Goal: Task Accomplishment & Management: Manage account settings

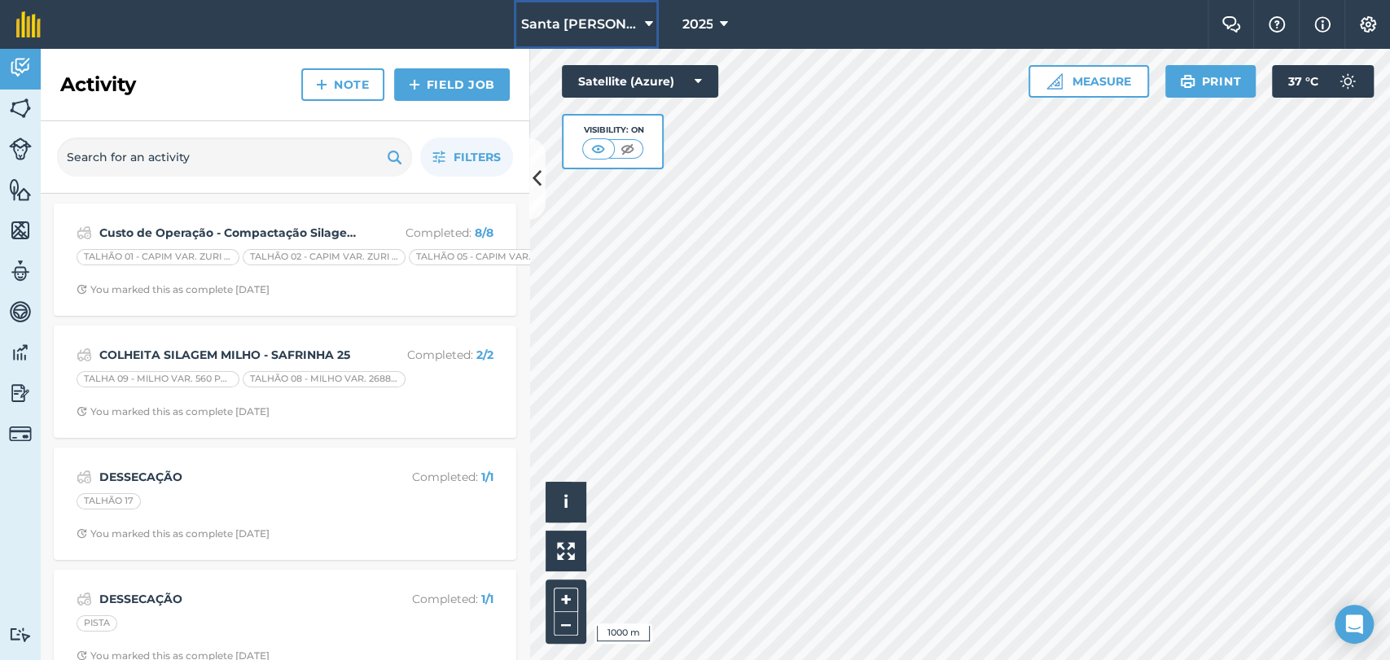
click at [597, 26] on span "Santa [PERSON_NAME]" at bounding box center [578, 25] width 117 height 20
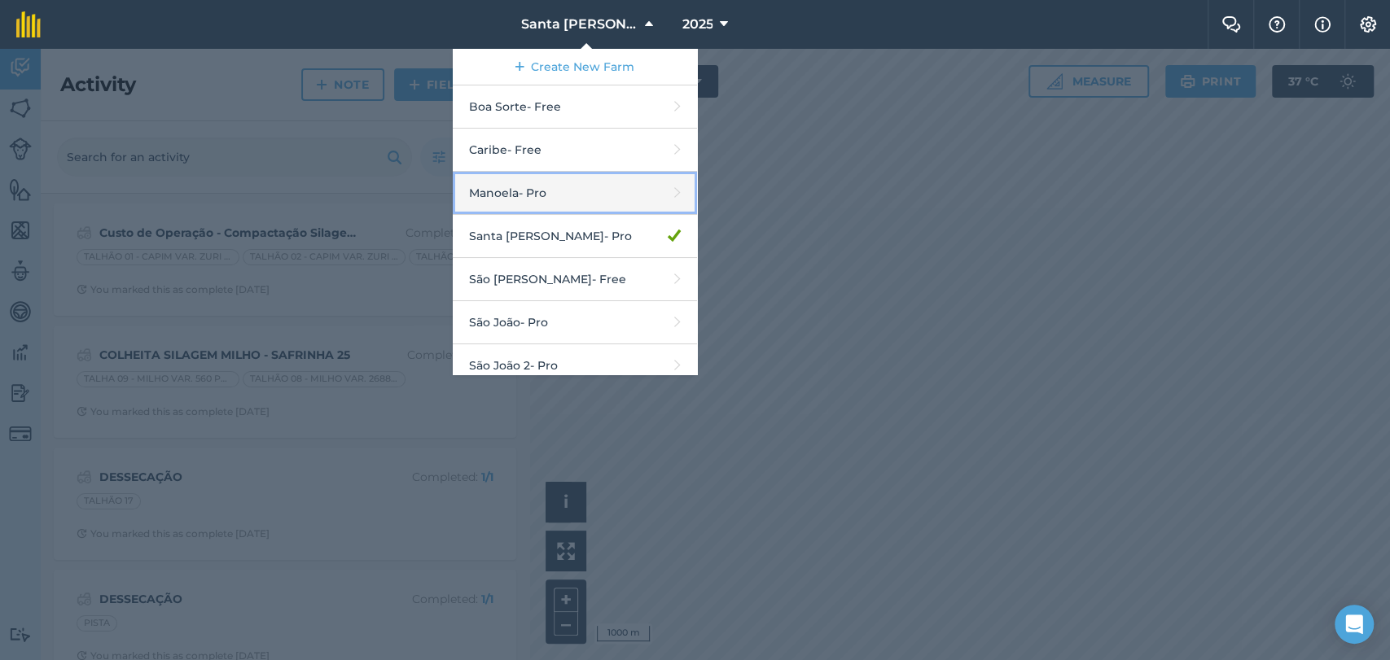
click at [564, 192] on link "Manoela - Pro" at bounding box center [575, 193] width 244 height 43
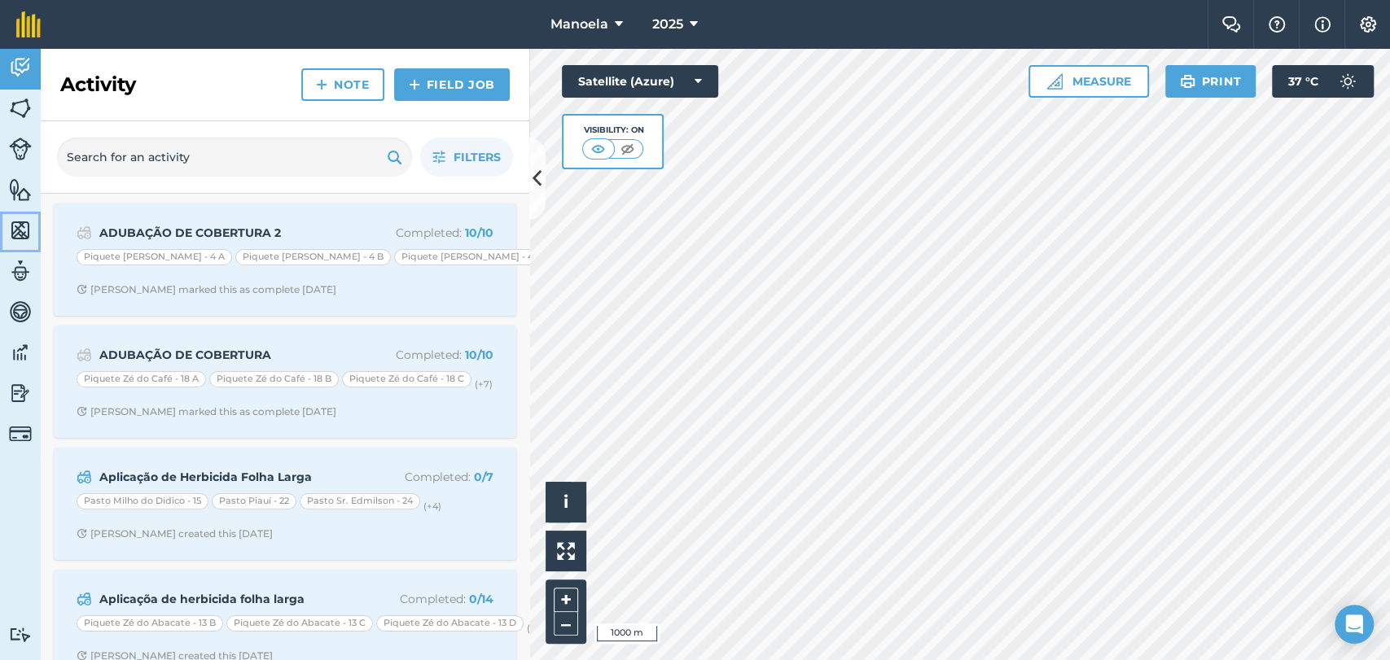
click at [20, 237] on img at bounding box center [20, 230] width 23 height 24
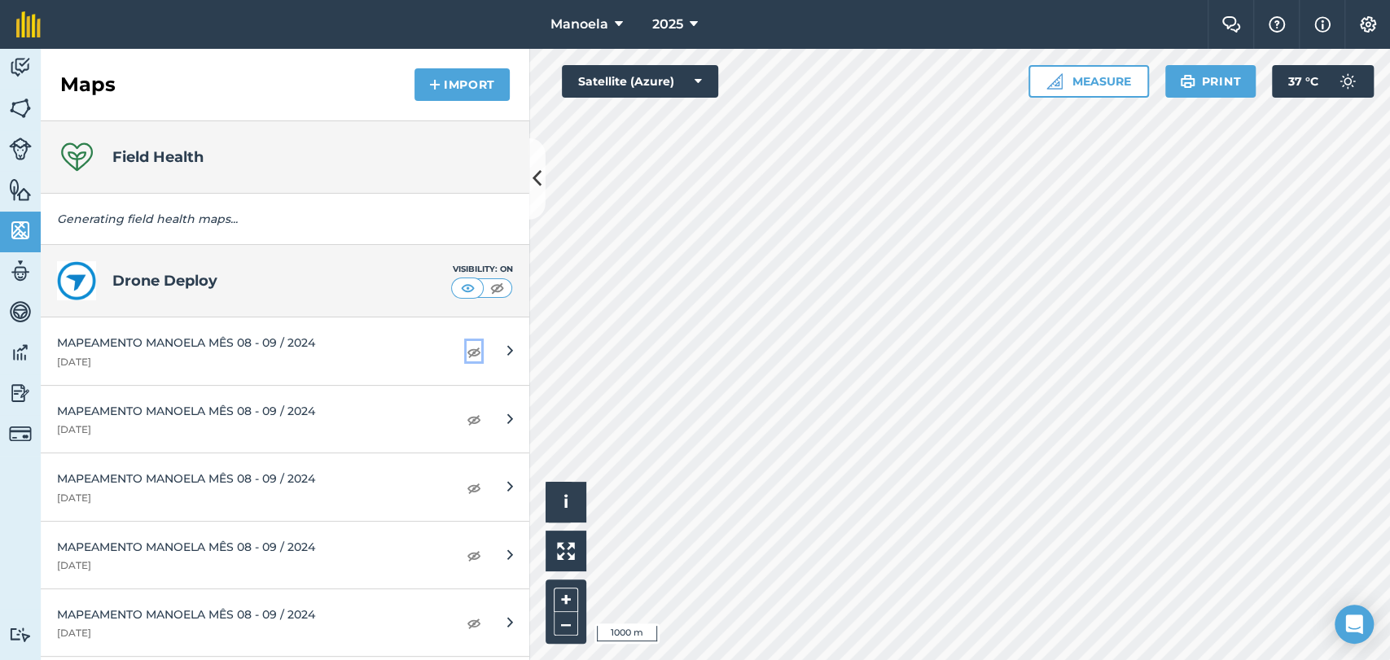
click at [467, 359] on img at bounding box center [474, 352] width 15 height 20
click at [467, 423] on img at bounding box center [474, 420] width 15 height 20
click at [467, 493] on img at bounding box center [474, 488] width 15 height 20
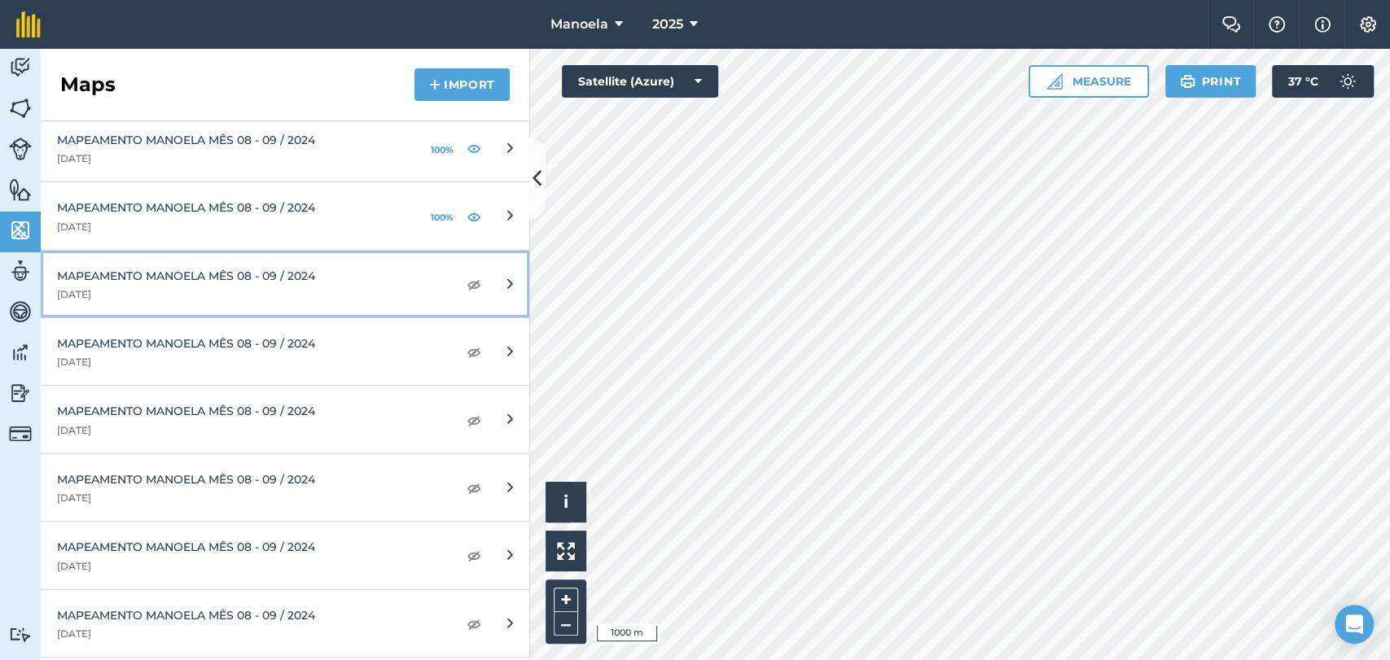
click at [460, 296] on link "MAPEAMENTO MANOELA MÊS 08 - 09 / 2024 12th September 2024" at bounding box center [285, 285] width 489 height 68
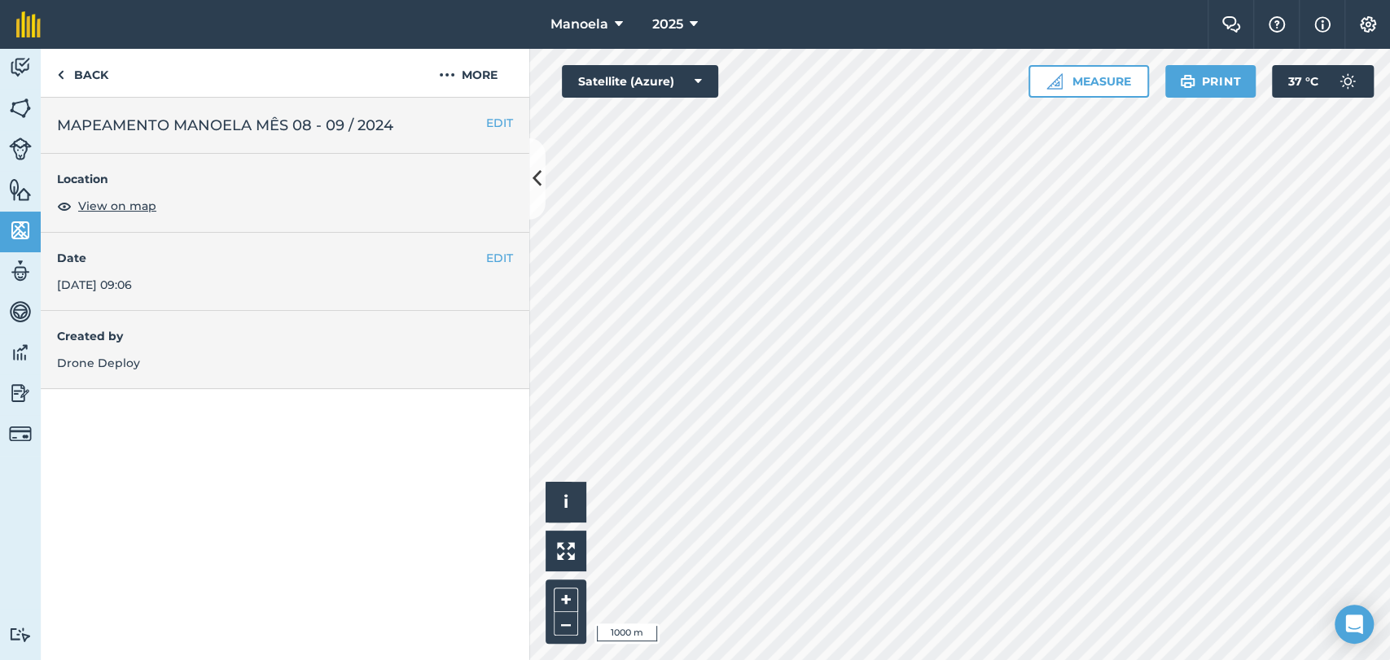
click at [138, 84] on div "Back More" at bounding box center [285, 73] width 489 height 49
click at [85, 78] on link "Back" at bounding box center [83, 73] width 84 height 48
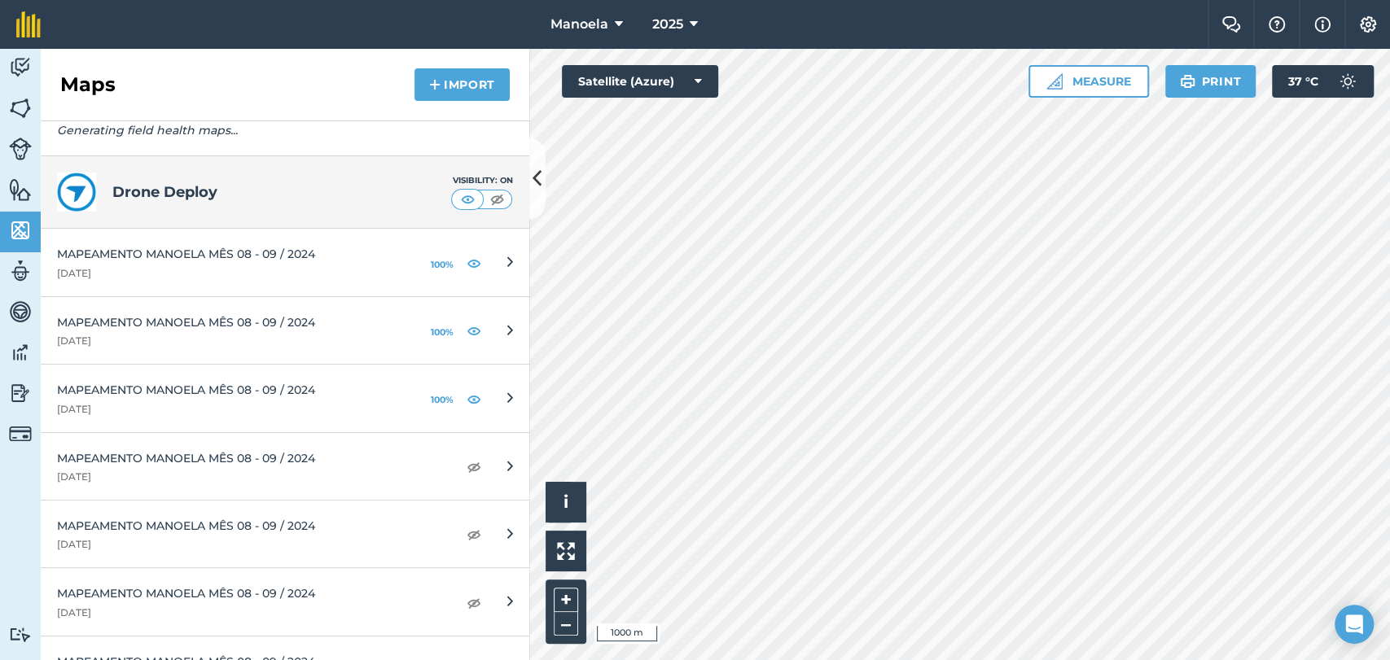
scroll to position [181, 0]
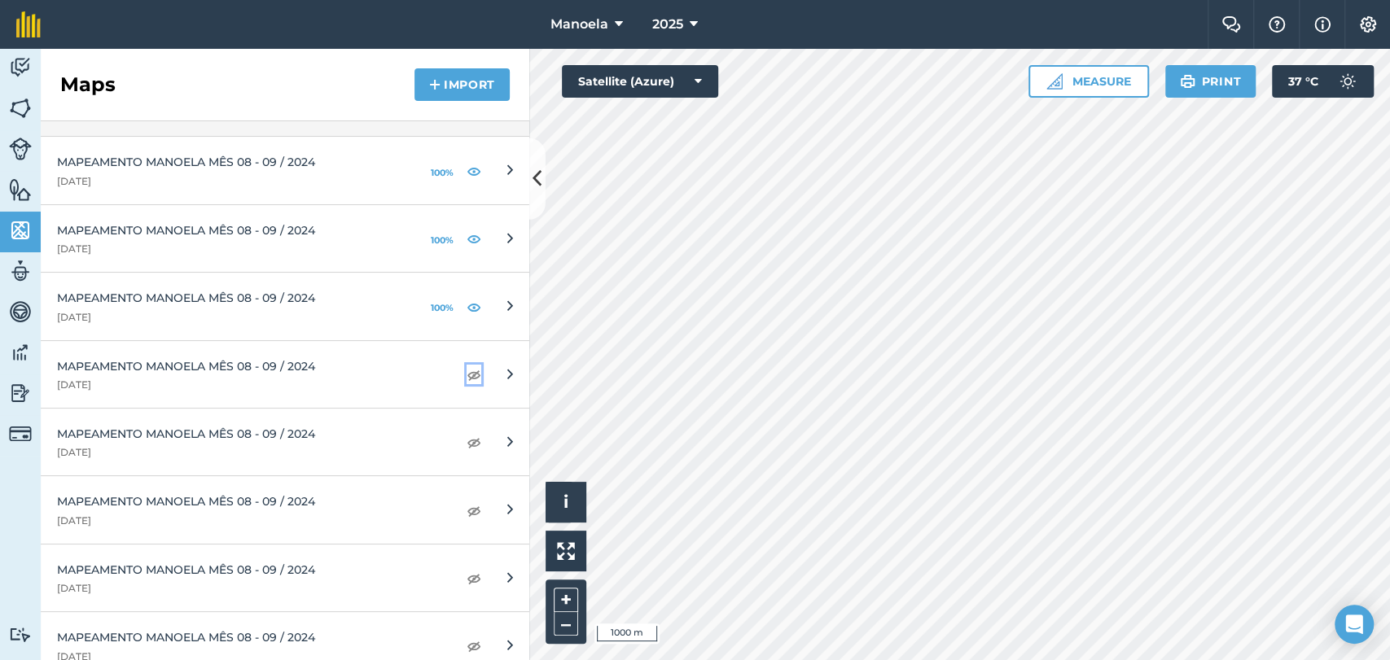
click at [467, 373] on img at bounding box center [474, 375] width 15 height 20
click at [467, 445] on img at bounding box center [474, 442] width 15 height 20
drag, startPoint x: 458, startPoint y: 512, endPoint x: 469, endPoint y: 586, distance: 75.0
click at [467, 515] on img at bounding box center [474, 511] width 15 height 20
click at [467, 579] on img at bounding box center [474, 578] width 15 height 20
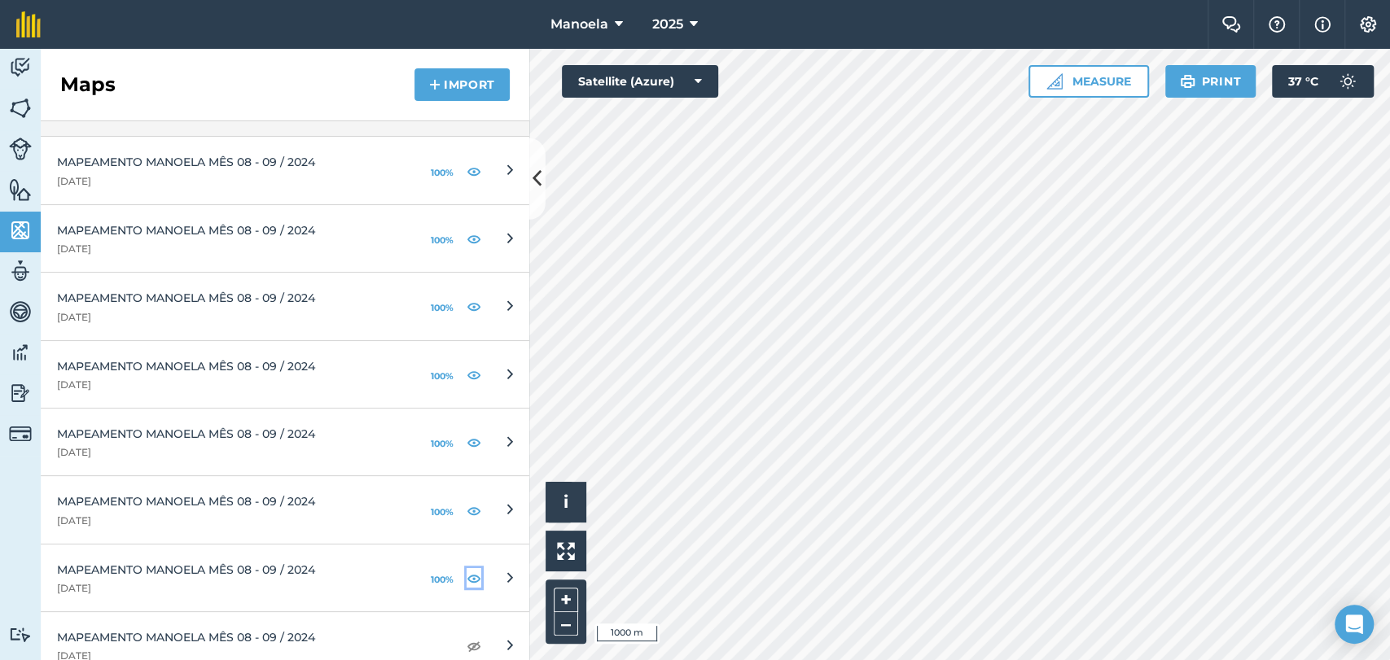
scroll to position [795, 0]
click at [467, 373] on img at bounding box center [474, 375] width 15 height 20
click at [467, 439] on img at bounding box center [474, 443] width 15 height 20
click at [467, 512] on img at bounding box center [474, 511] width 15 height 20
click at [467, 578] on img at bounding box center [474, 579] width 15 height 20
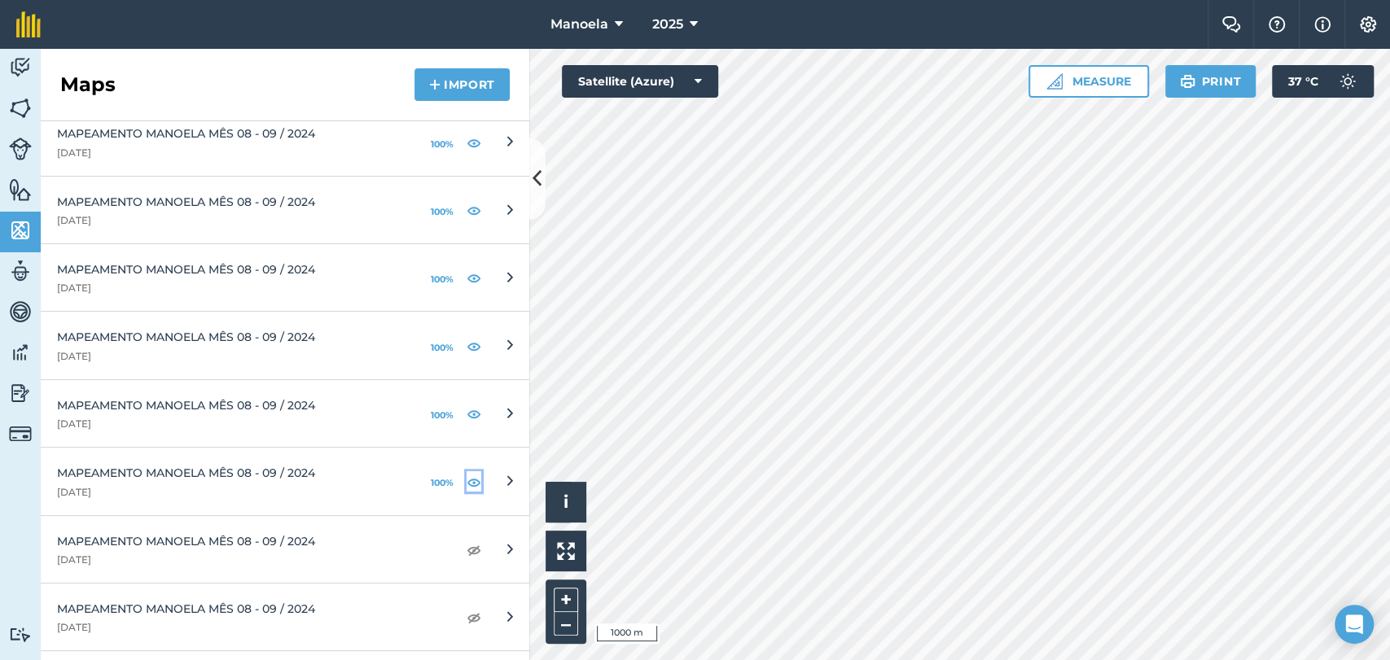
scroll to position [1067, 0]
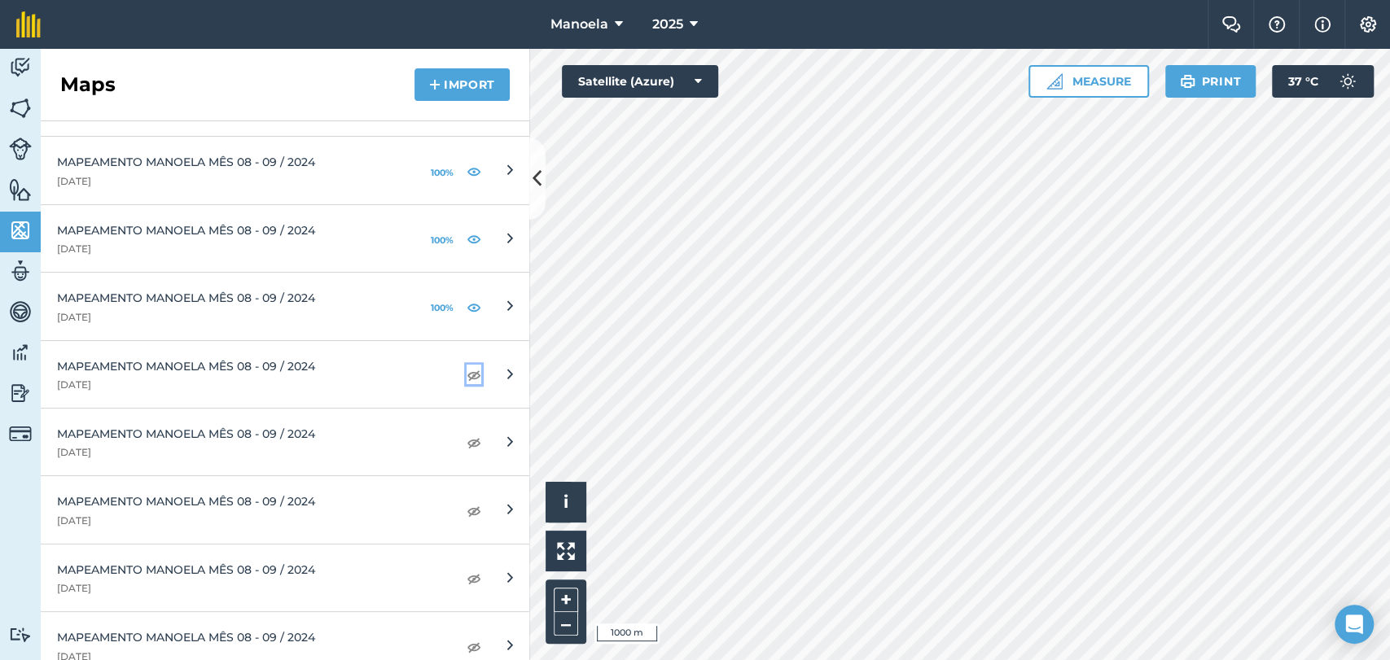
click at [467, 375] on img at bounding box center [474, 375] width 15 height 20
click at [467, 445] on img at bounding box center [474, 442] width 15 height 20
drag, startPoint x: 462, startPoint y: 511, endPoint x: 468, endPoint y: 550, distance: 38.8
click at [467, 510] on img at bounding box center [474, 511] width 15 height 20
click at [467, 576] on img at bounding box center [474, 578] width 15 height 20
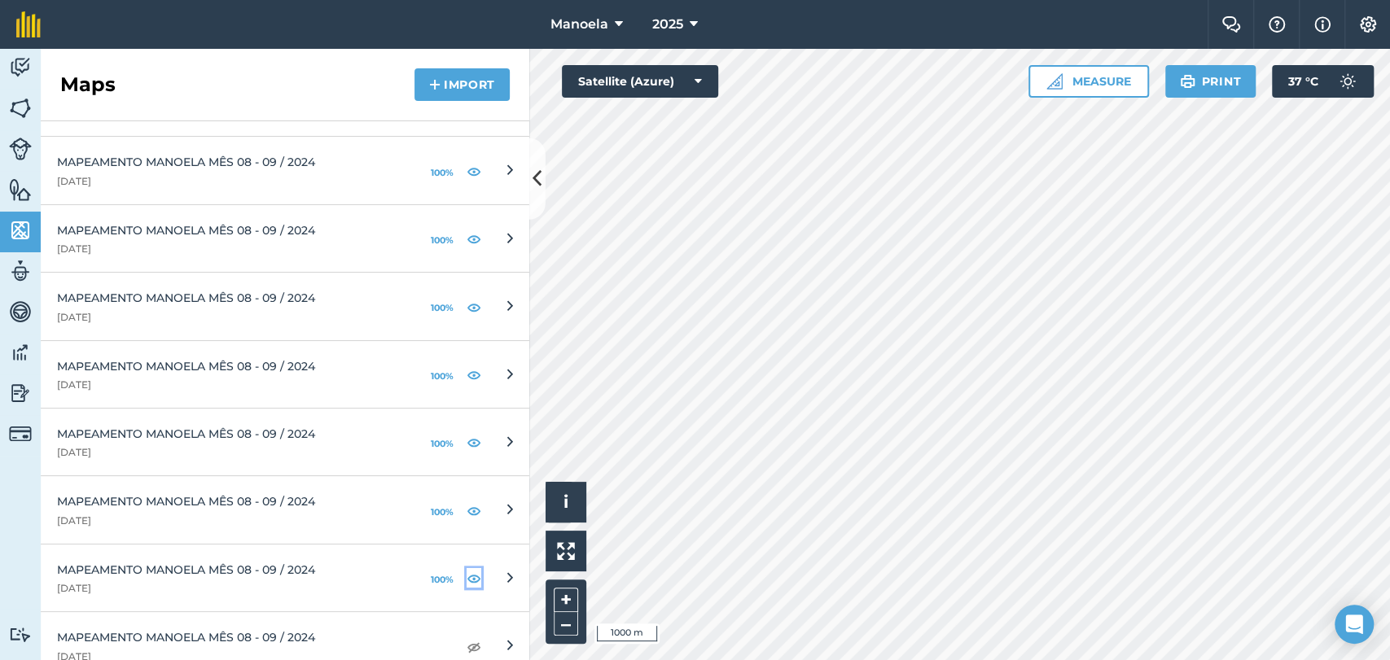
scroll to position [1248, 0]
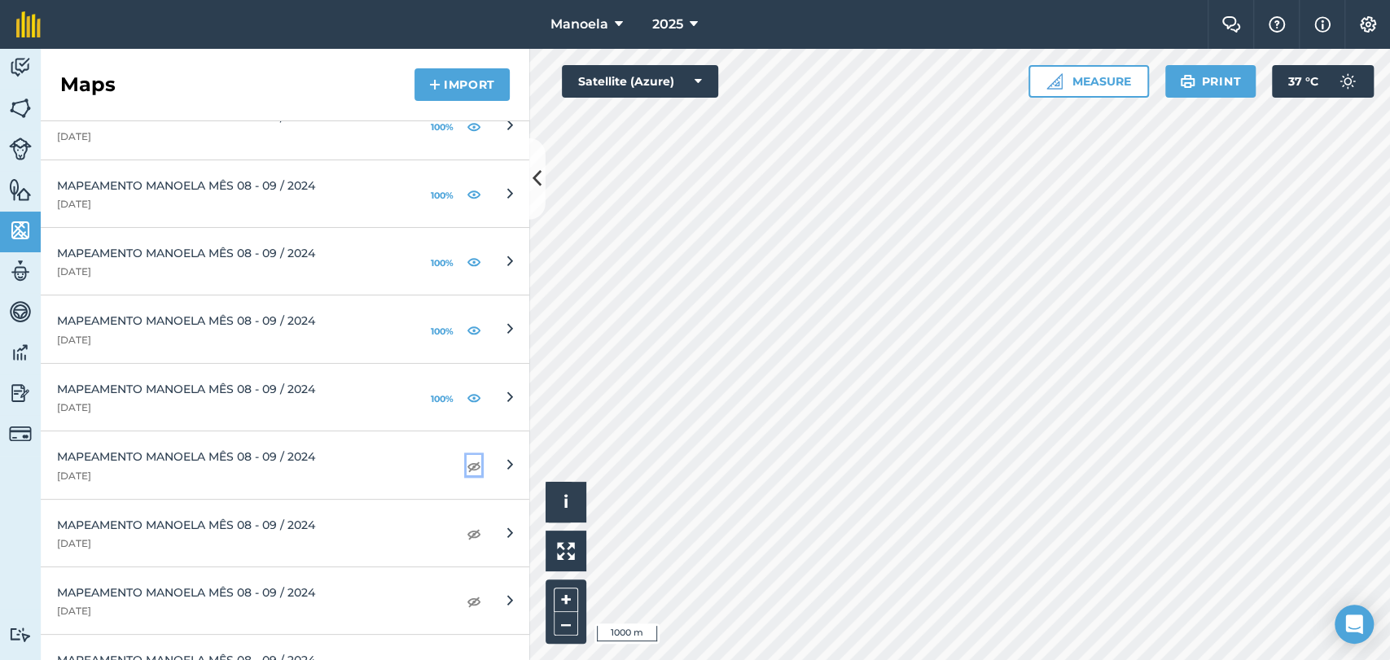
click at [467, 462] on img at bounding box center [474, 466] width 15 height 20
click at [467, 532] on img at bounding box center [474, 534] width 15 height 20
click at [467, 603] on img at bounding box center [474, 601] width 15 height 20
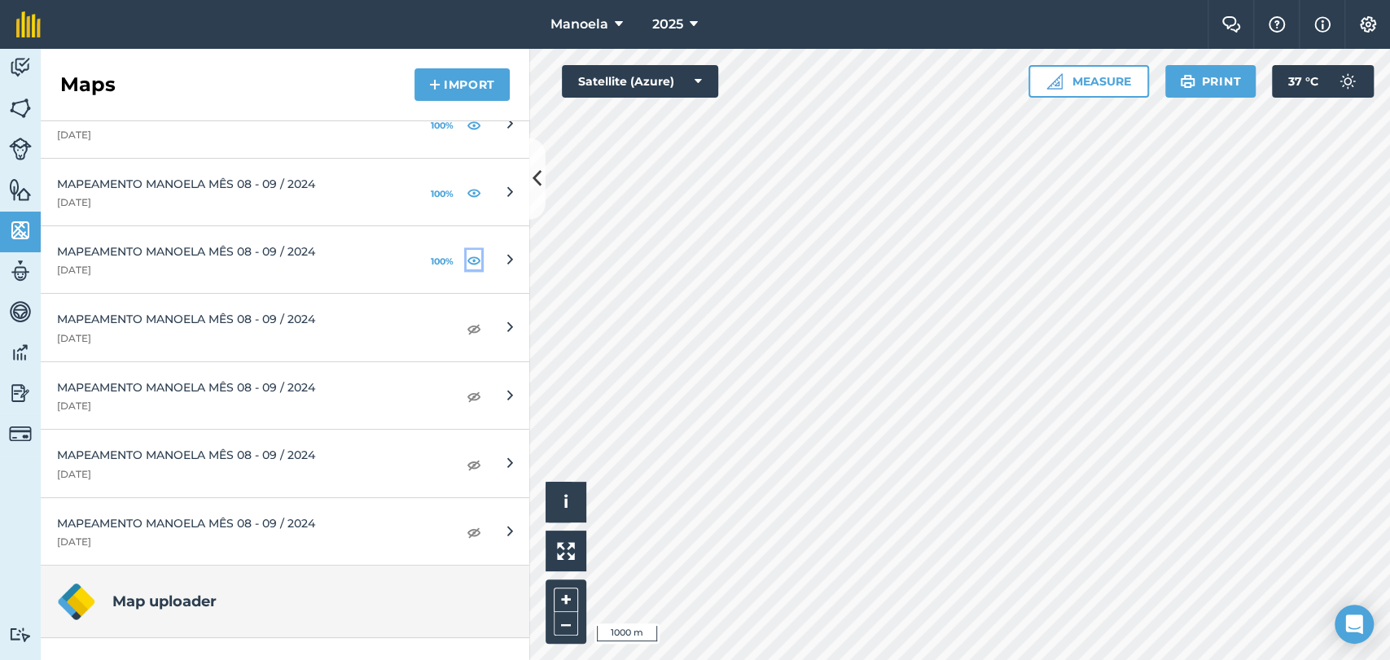
scroll to position [1610, 0]
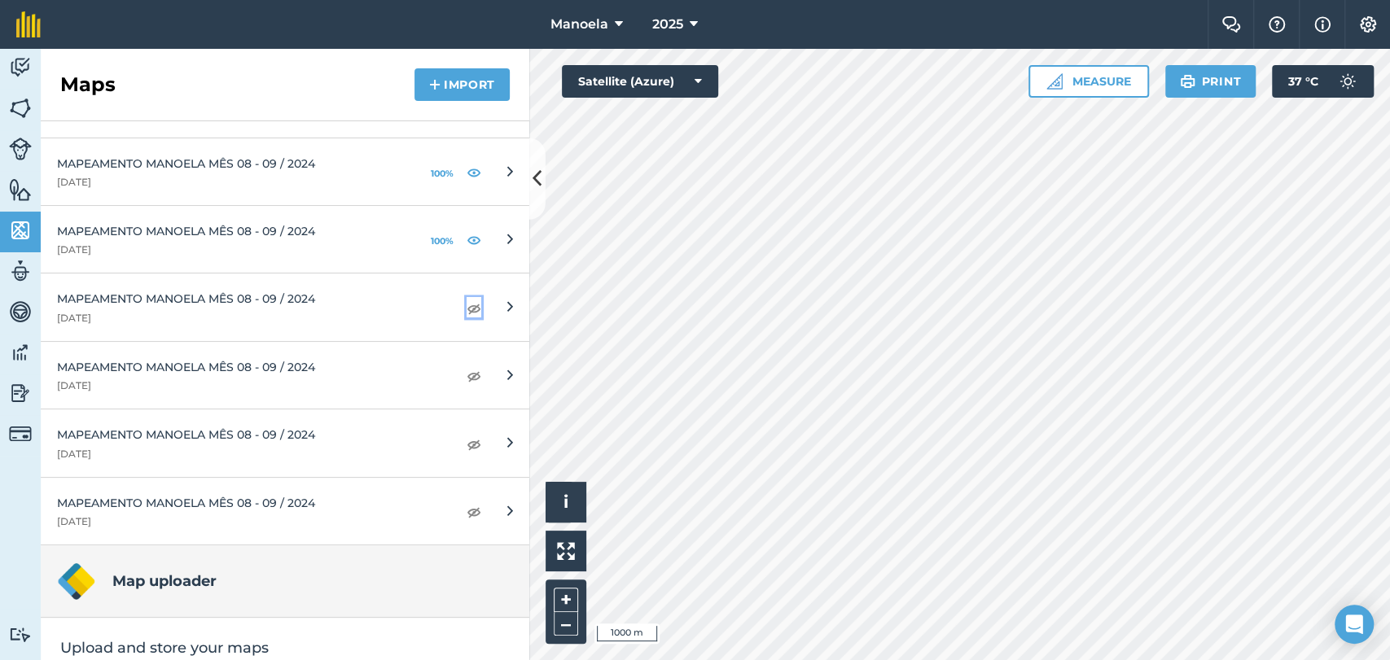
click at [467, 305] on img at bounding box center [474, 308] width 15 height 20
click at [467, 372] on img at bounding box center [474, 376] width 15 height 20
click at [467, 445] on img at bounding box center [474, 444] width 15 height 20
click at [467, 514] on img at bounding box center [474, 512] width 15 height 20
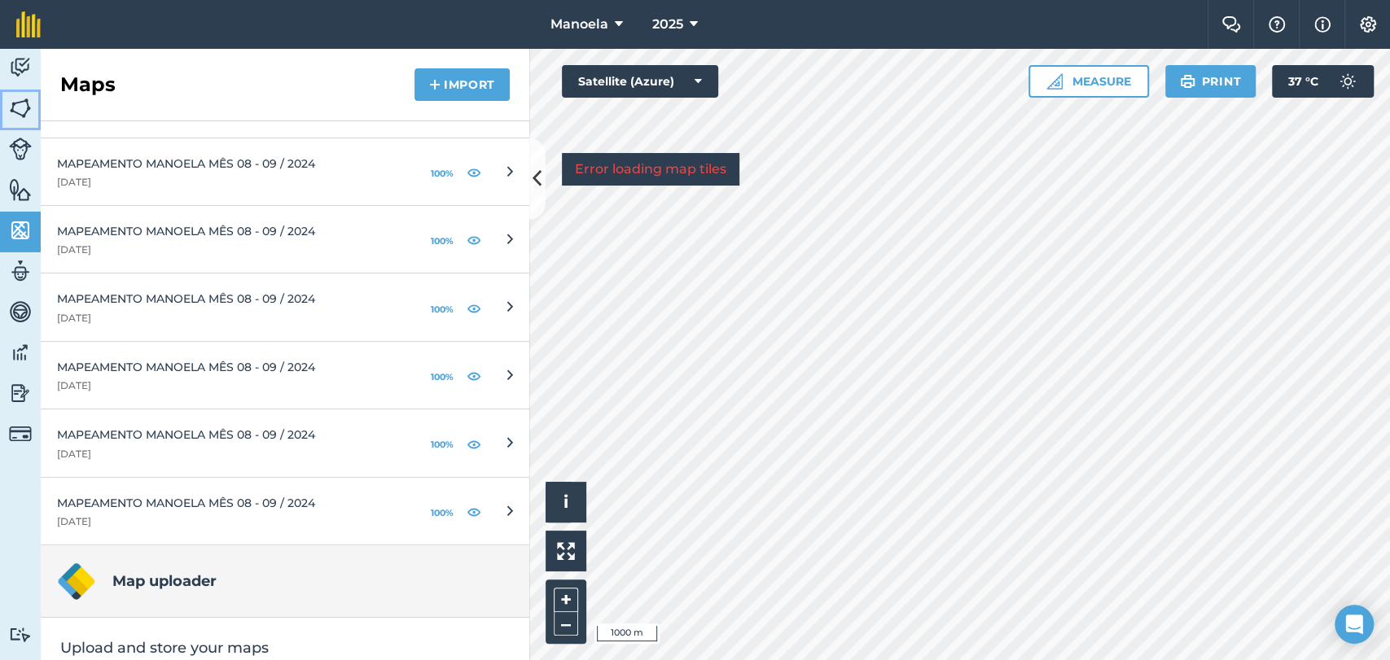
click at [7, 97] on link "Fields" at bounding box center [20, 110] width 41 height 41
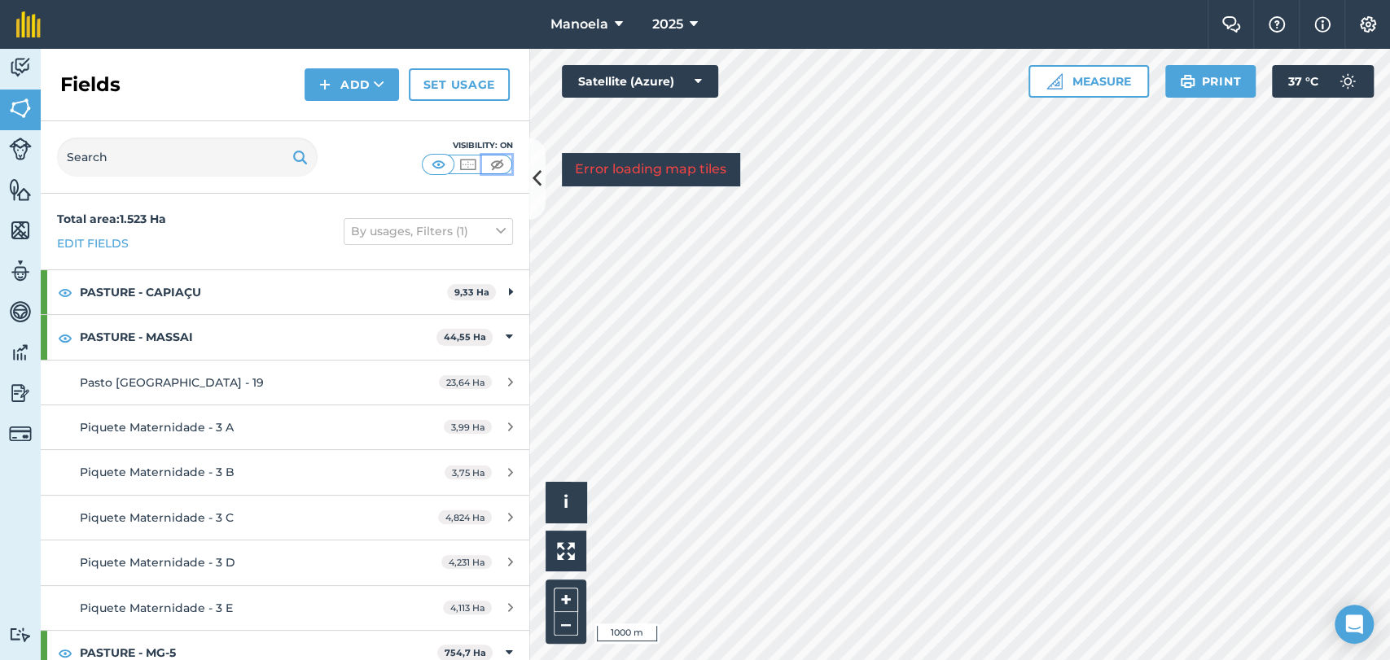
click at [505, 164] on img at bounding box center [497, 164] width 20 height 16
click at [7, 106] on link "Fields" at bounding box center [20, 110] width 41 height 41
click at [11, 241] on img at bounding box center [20, 230] width 23 height 24
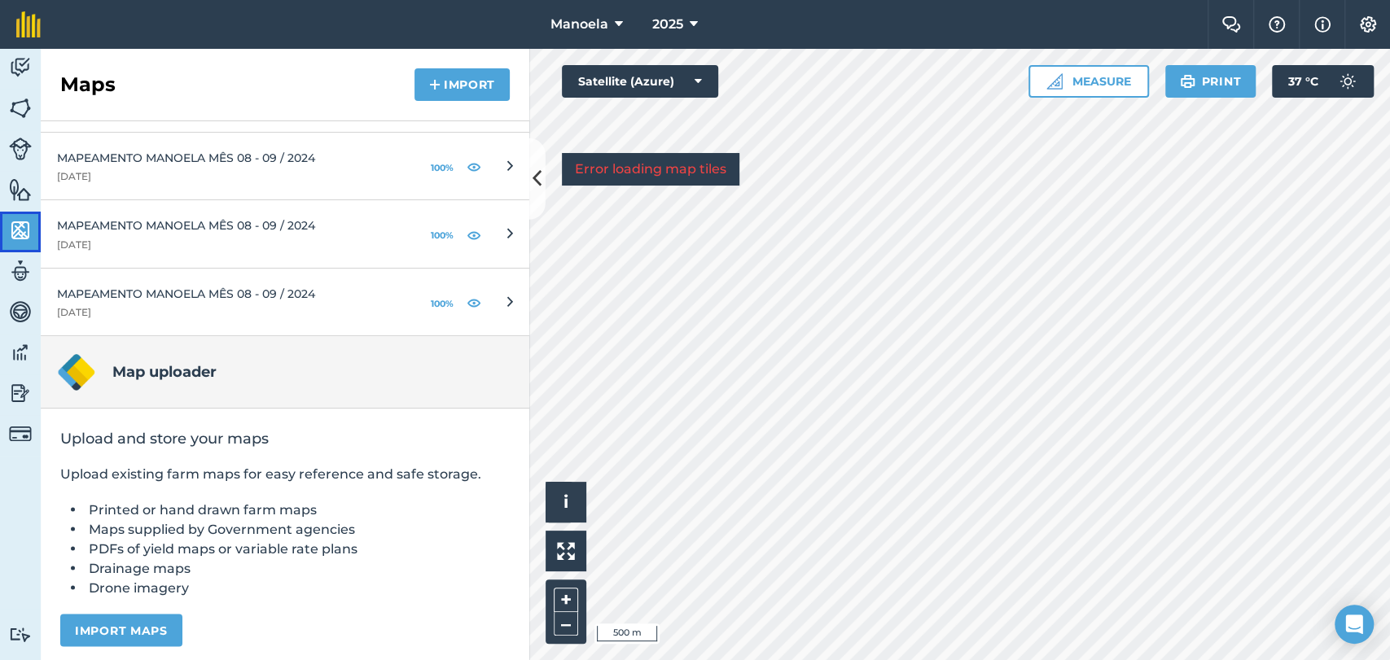
scroll to position [1821, 0]
click at [621, 33] on icon at bounding box center [619, 25] width 8 height 20
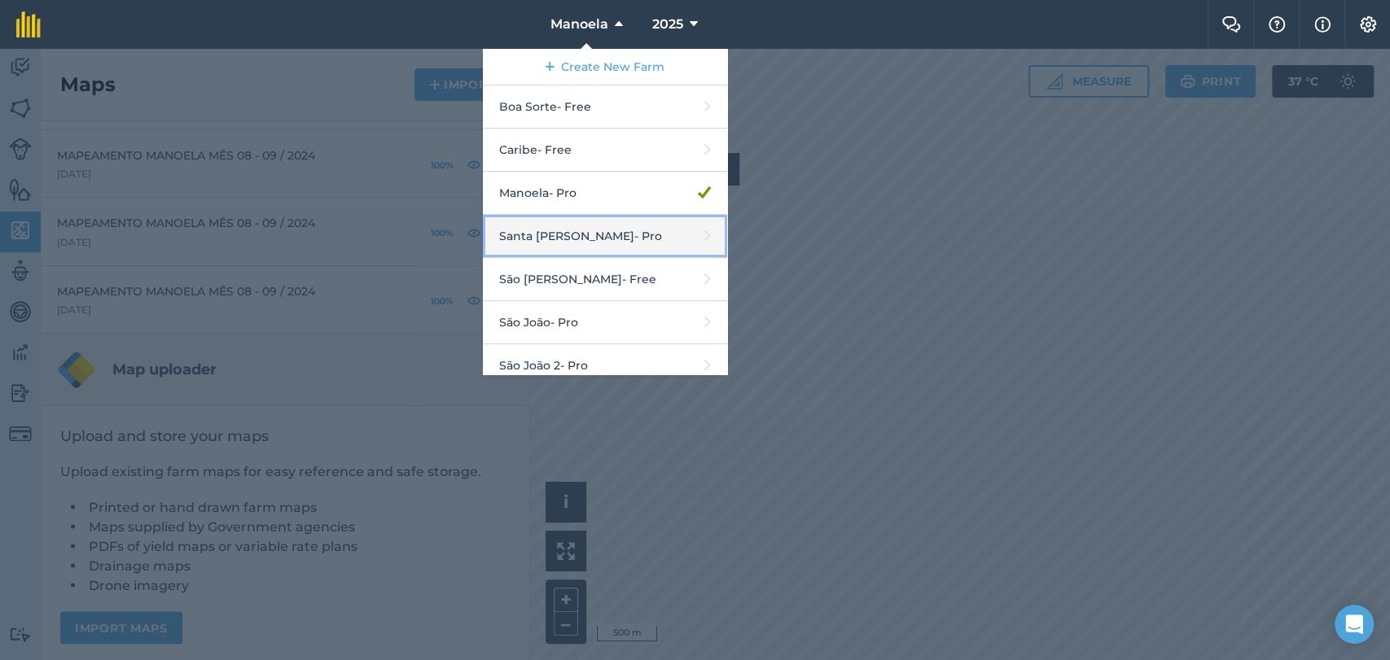
click at [573, 239] on link "Santa Cruz - Pro" at bounding box center [605, 236] width 244 height 43
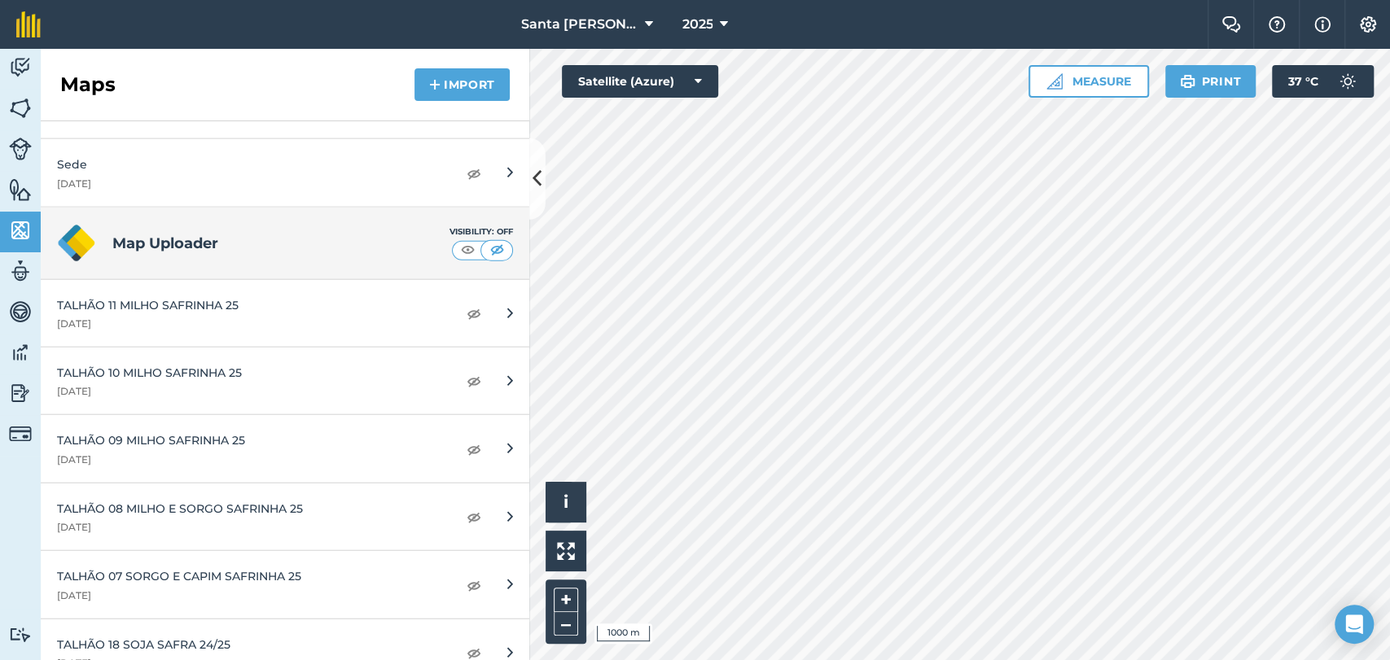
scroll to position [6767, 0]
click at [467, 310] on img at bounding box center [474, 315] width 15 height 20
click at [20, 99] on img at bounding box center [20, 108] width 23 height 24
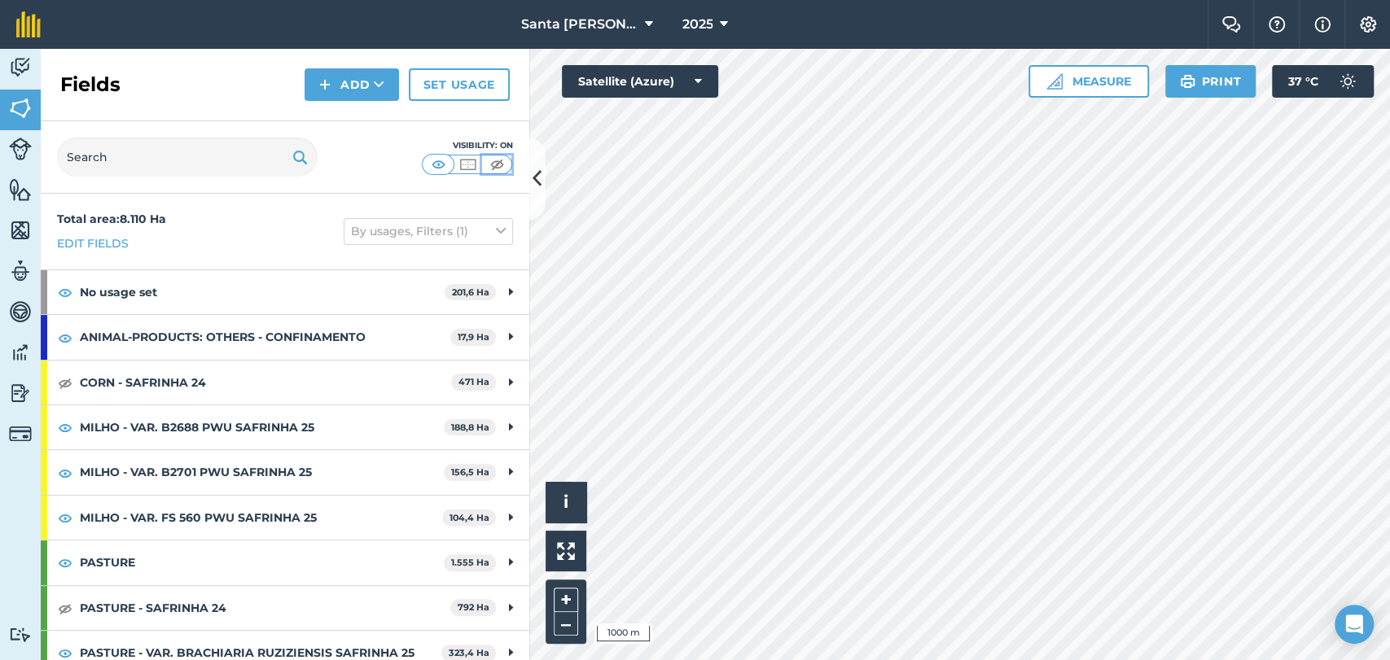
click at [491, 160] on img at bounding box center [497, 164] width 20 height 16
click at [608, 22] on span "Santa Cruz" at bounding box center [578, 25] width 117 height 20
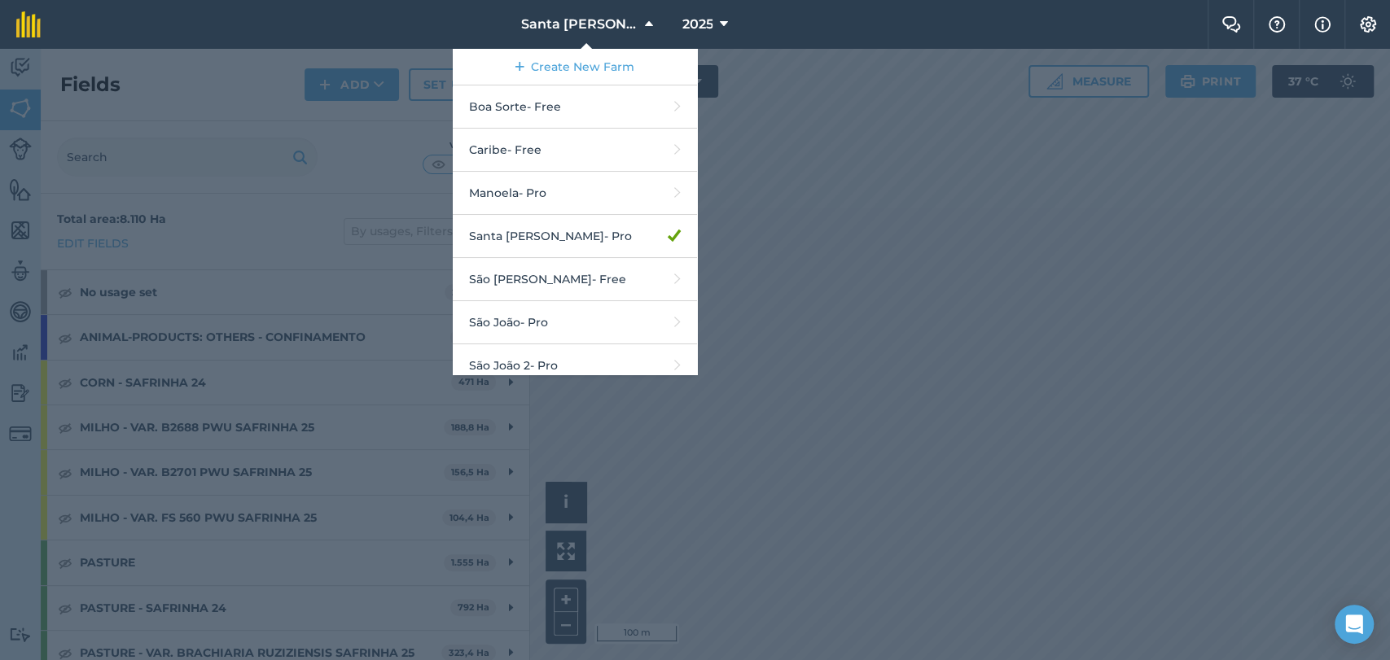
click at [1001, 277] on div at bounding box center [695, 354] width 1390 height 611
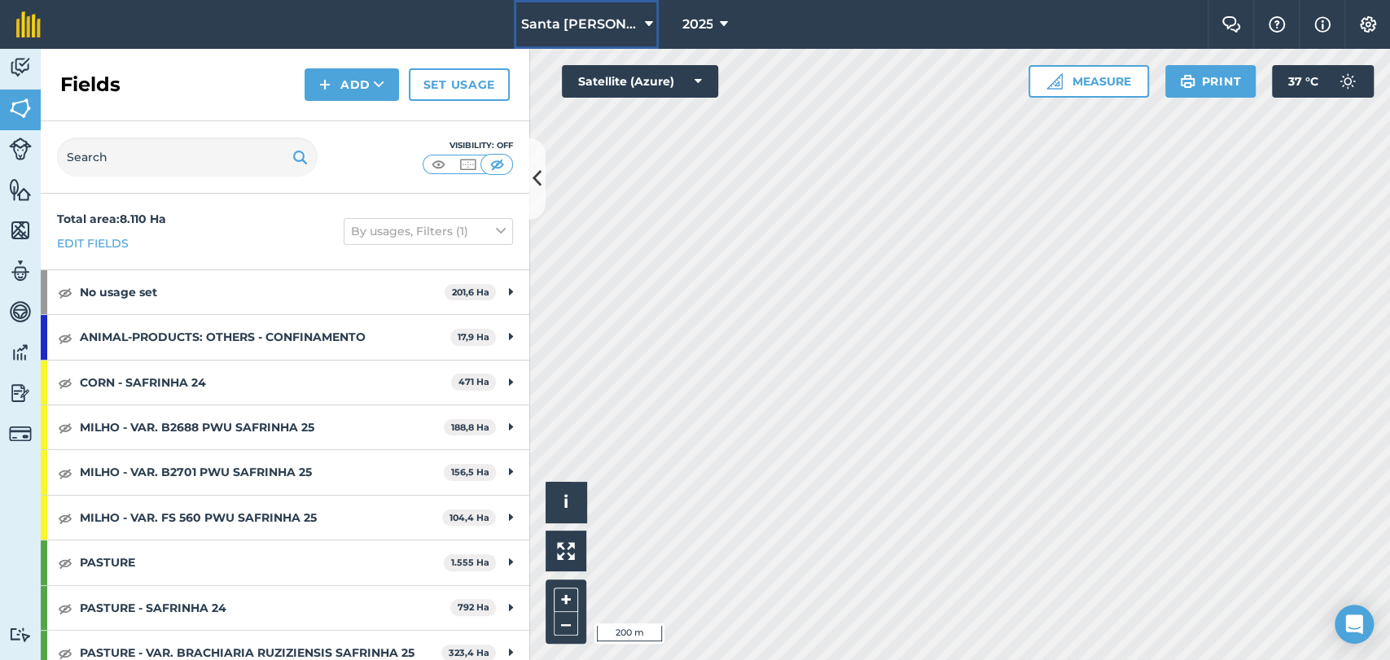
click at [618, 17] on button "Santa Cruz" at bounding box center [586, 24] width 145 height 49
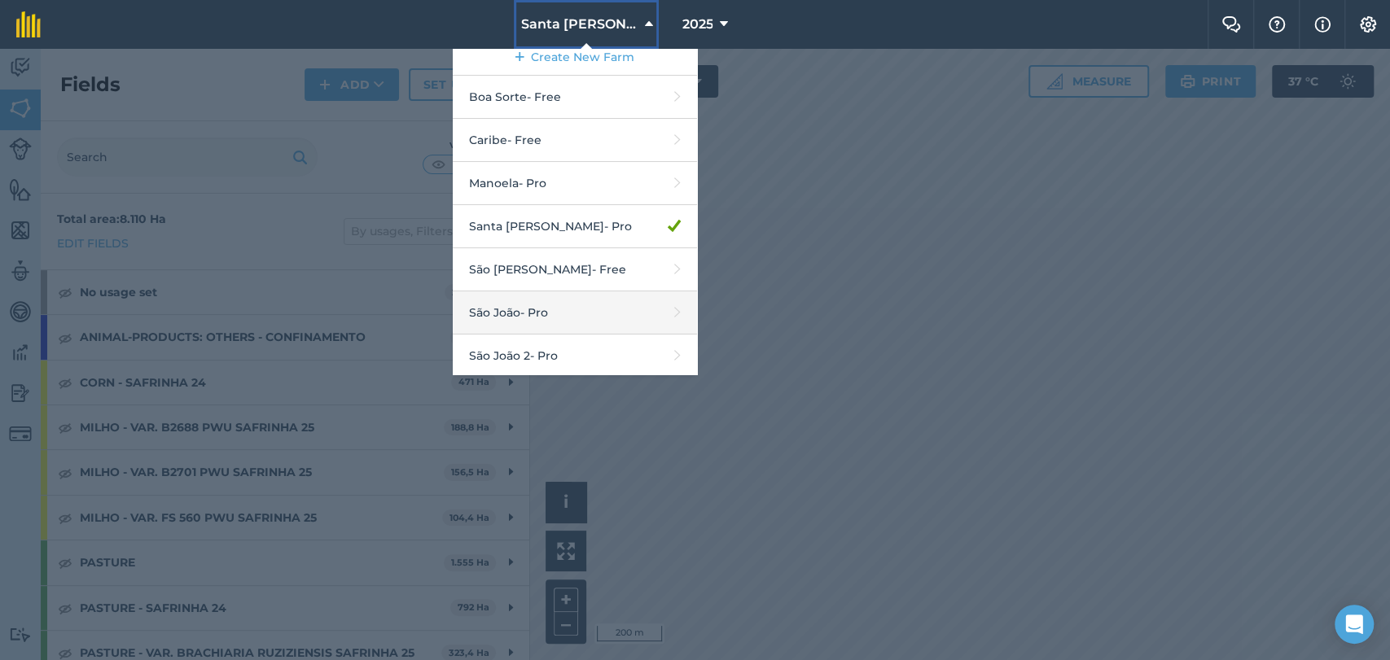
scroll to position [12, 0]
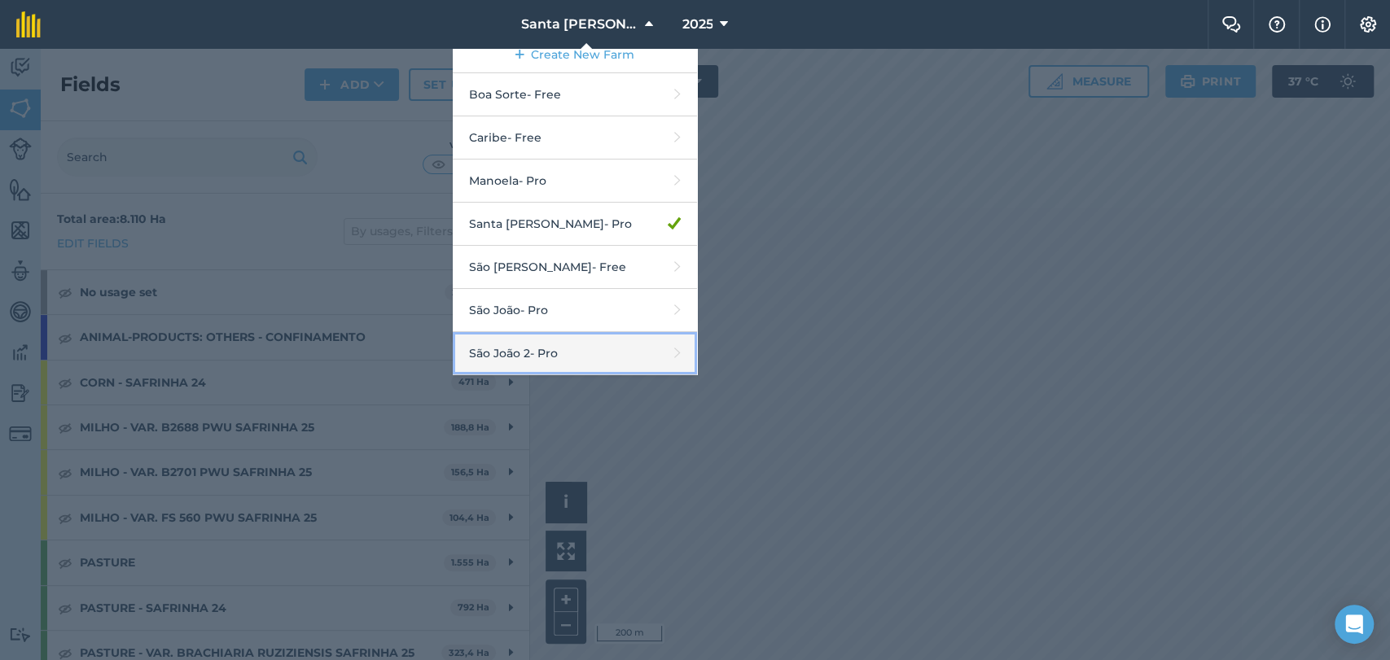
click at [546, 353] on link "São João 2 - Pro" at bounding box center [575, 353] width 244 height 43
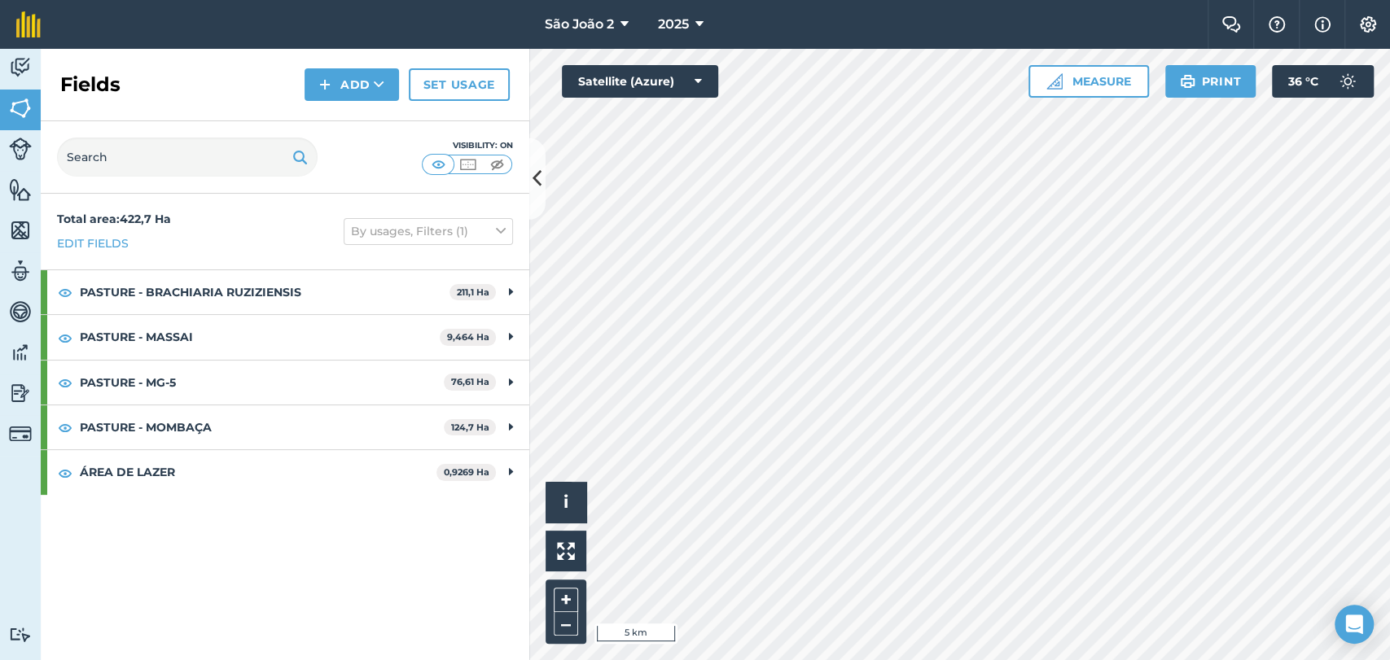
click at [838, 302] on div at bounding box center [959, 354] width 861 height 611
click at [610, 23] on span "São João 2" at bounding box center [579, 25] width 69 height 20
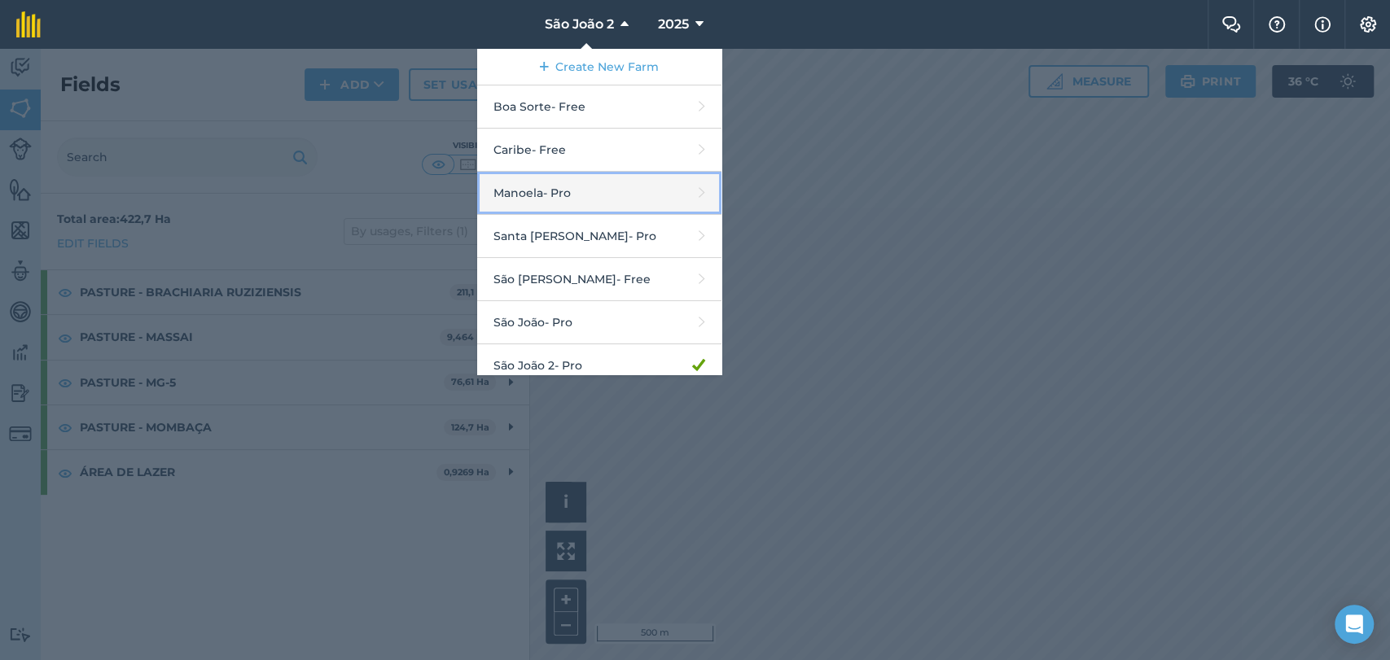
click at [565, 198] on link "Manoela - Pro" at bounding box center [599, 193] width 244 height 43
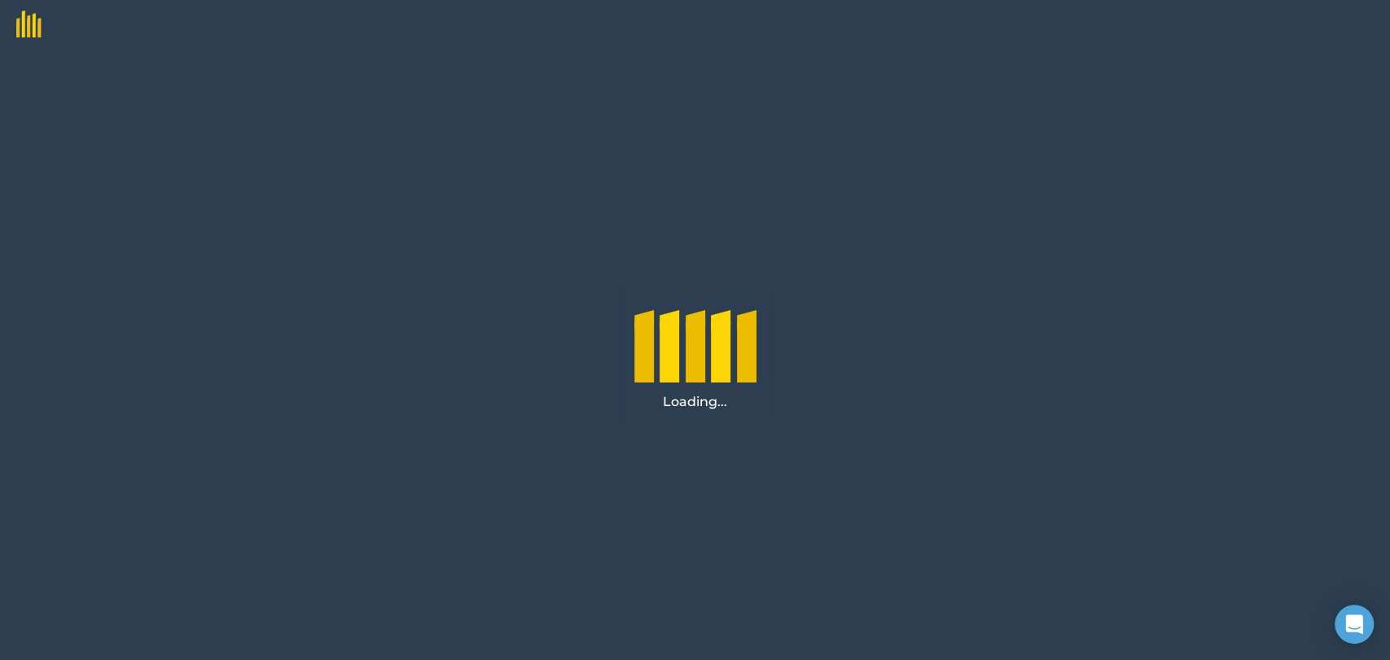
drag, startPoint x: 1136, startPoint y: 290, endPoint x: 1111, endPoint y: 285, distance: 24.9
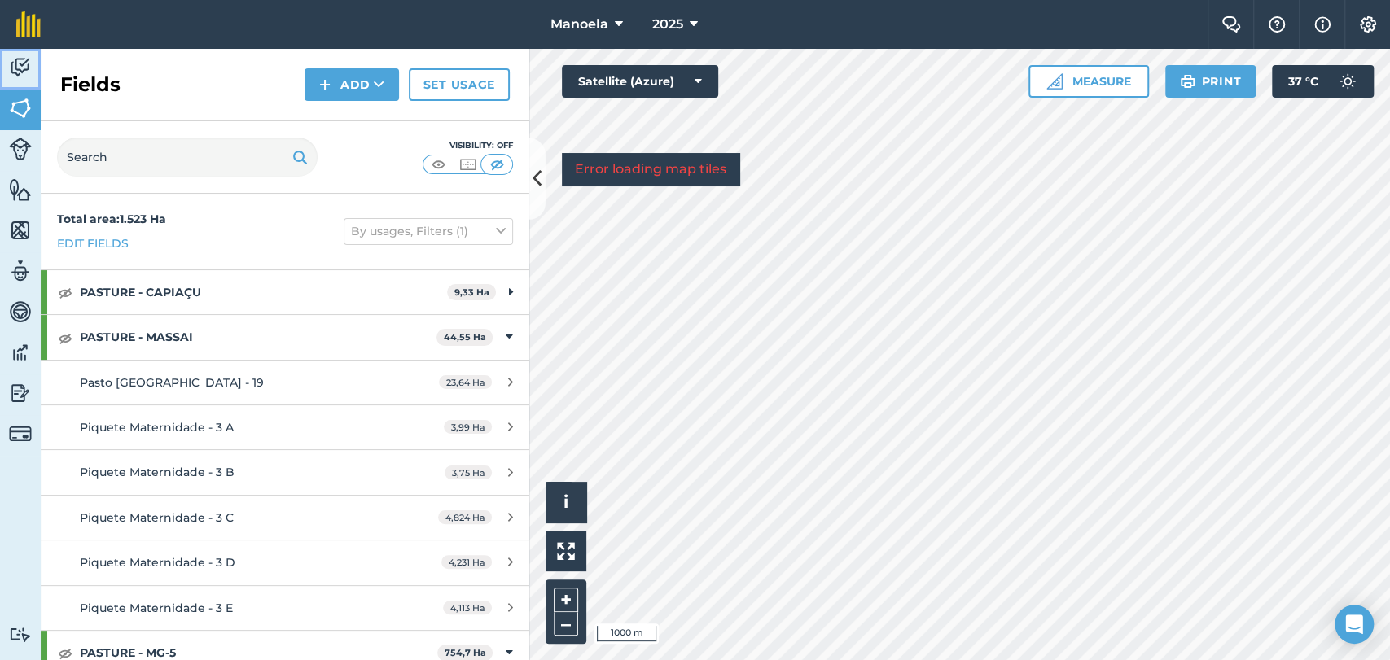
click at [20, 82] on link "Activity" at bounding box center [20, 69] width 41 height 41
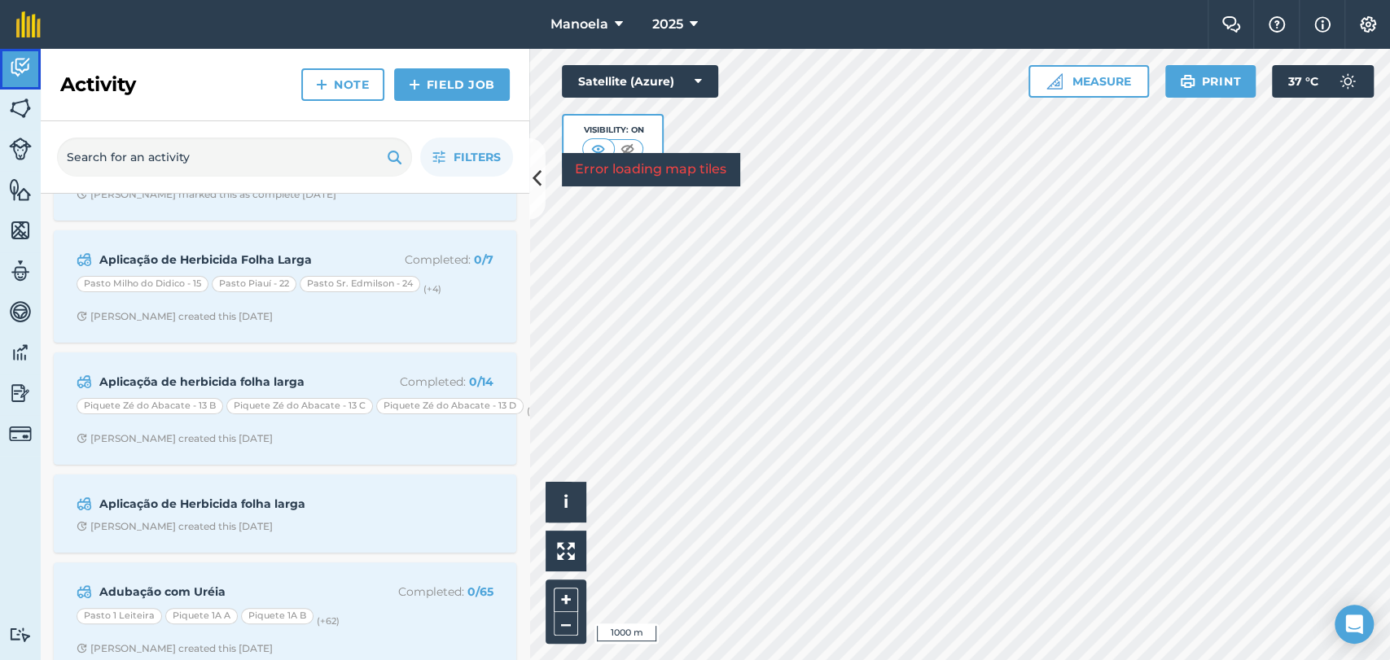
scroll to position [254, 0]
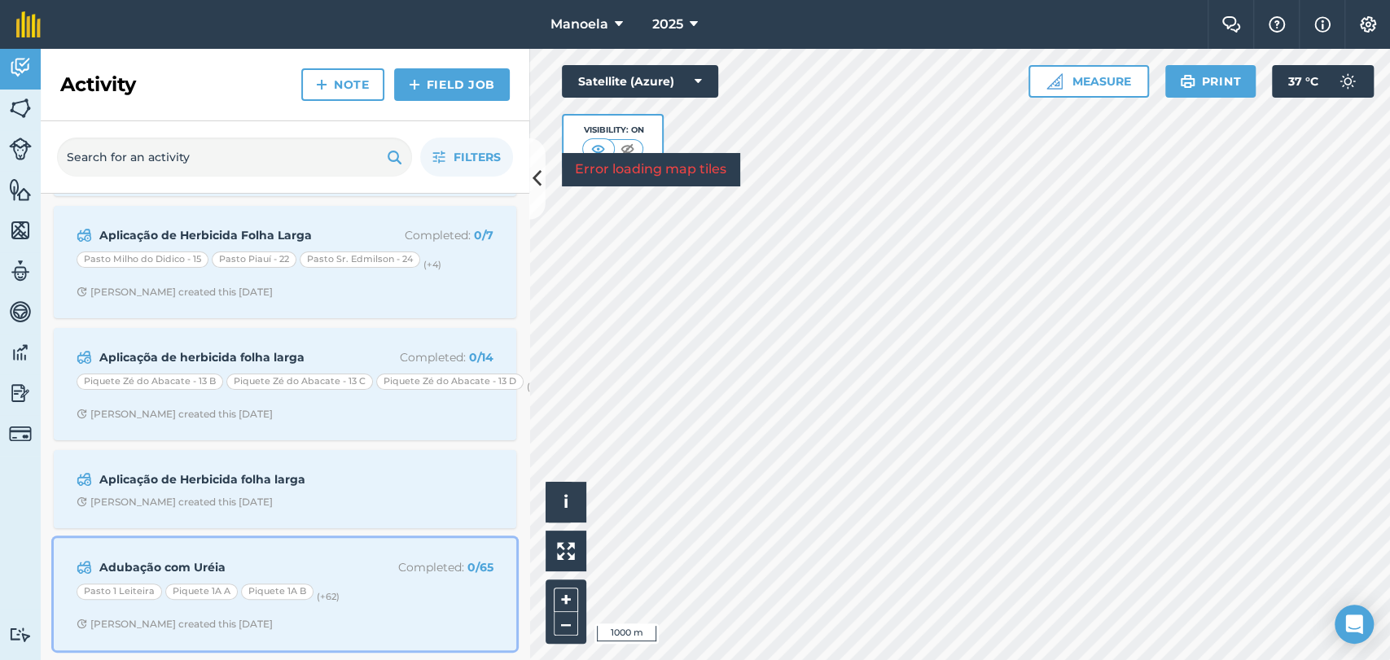
click at [245, 559] on strong "Adubação com Uréia" at bounding box center [228, 568] width 258 height 18
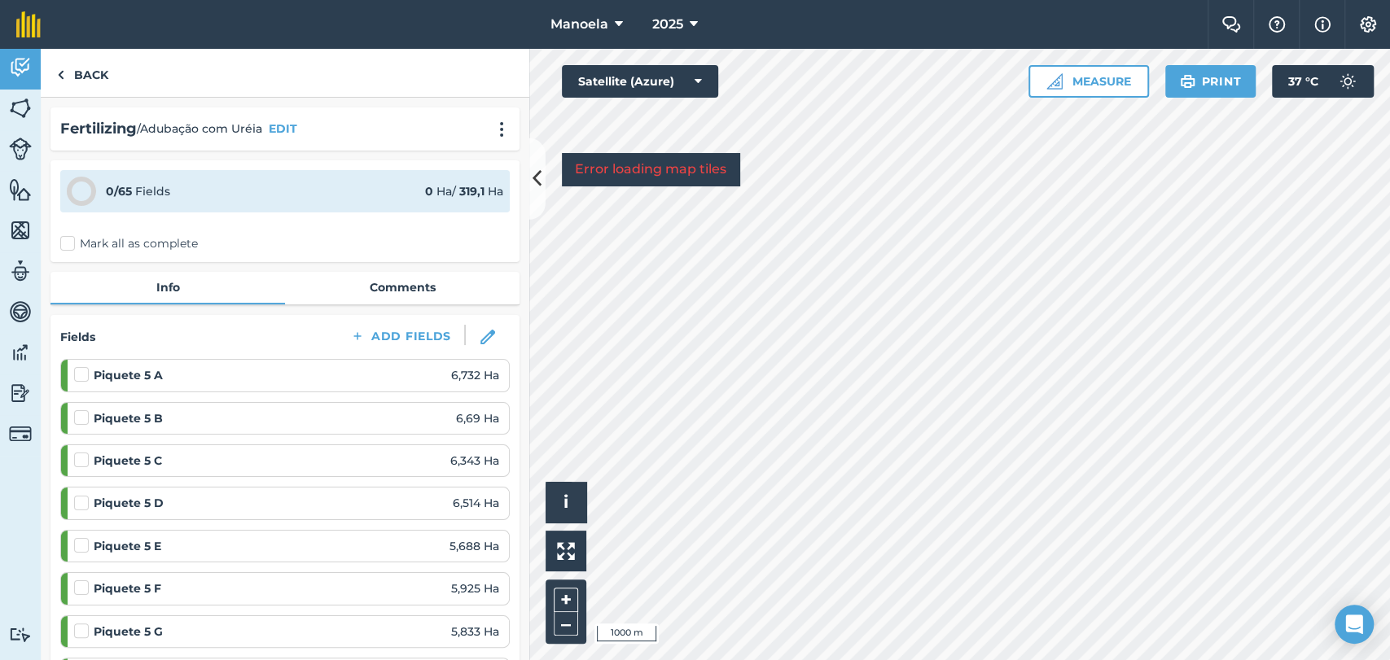
click at [70, 241] on label "Mark all as complete" at bounding box center [129, 243] width 138 height 17
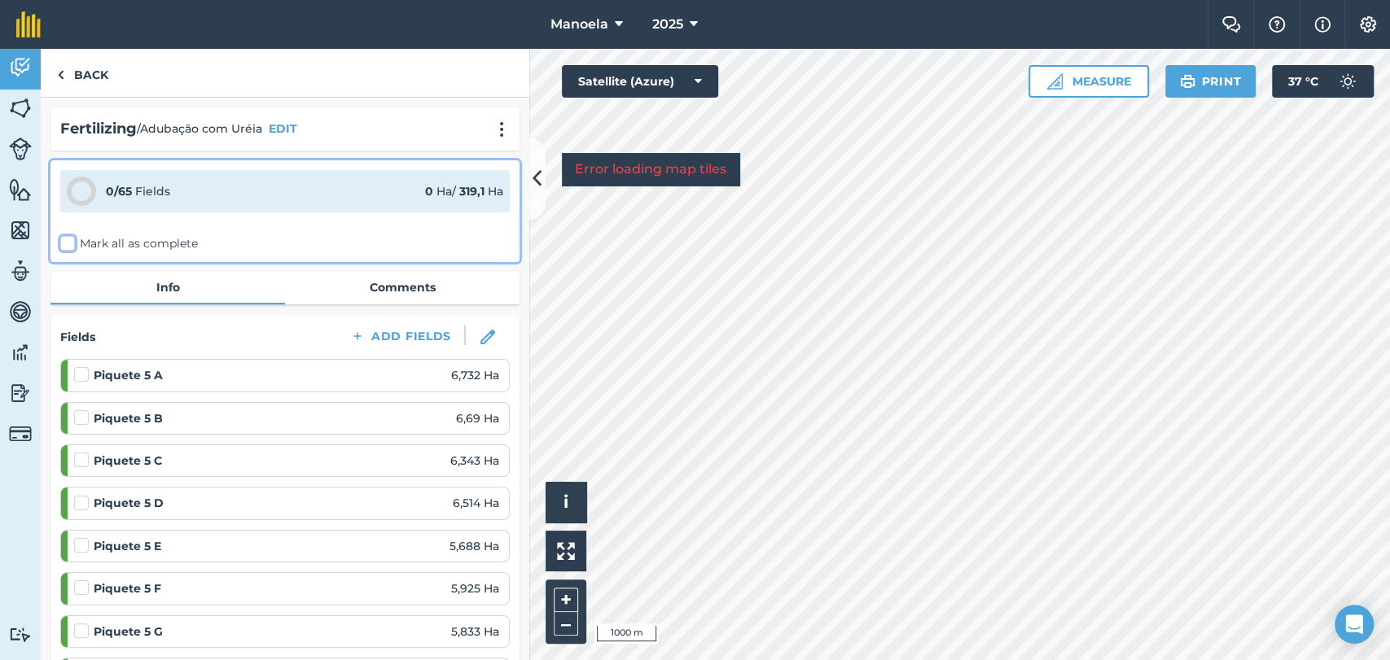
click at [70, 241] on input "Mark all as complete" at bounding box center [65, 240] width 11 height 11
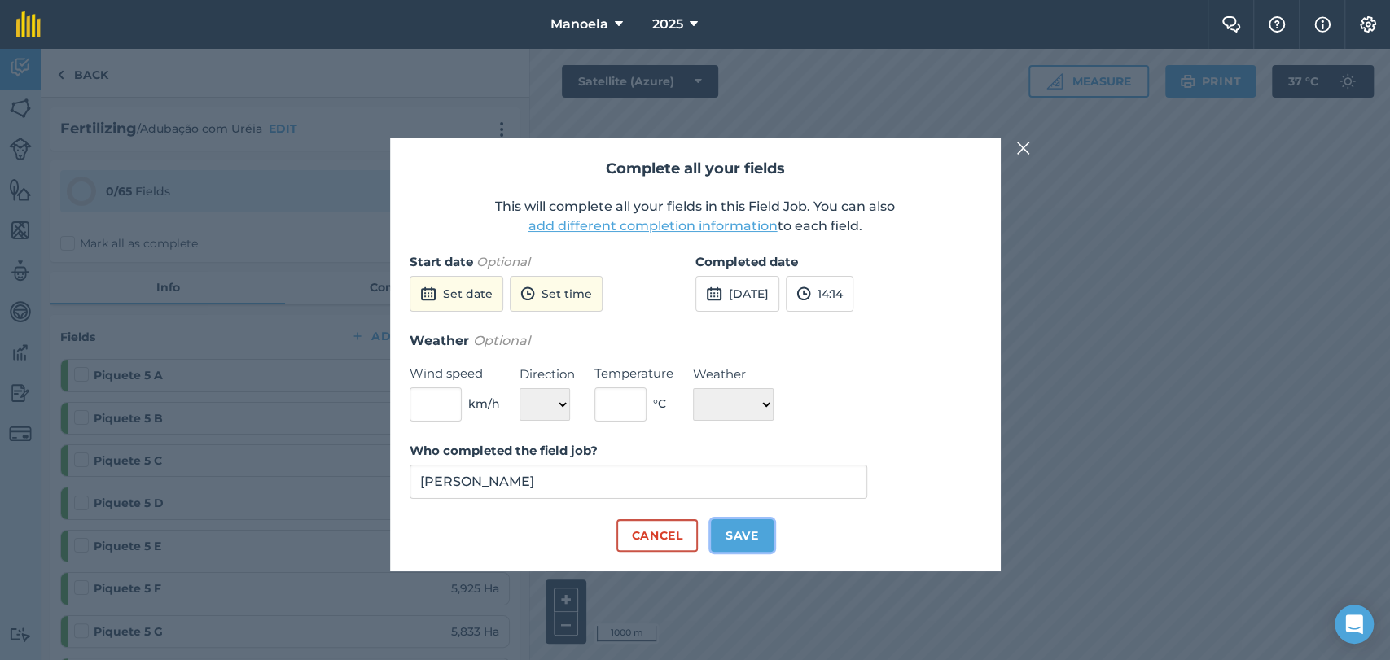
click at [755, 542] on button "Save" at bounding box center [742, 535] width 63 height 33
checkbox input "true"
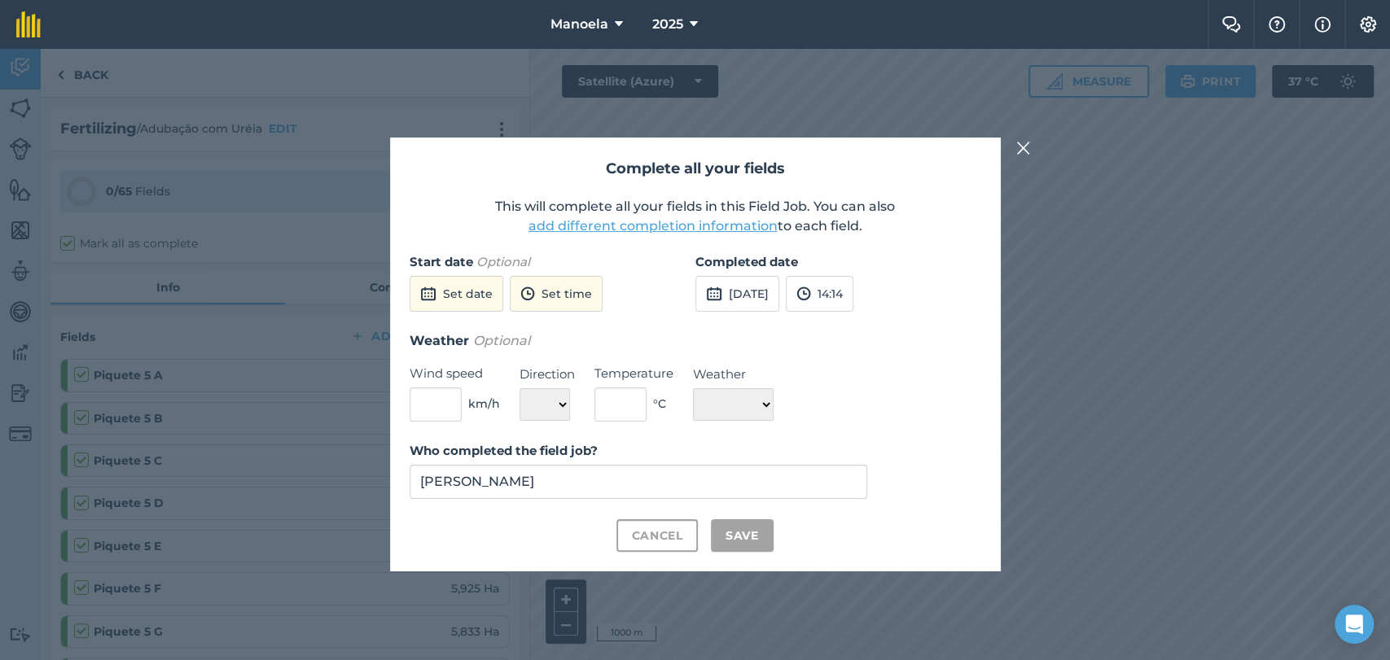
checkbox input "true"
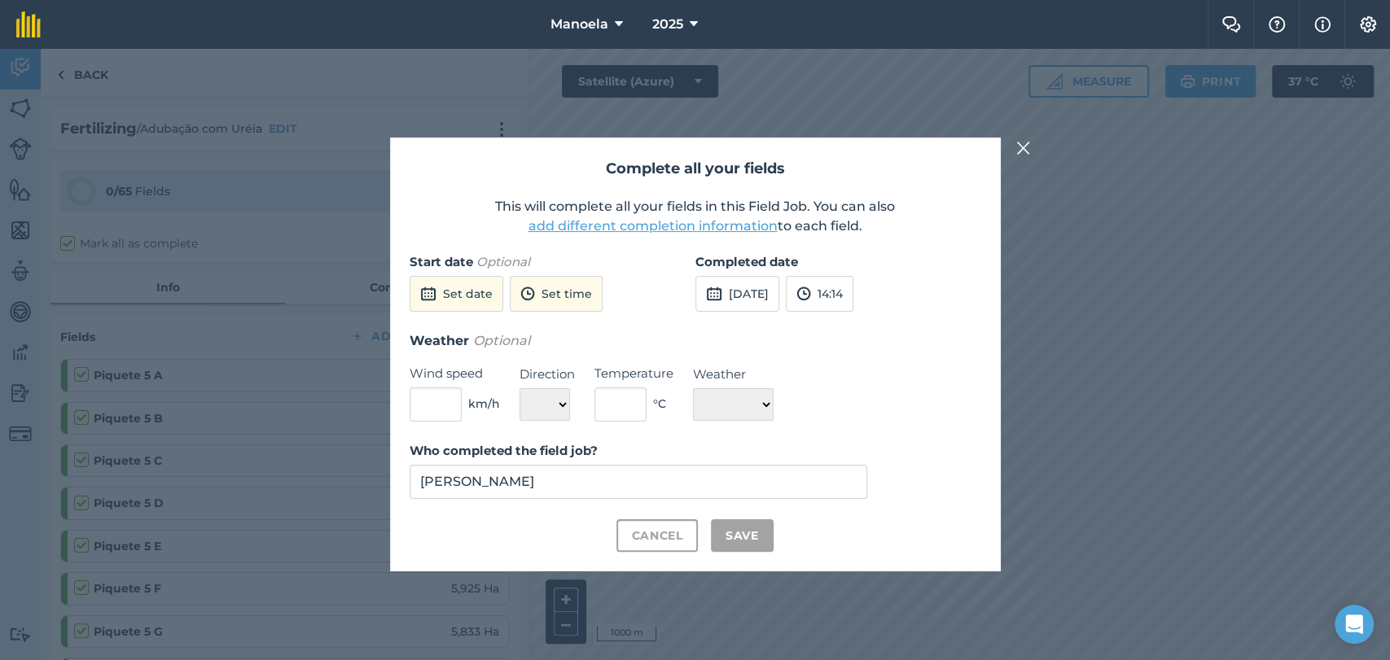
checkbox input "true"
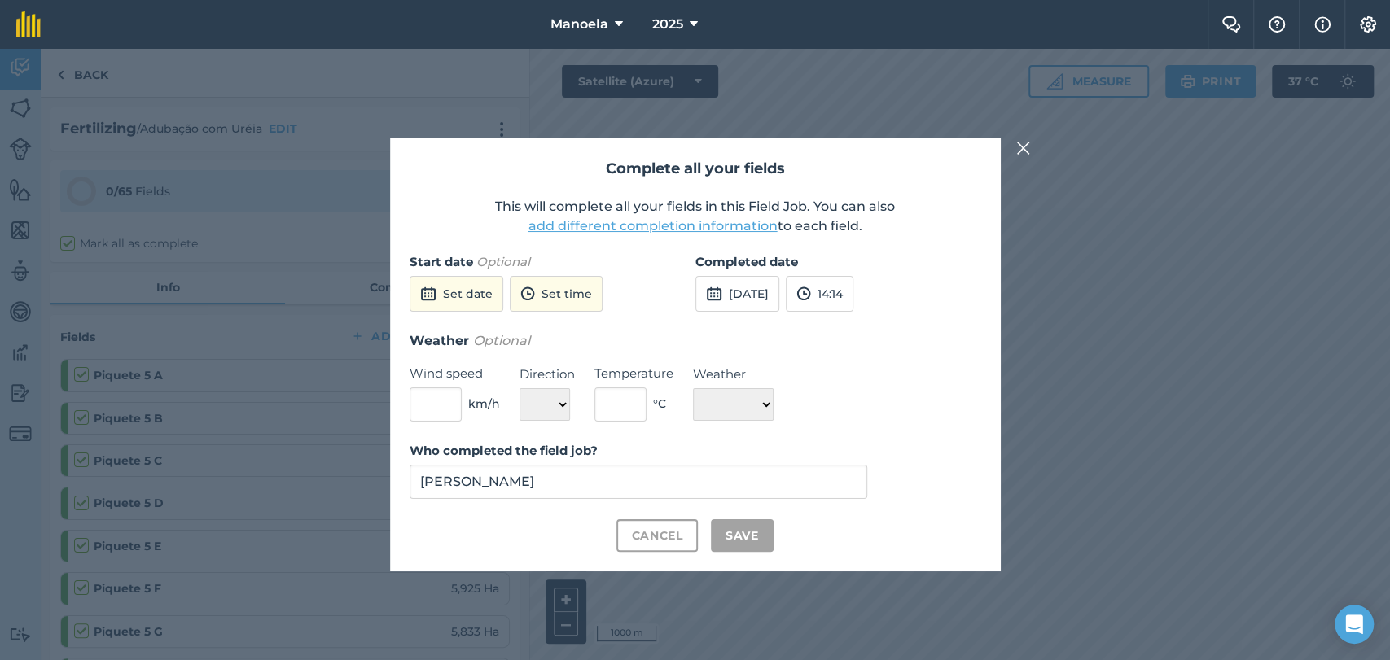
checkbox input "true"
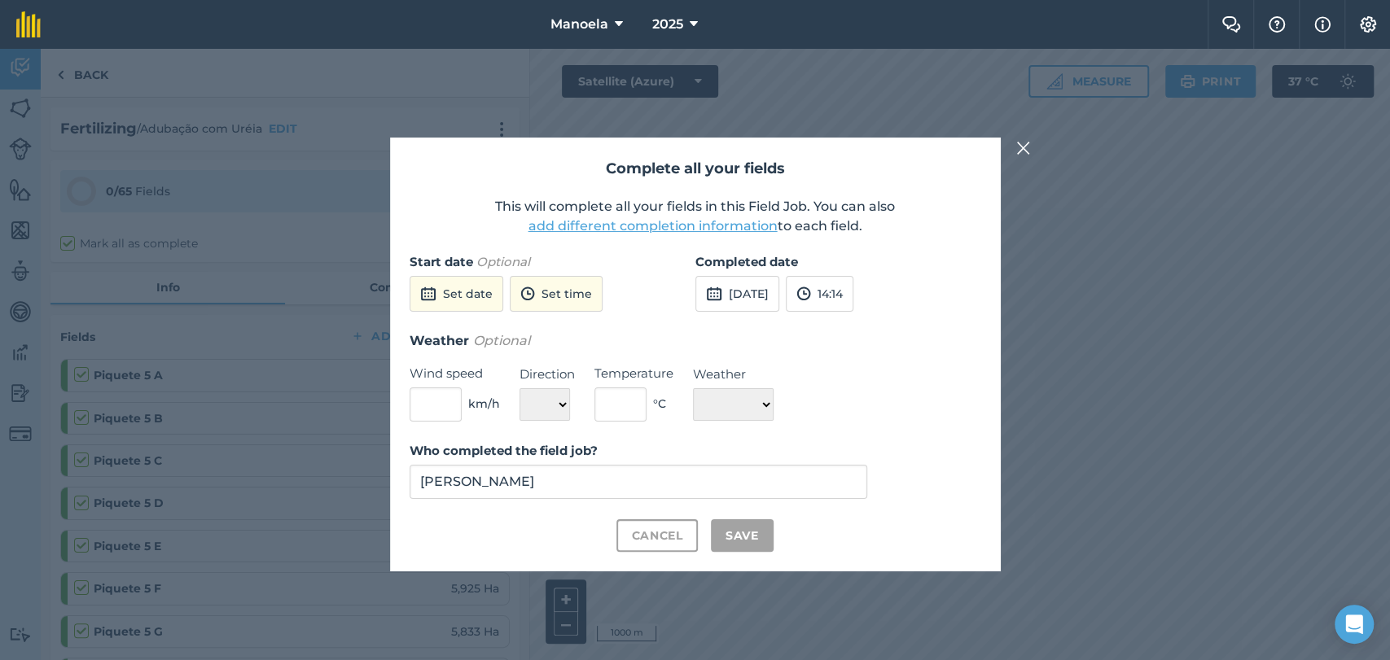
checkbox input "true"
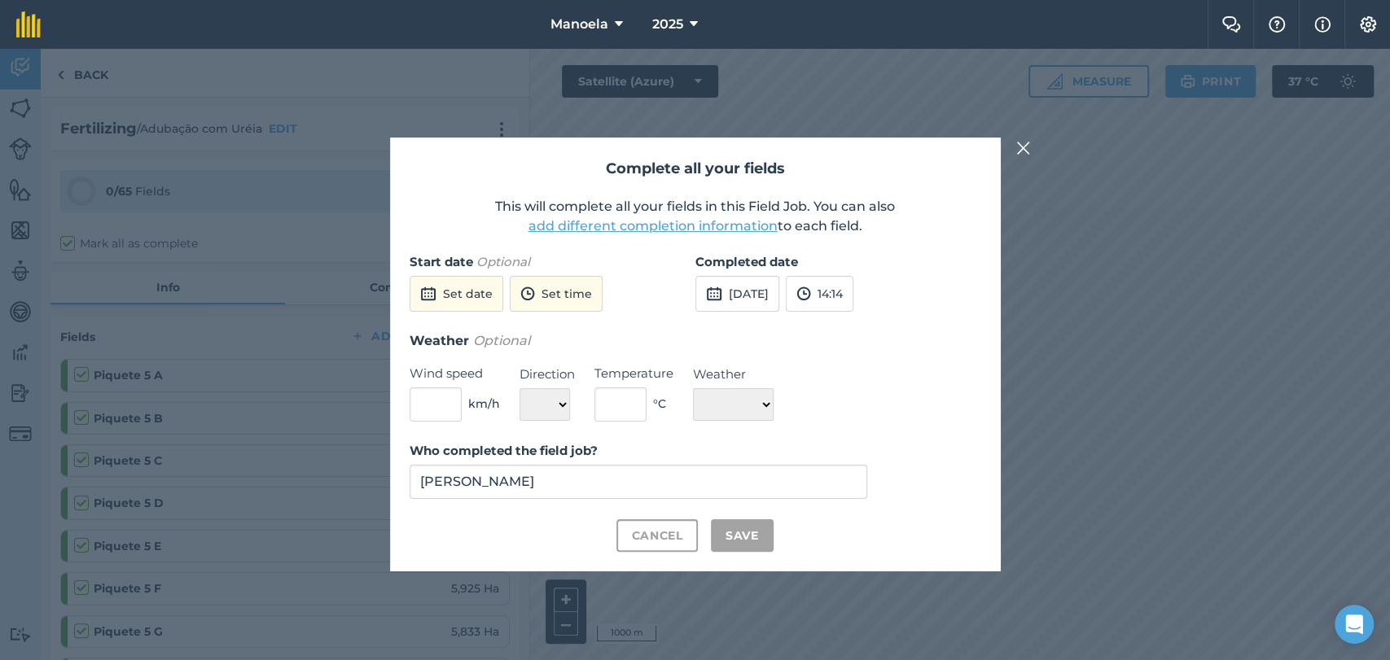
checkbox input "true"
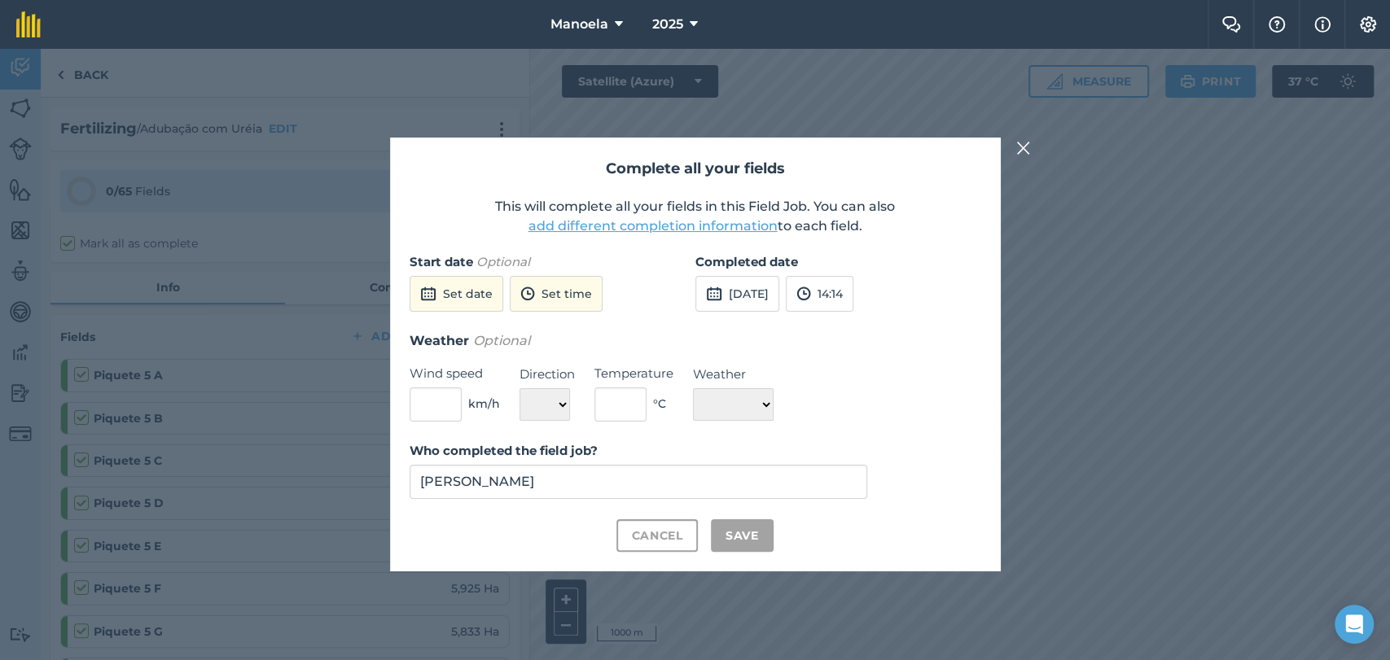
checkbox input "true"
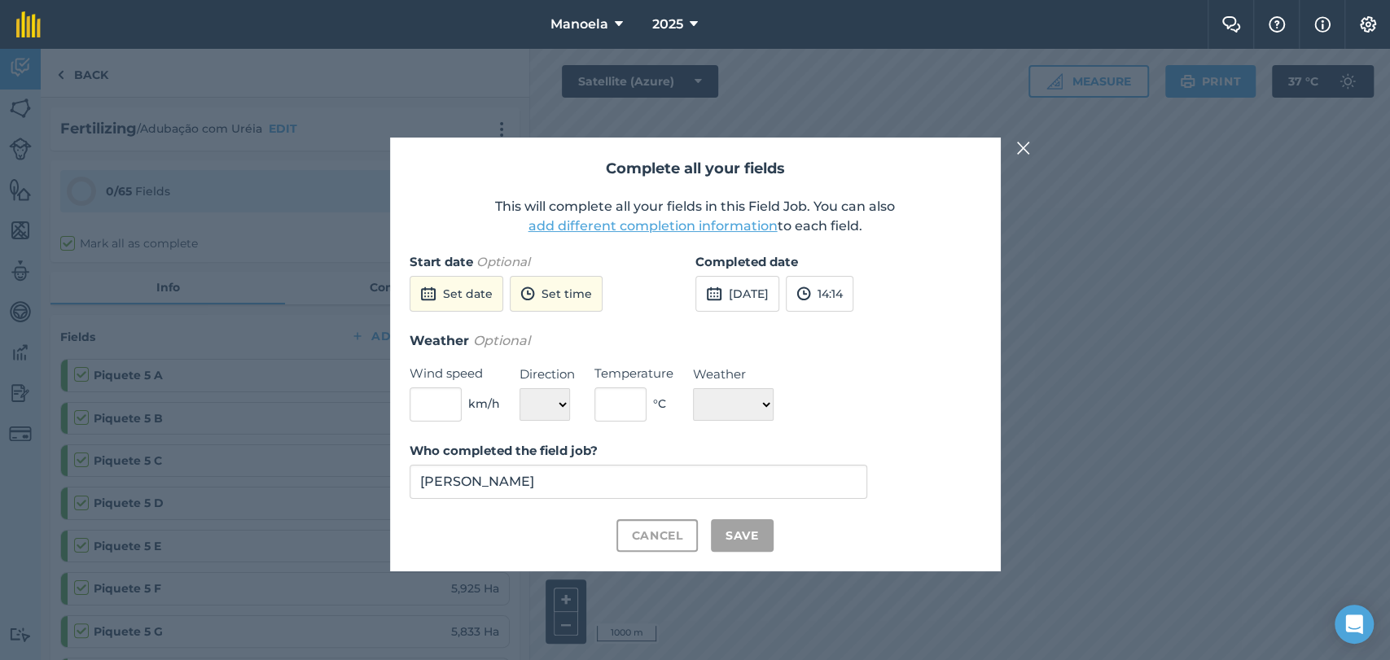
checkbox input "true"
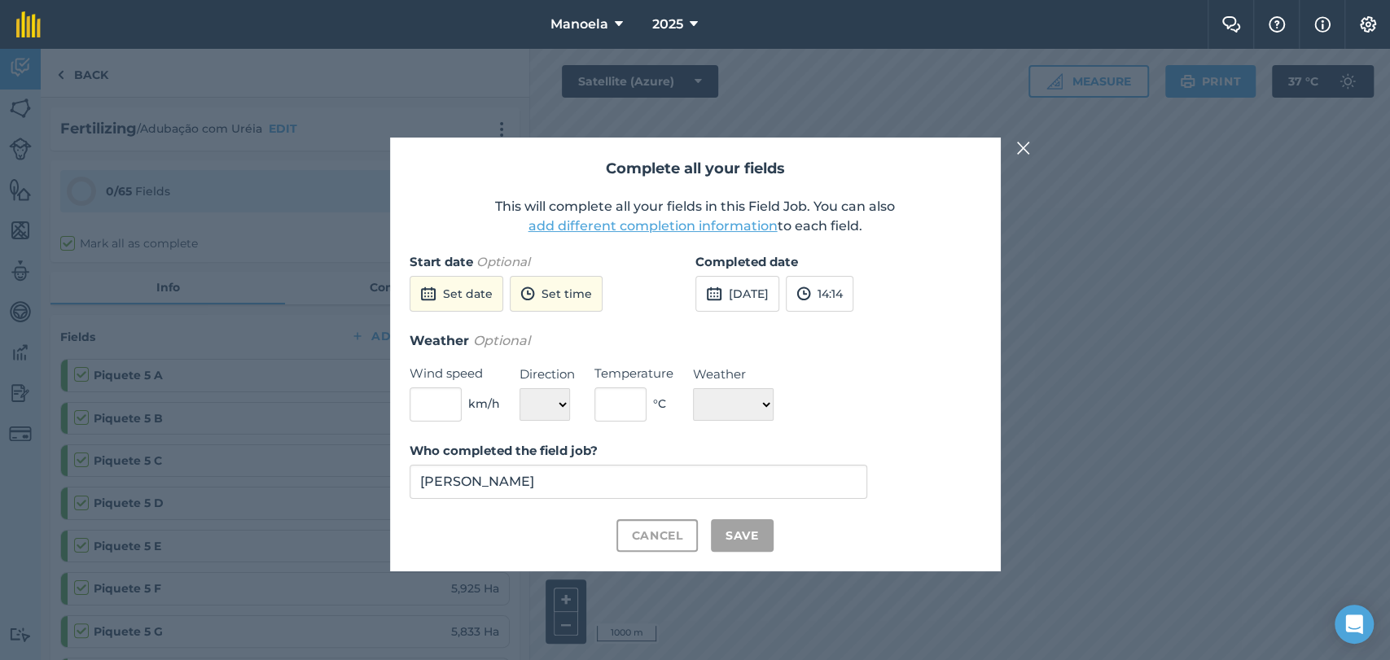
checkbox input "true"
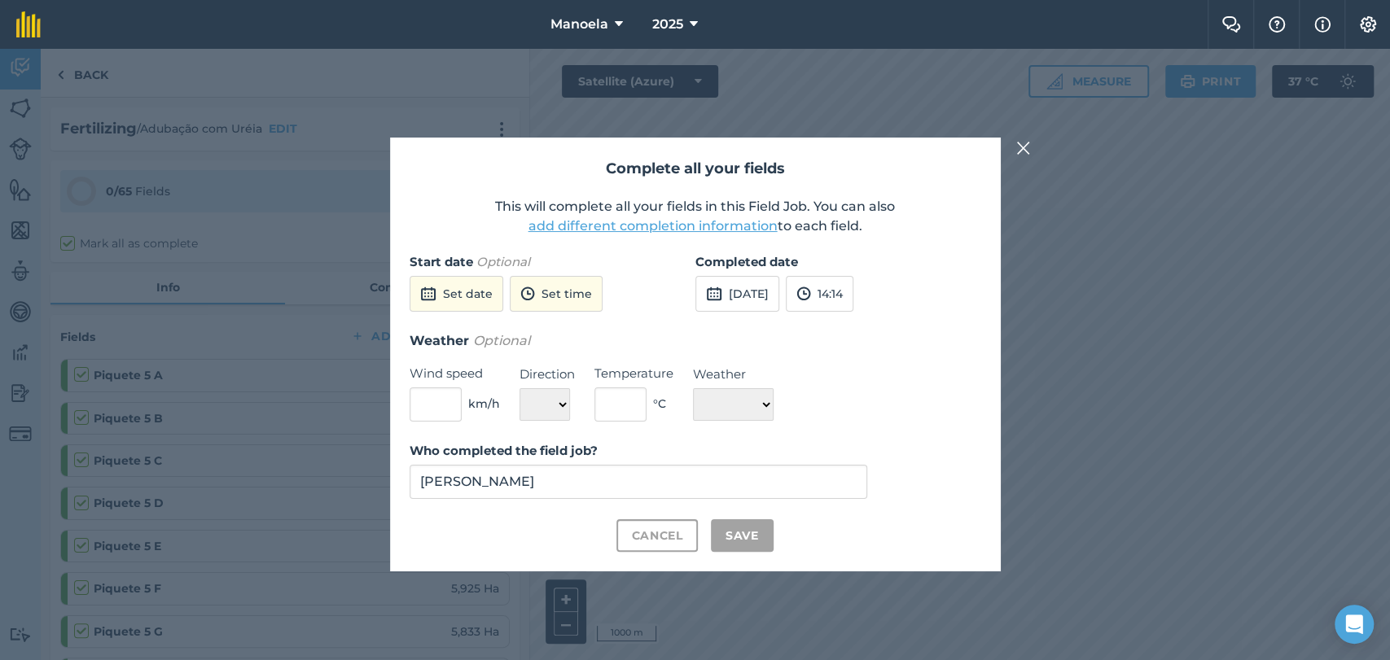
checkbox input "true"
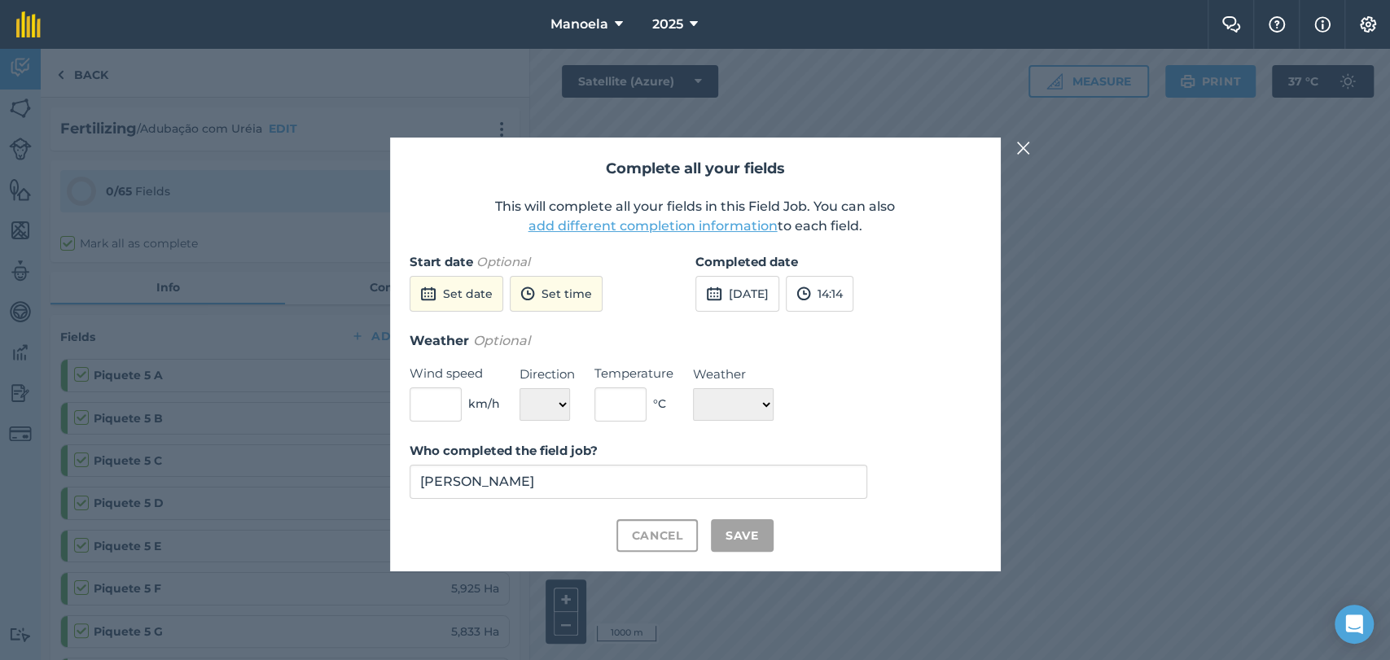
checkbox input "true"
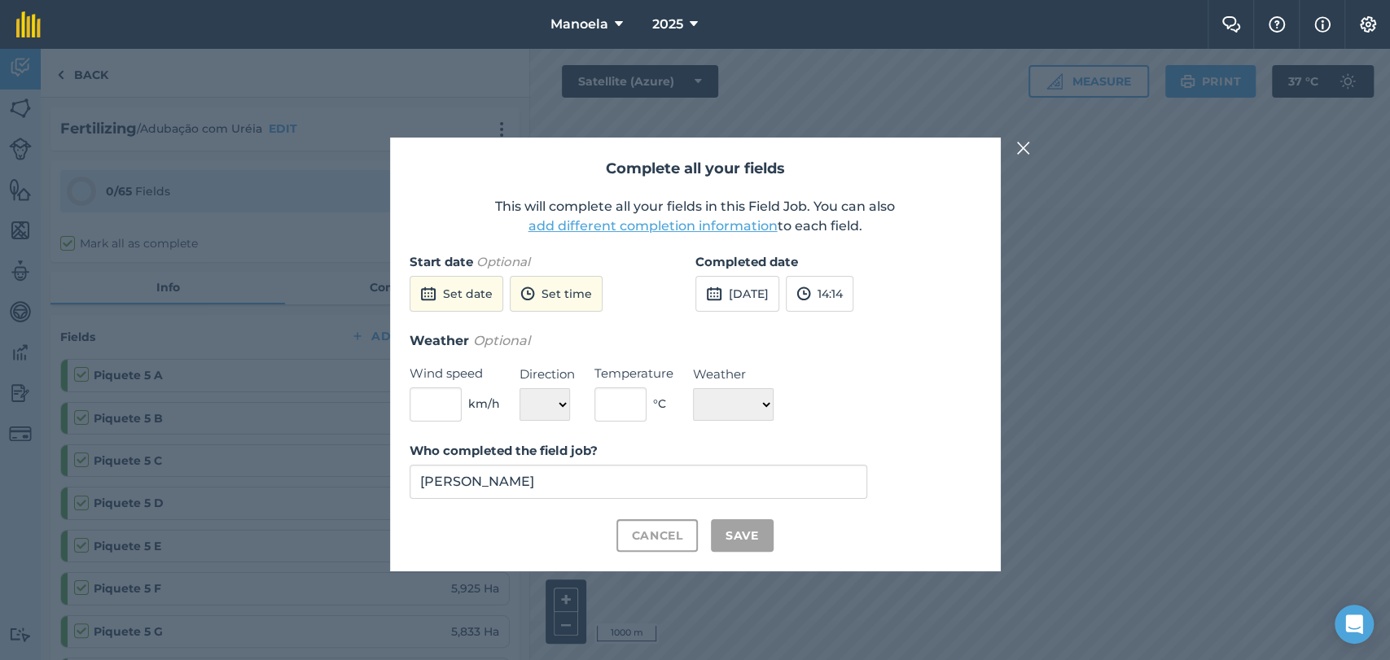
checkbox input "true"
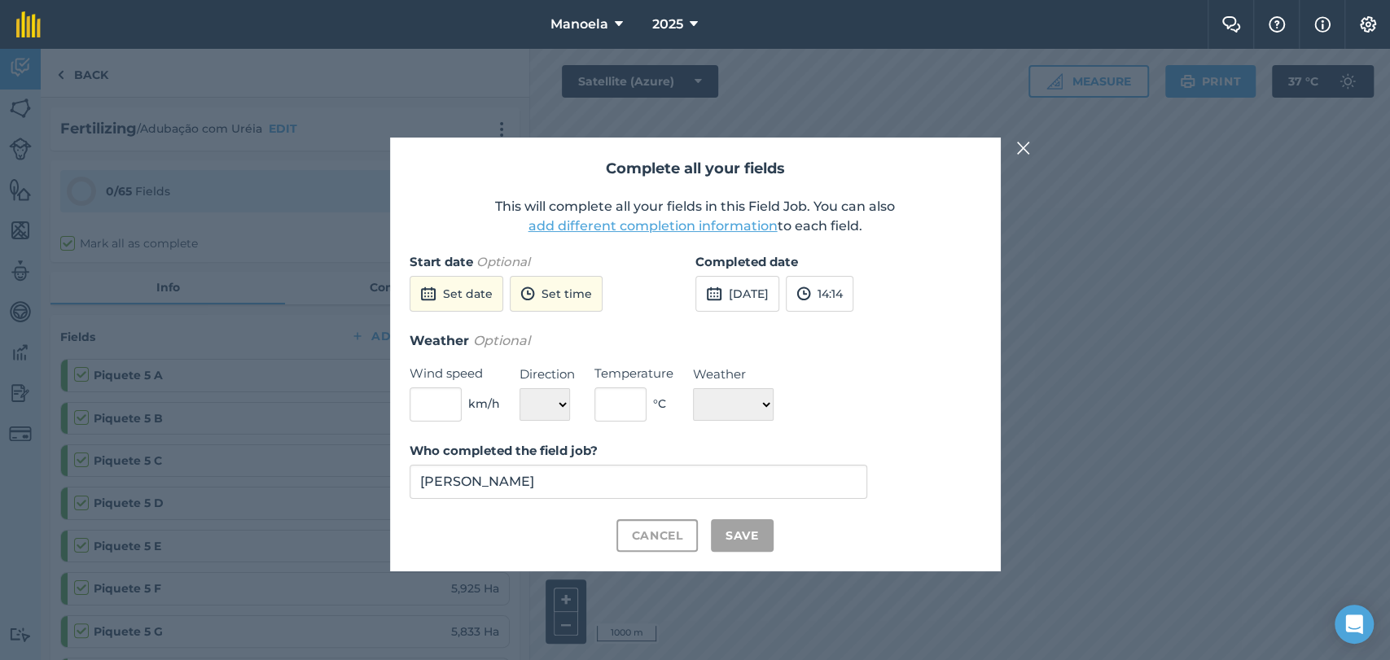
checkbox input "true"
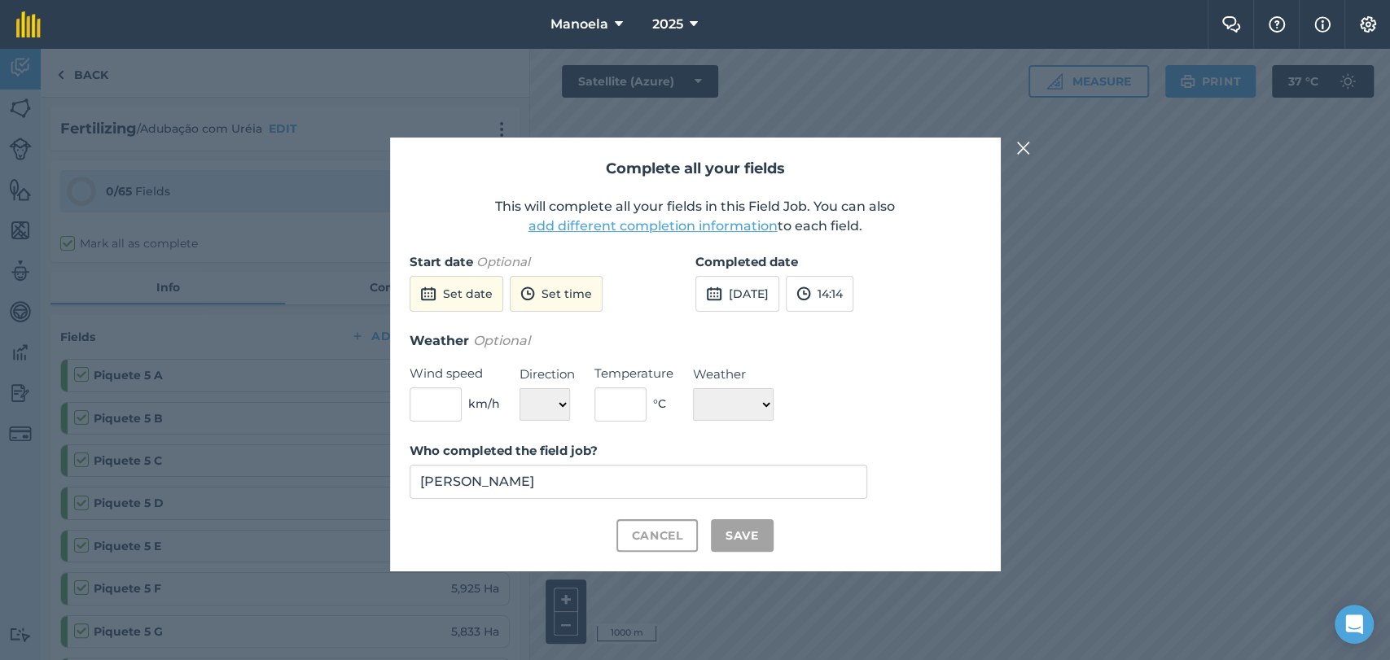
checkbox input "true"
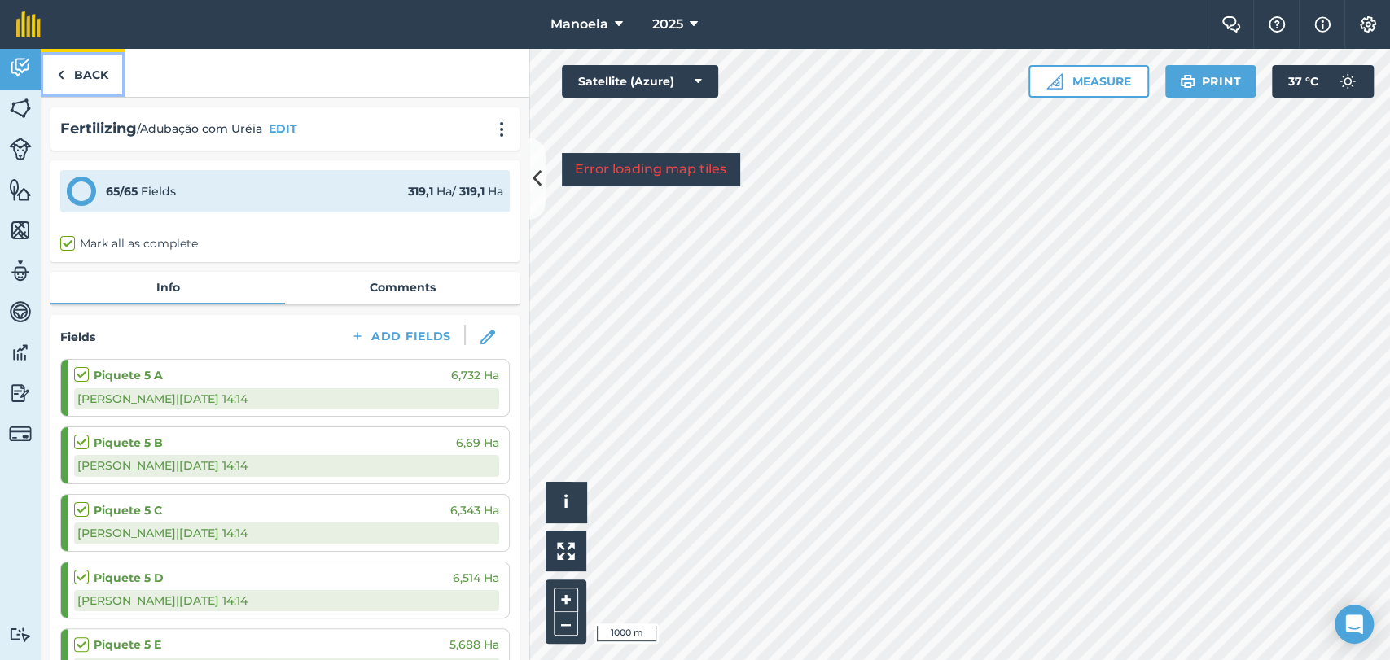
click at [85, 67] on link "Back" at bounding box center [83, 73] width 84 height 48
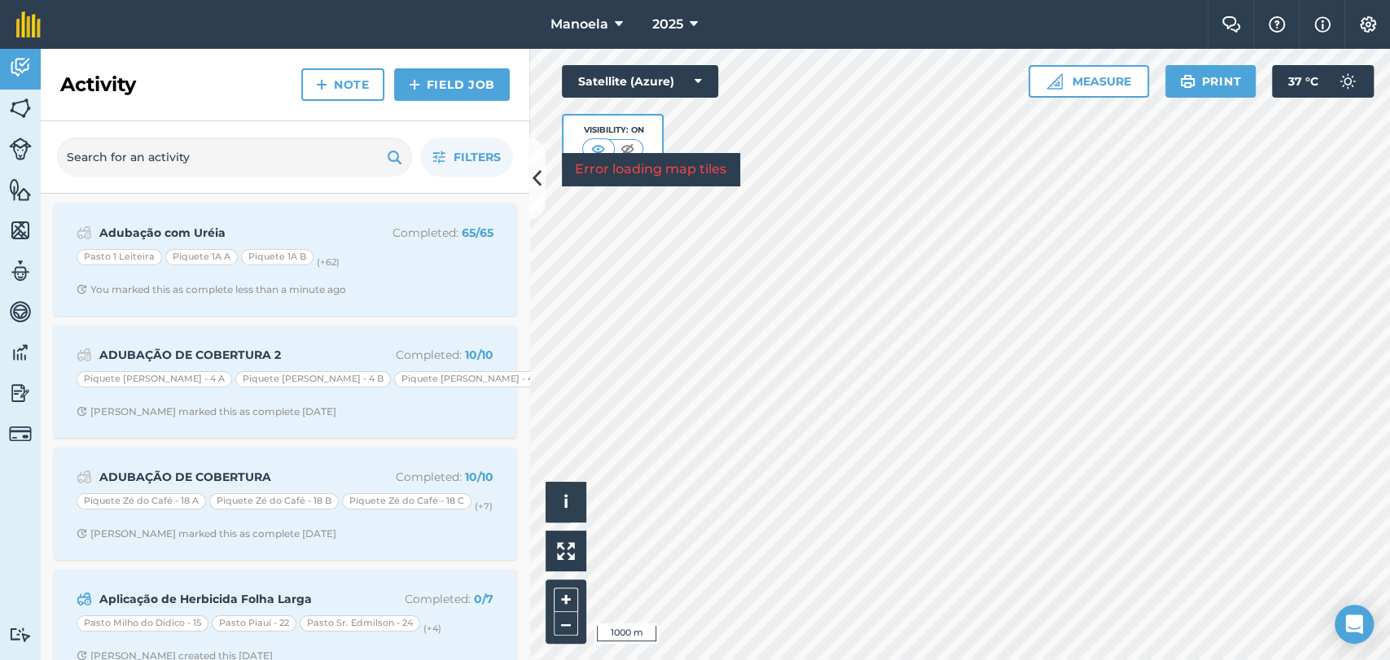
scroll to position [254, 0]
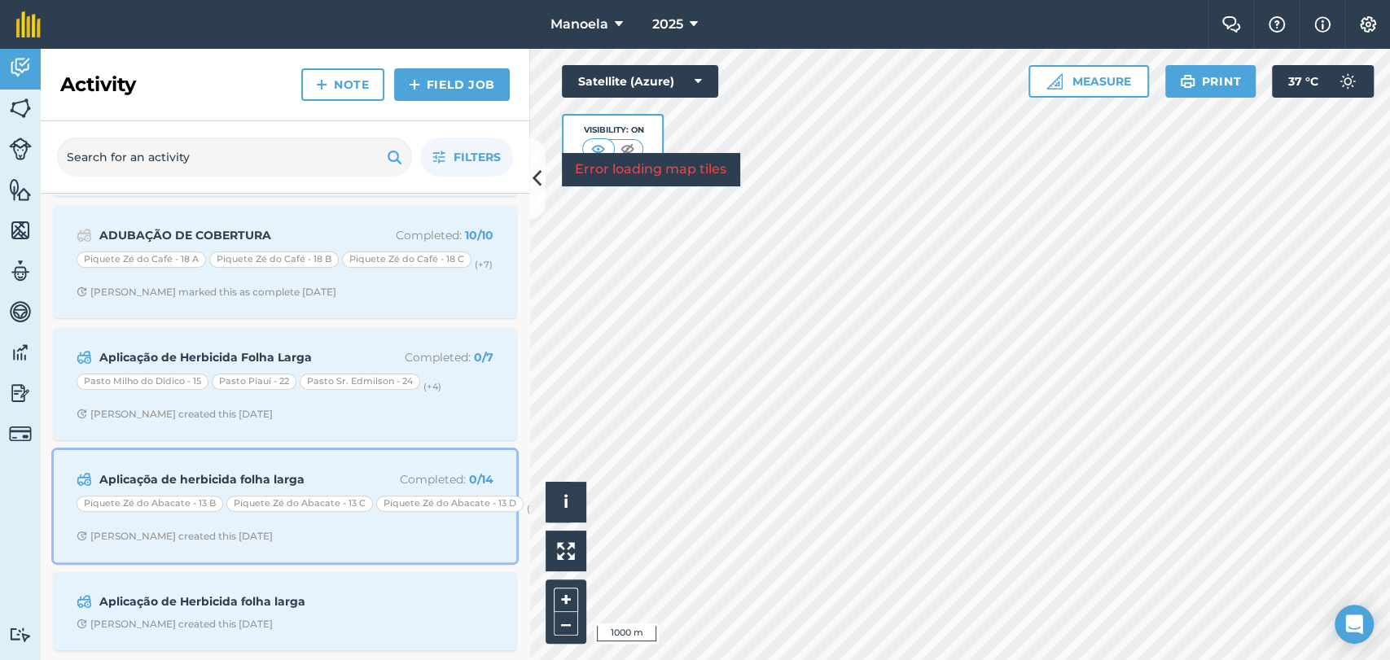
click at [266, 471] on strong "Aplicaçõa de herbicida folha larga" at bounding box center [228, 480] width 258 height 18
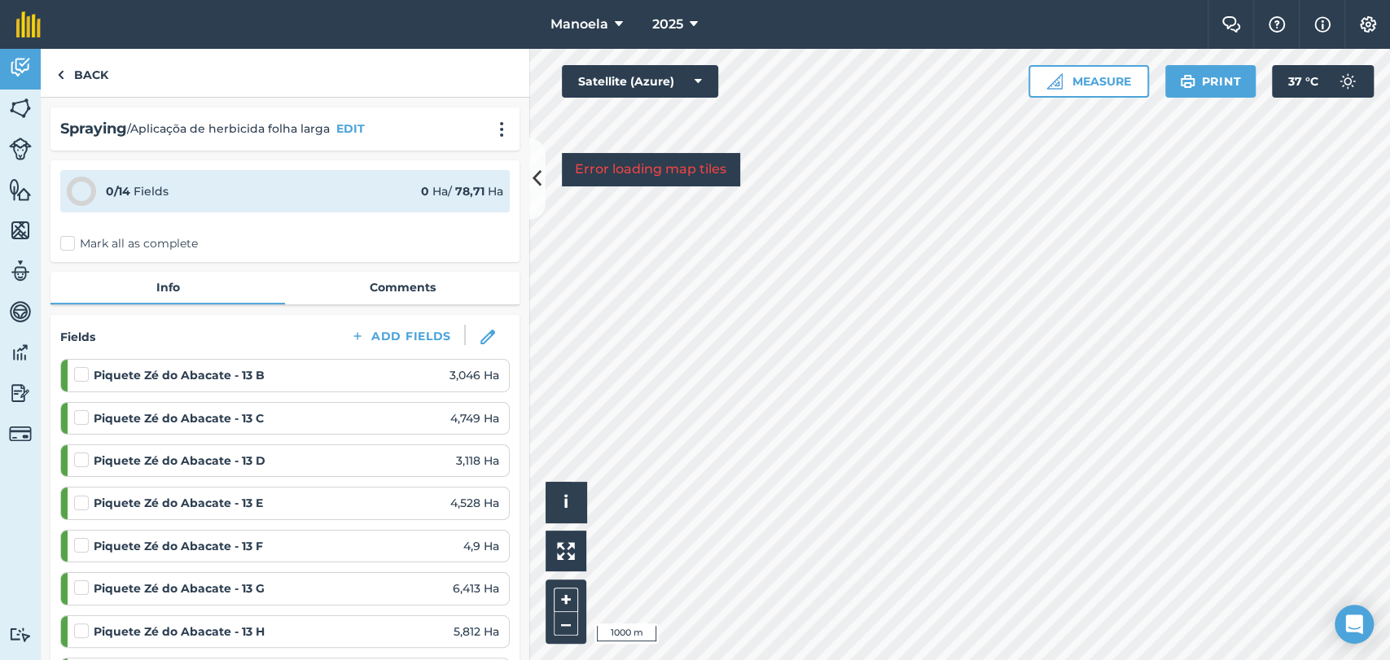
click at [69, 239] on label "Mark all as complete" at bounding box center [129, 243] width 138 height 17
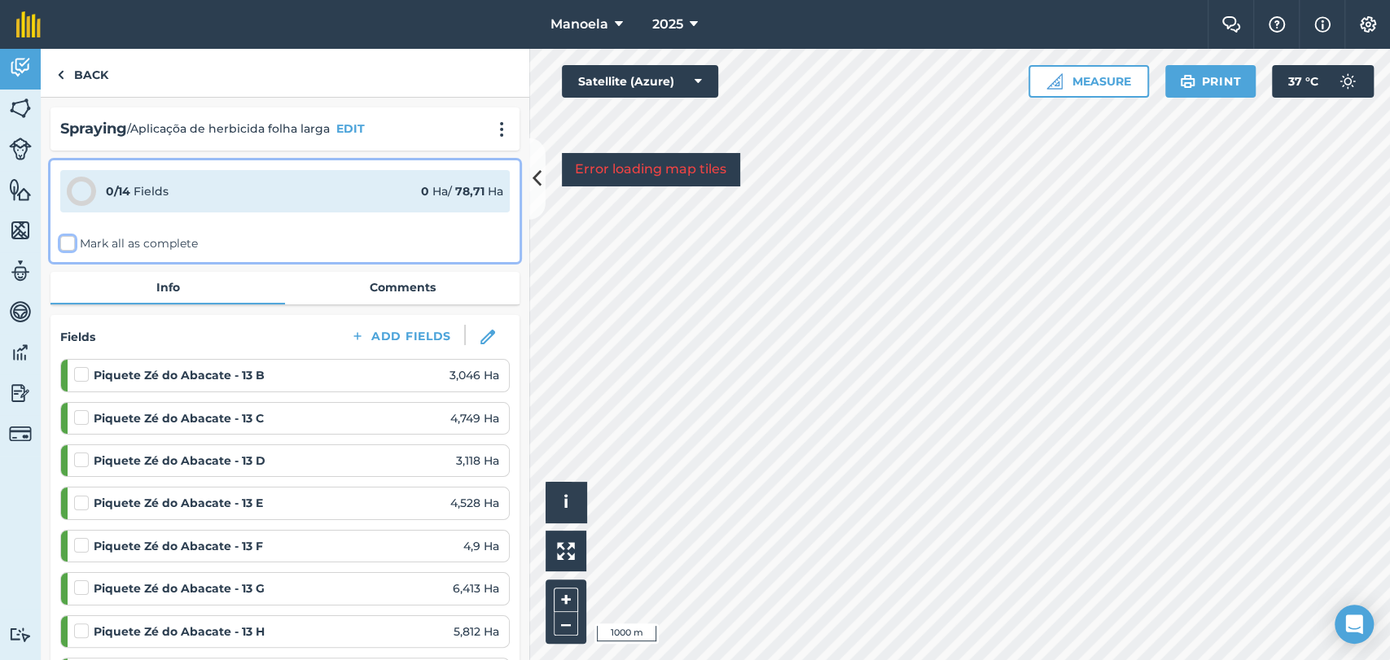
click at [69, 239] on input "Mark all as complete" at bounding box center [65, 240] width 11 height 11
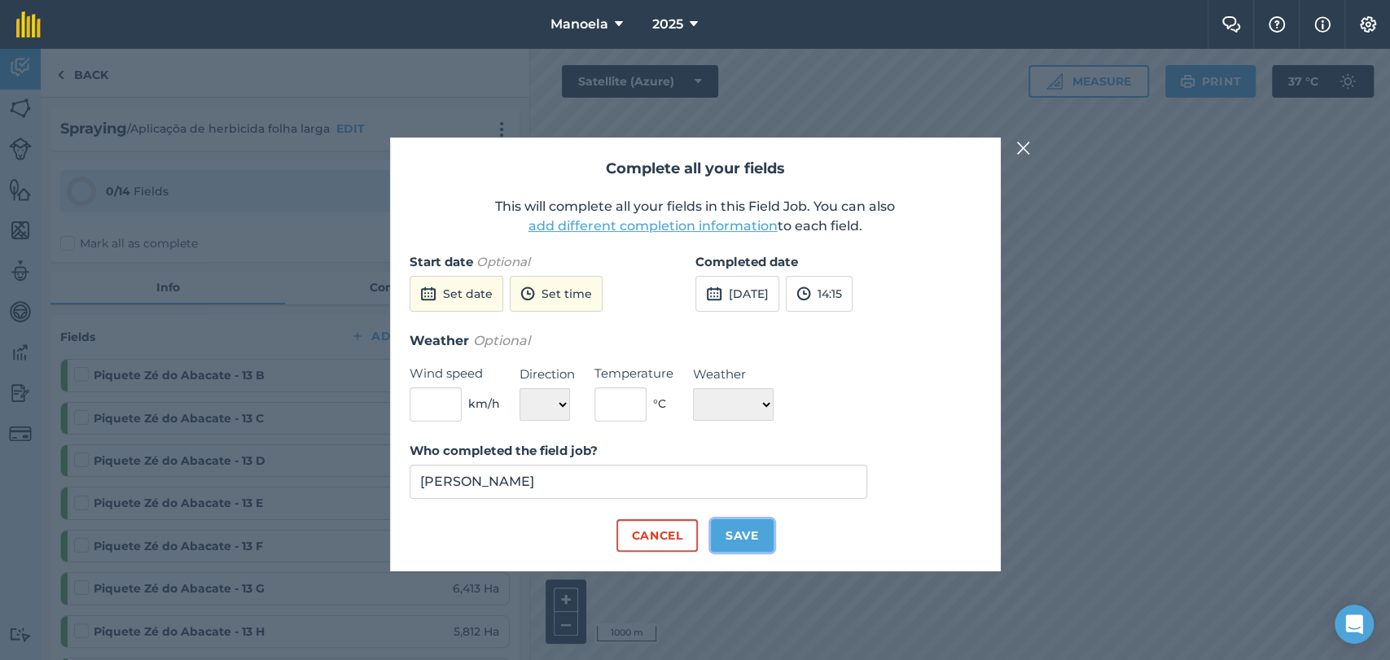
click at [738, 537] on button "Save" at bounding box center [742, 535] width 63 height 33
checkbox input "true"
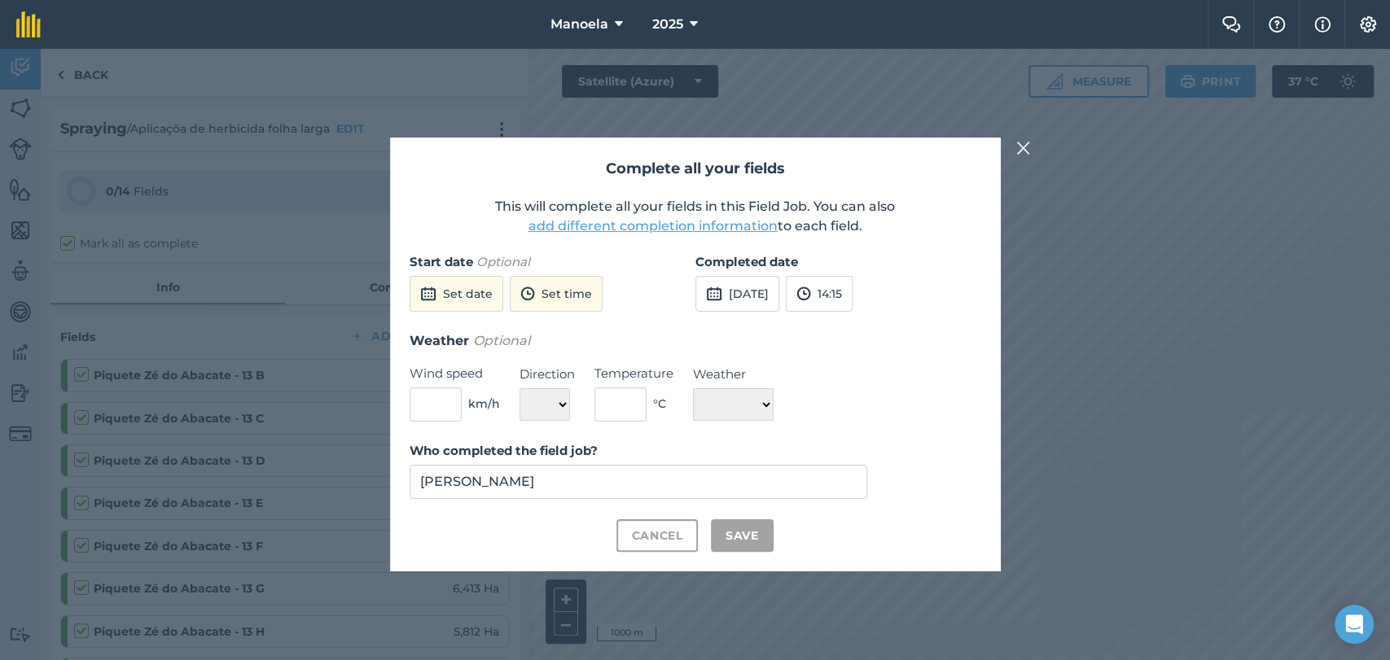
checkbox input "true"
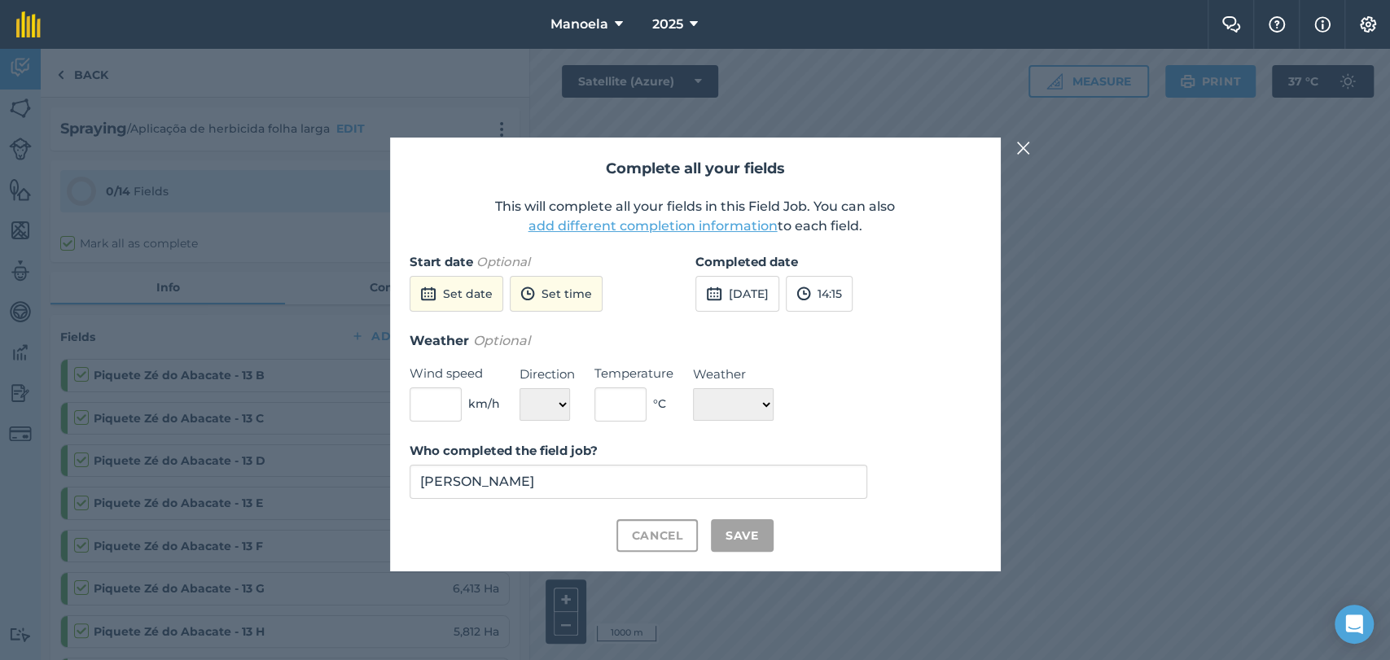
checkbox input "true"
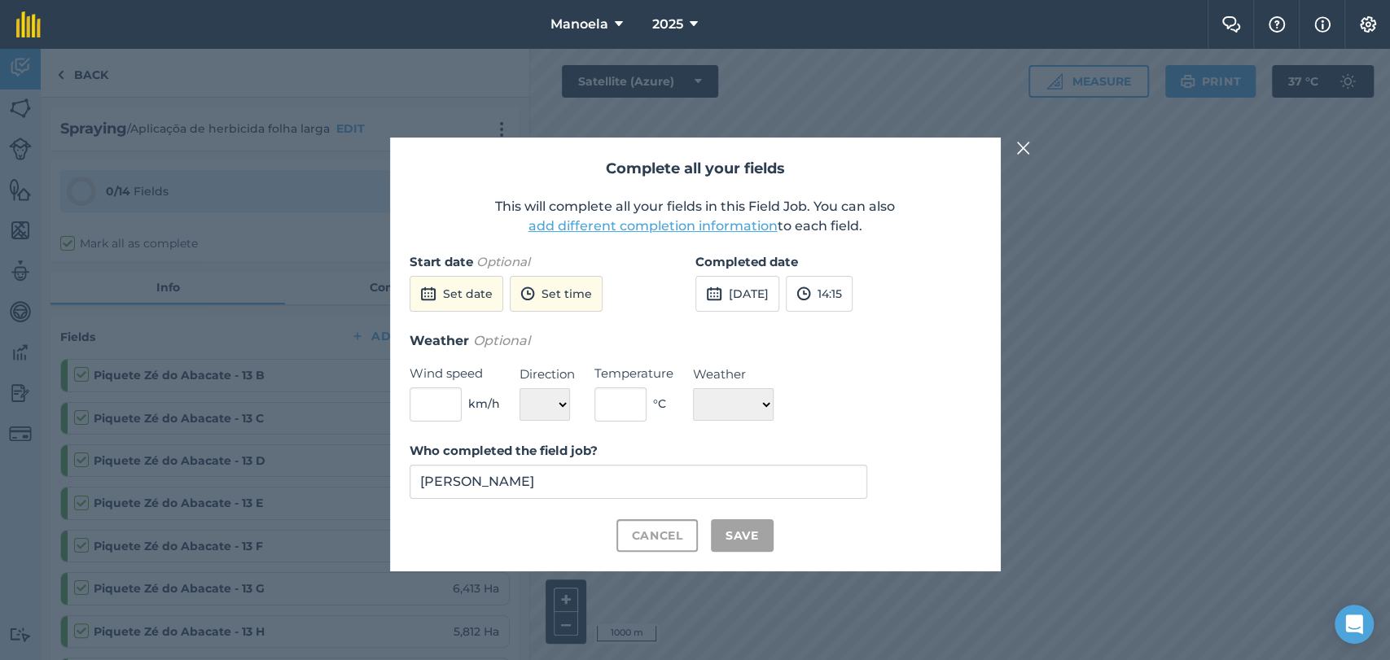
checkbox input "true"
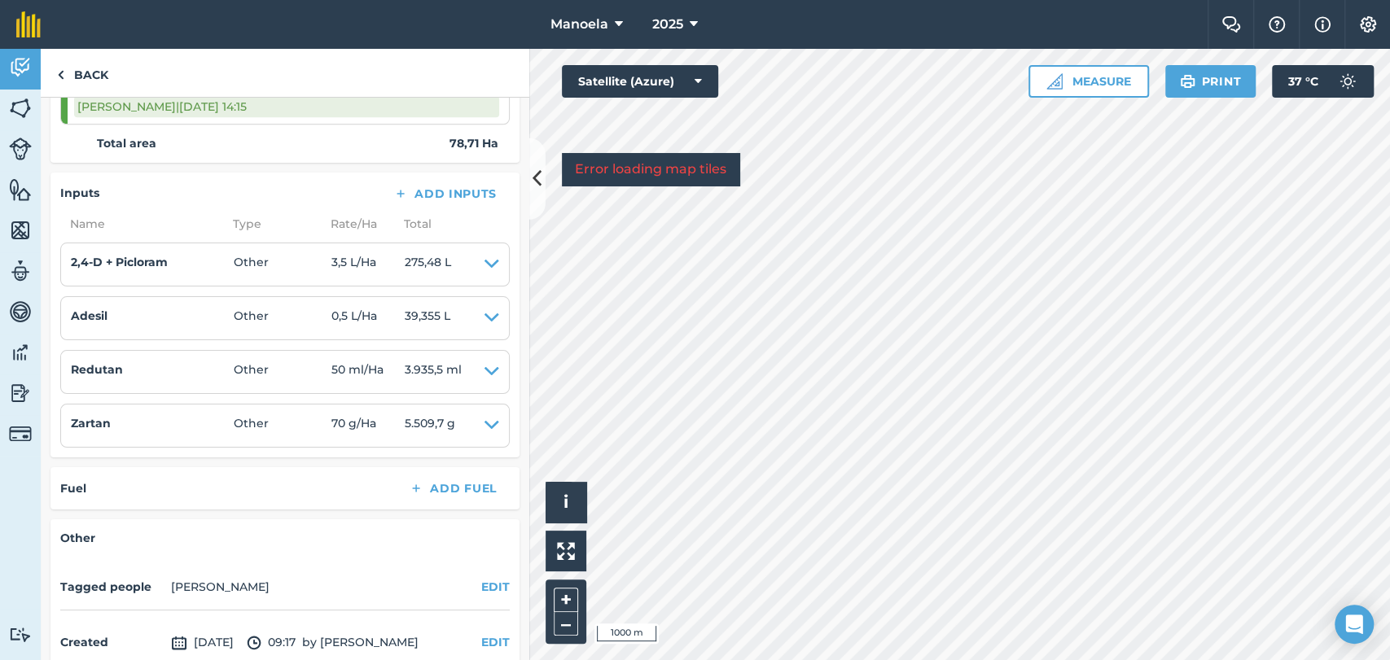
scroll to position [1063, 0]
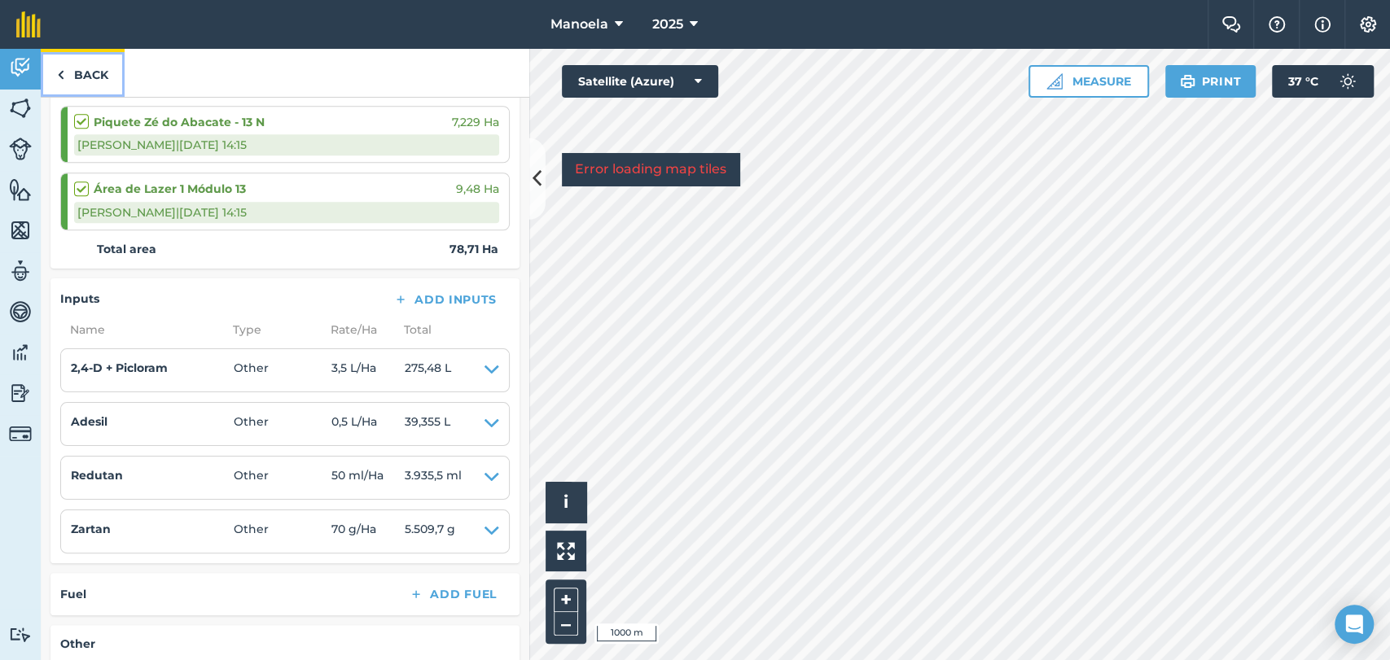
click at [78, 64] on link "Back" at bounding box center [83, 73] width 84 height 48
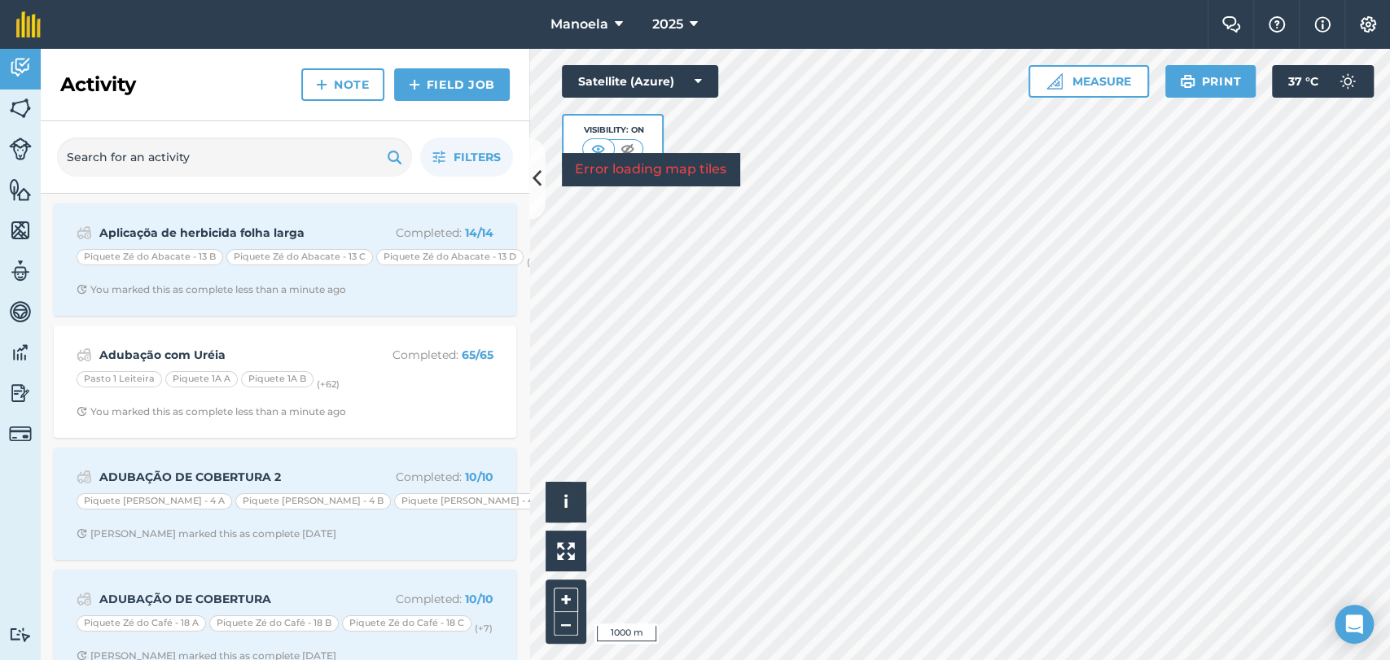
scroll to position [254, 0]
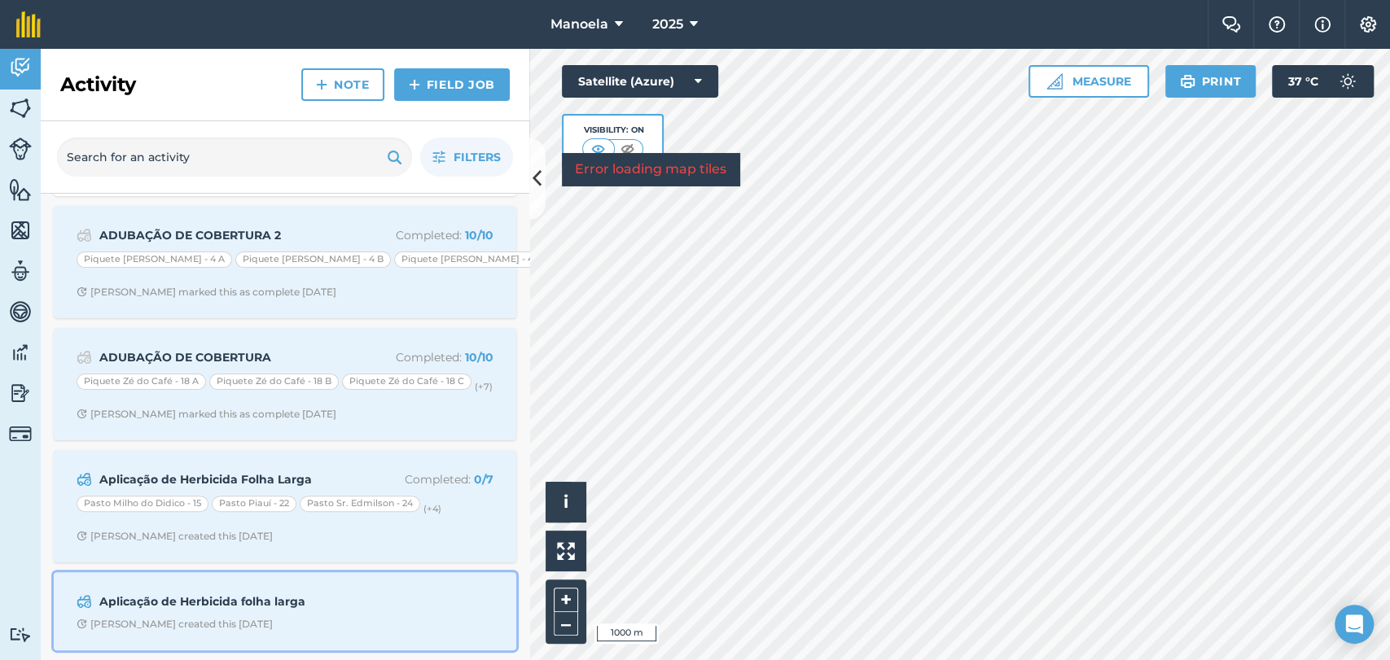
click at [182, 582] on div "Aplicação de Herbicida folha larga Leandro S created this 7 months ago" at bounding box center [285, 611] width 443 height 59
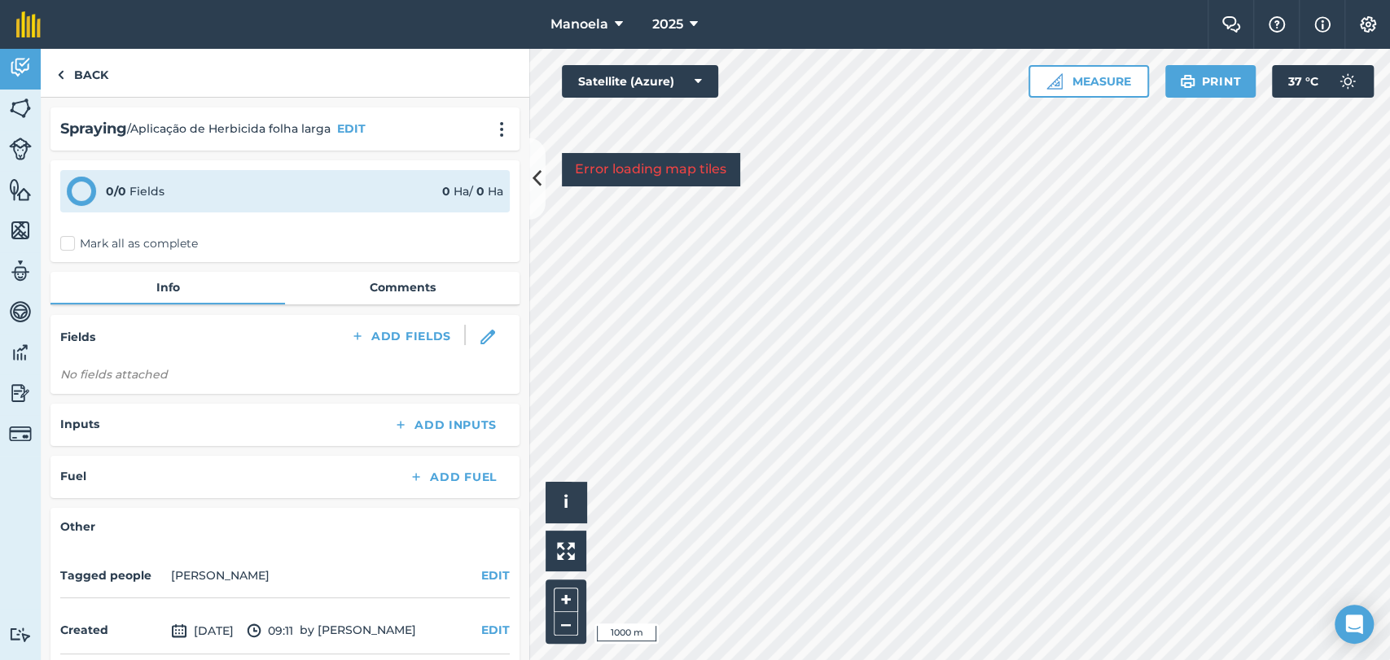
click at [69, 245] on label "Mark all as complete" at bounding box center [129, 243] width 138 height 17
click at [69, 245] on input "Mark all as complete" at bounding box center [65, 240] width 11 height 11
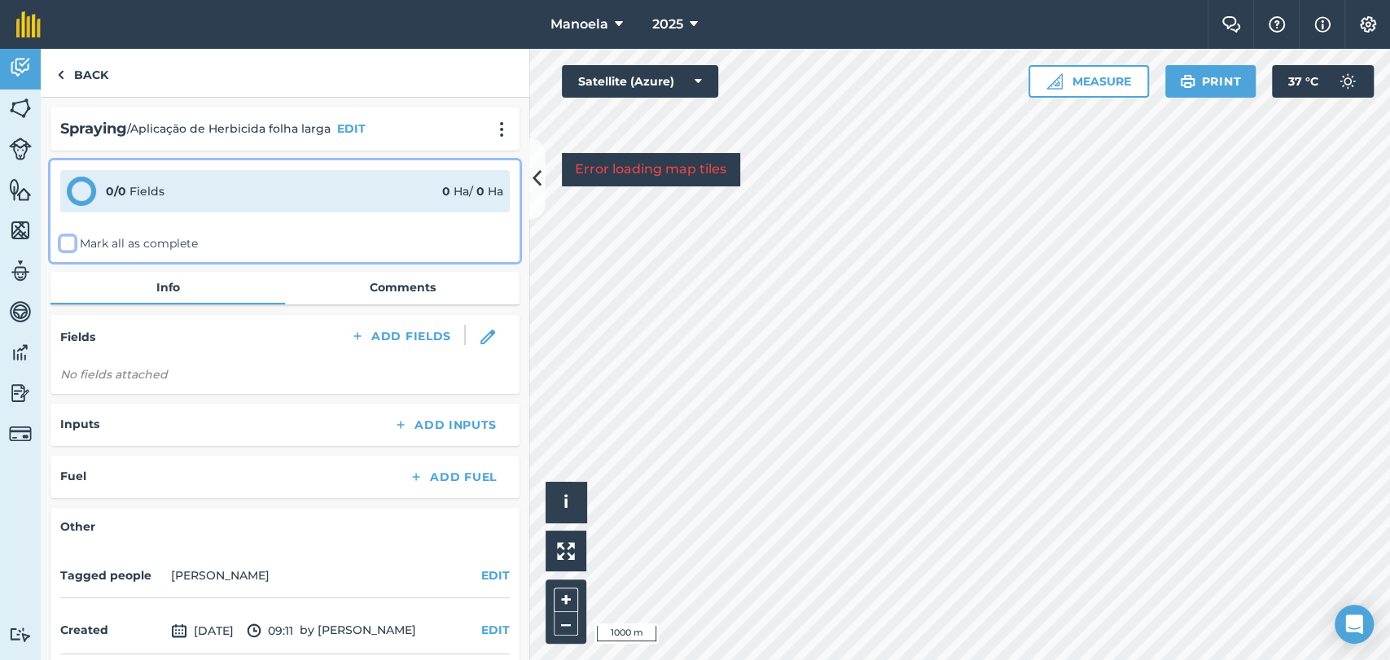
checkbox input "false"
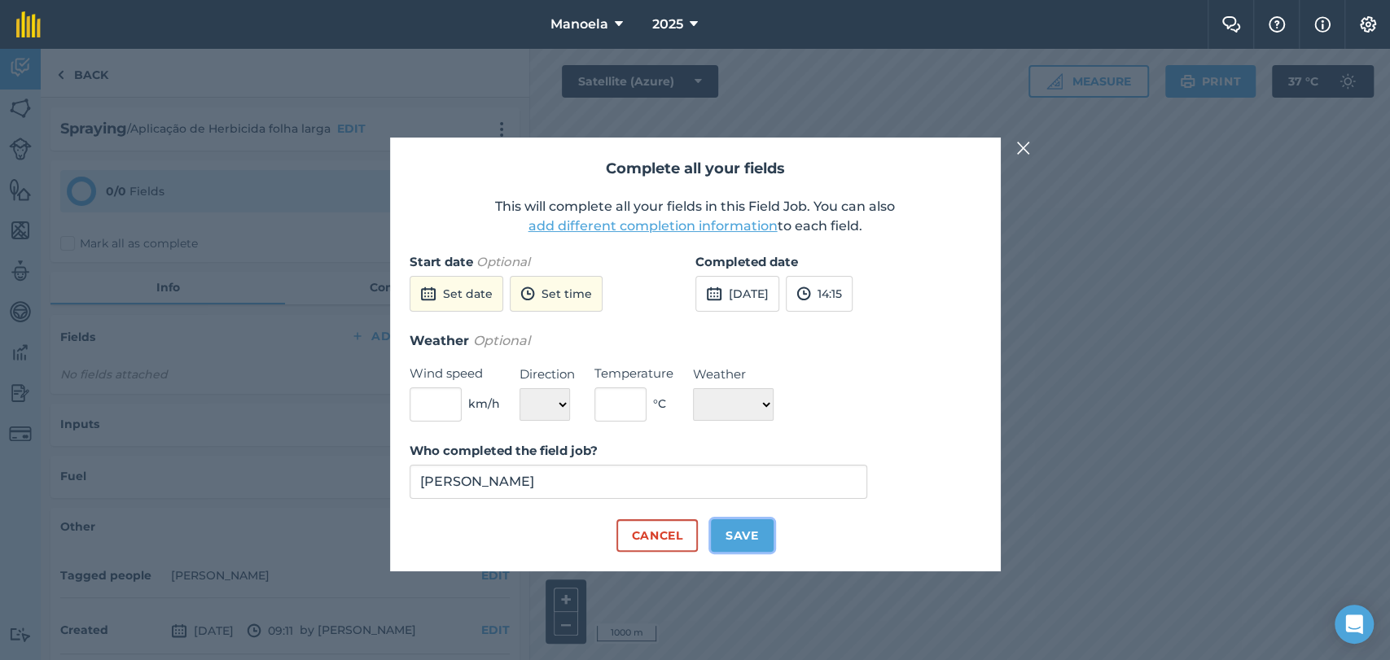
click at [746, 532] on button "Save" at bounding box center [742, 535] width 63 height 33
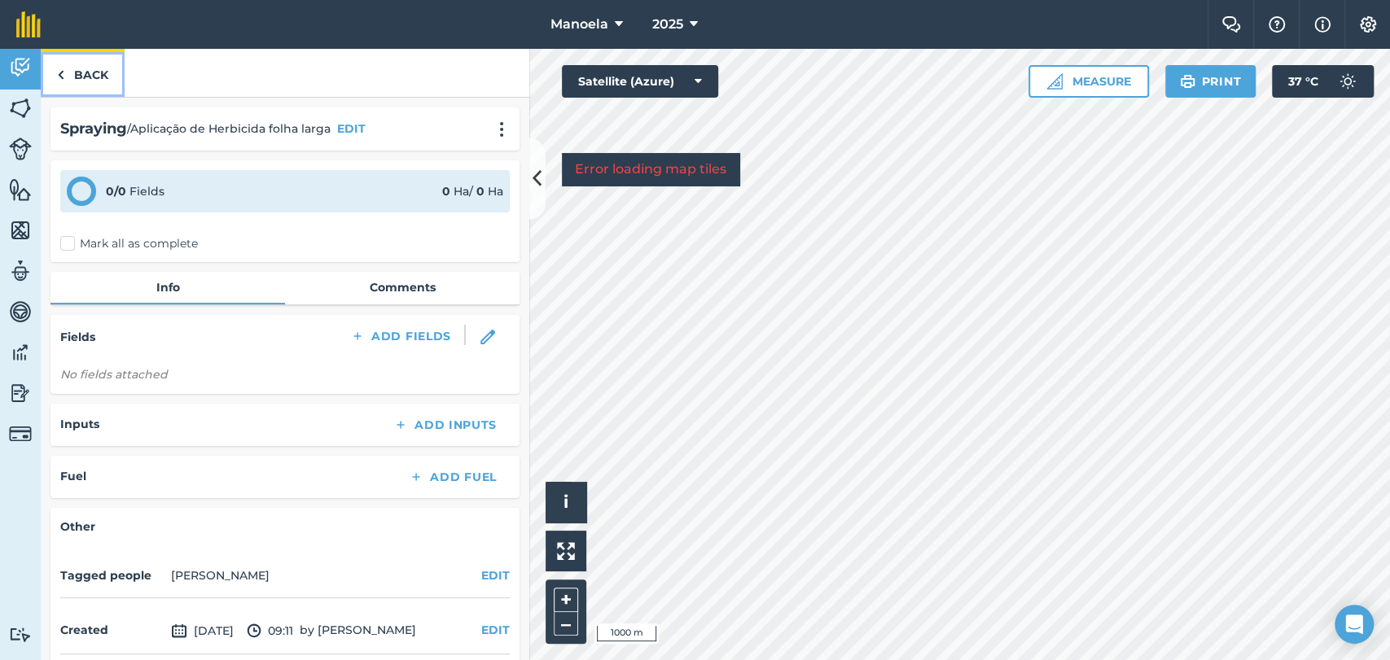
click at [67, 85] on link "Back" at bounding box center [83, 73] width 84 height 48
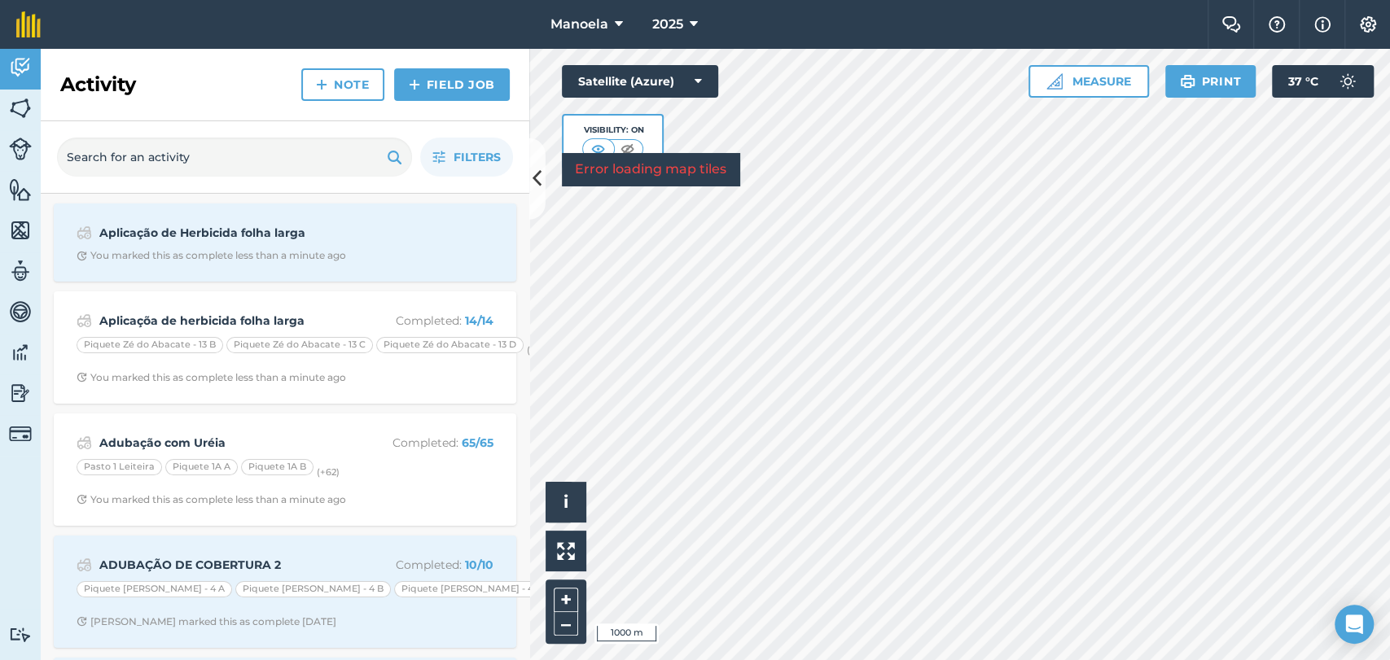
scroll to position [254, 0]
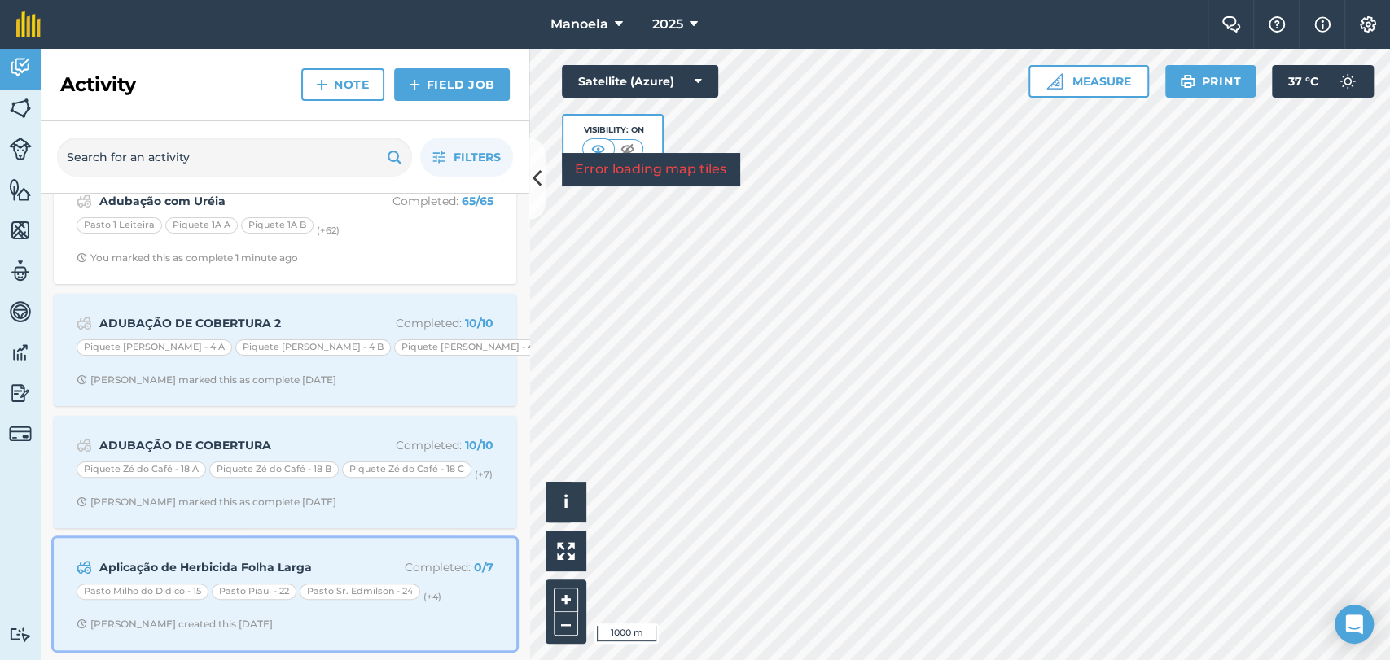
click at [162, 560] on strong "Aplicação de Herbicida Folha Larga" at bounding box center [228, 568] width 258 height 18
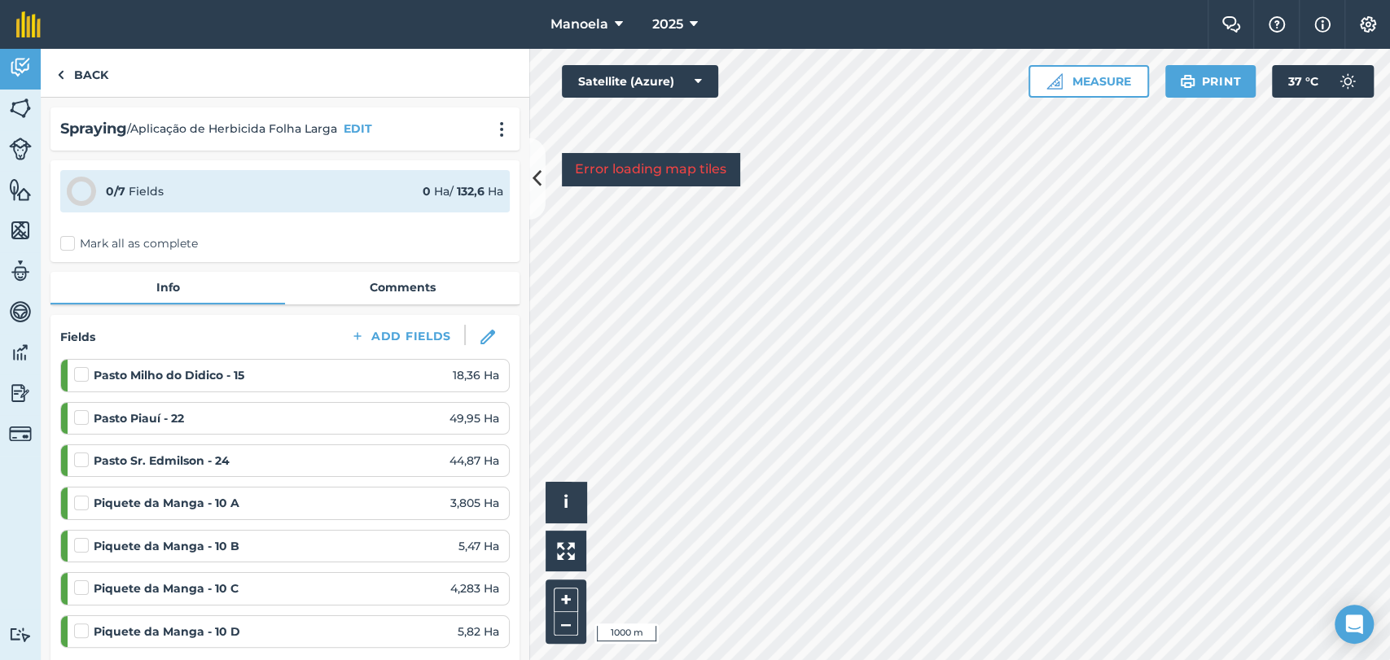
click at [75, 243] on label "Mark all as complete" at bounding box center [129, 243] width 138 height 17
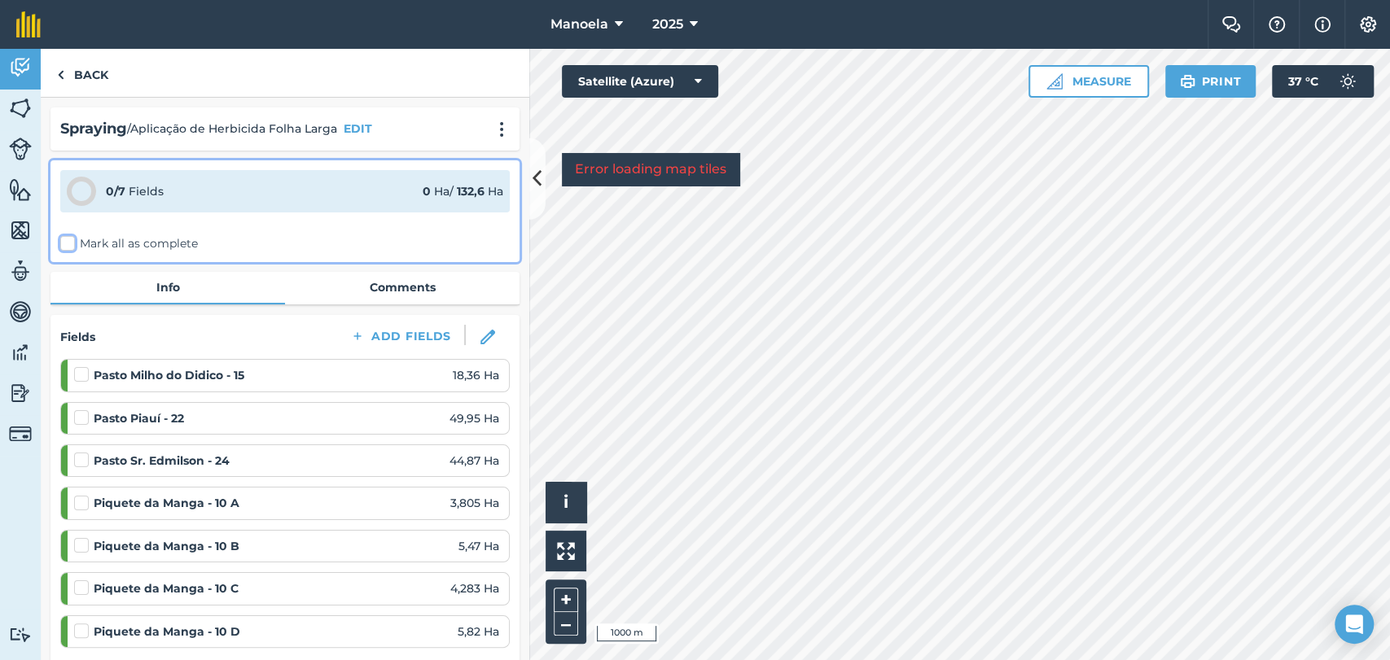
click at [71, 243] on input "Mark all as complete" at bounding box center [65, 240] width 11 height 11
checkbox input "false"
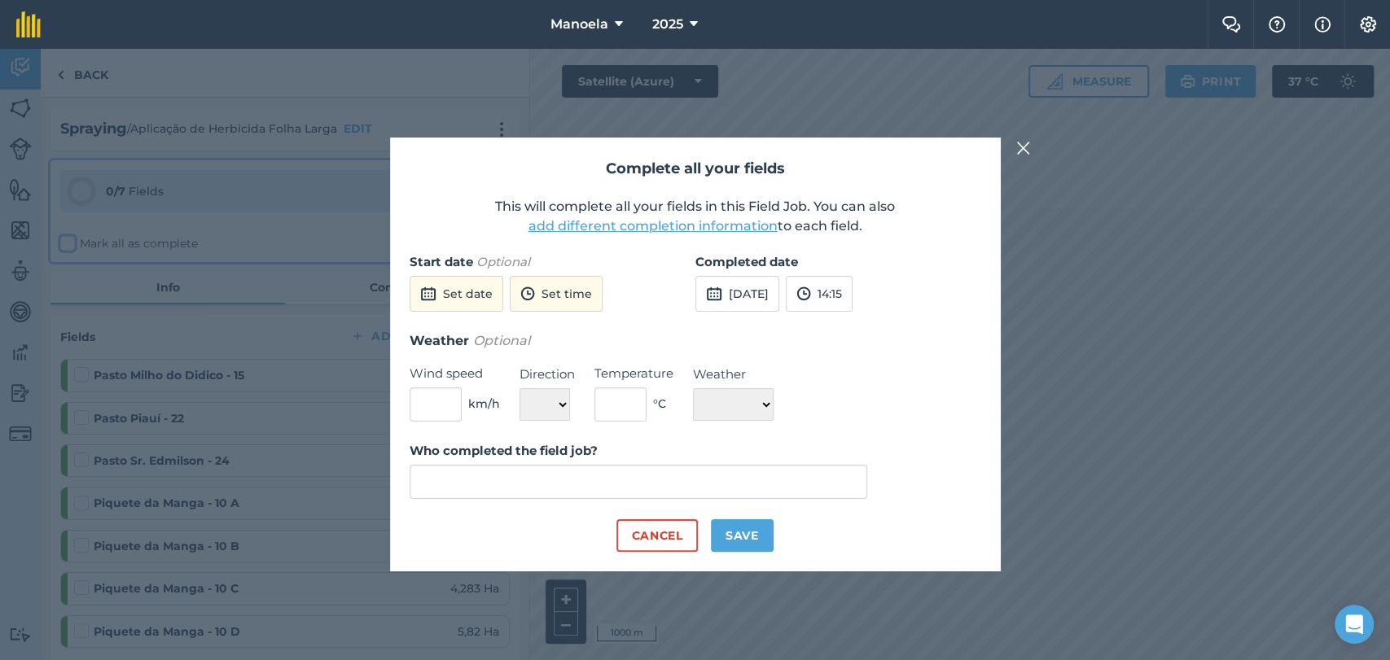
type input "Nicole Gusmão"
click at [760, 543] on button "Save" at bounding box center [742, 535] width 63 height 33
checkbox input "true"
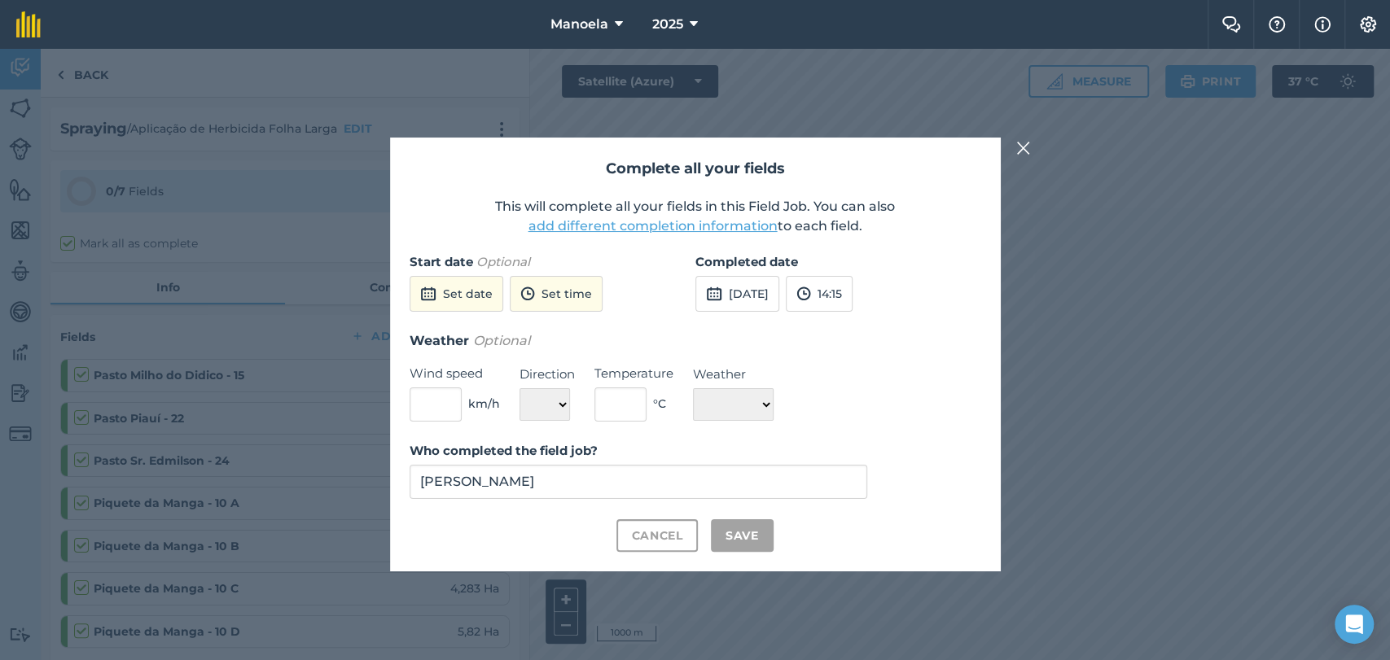
checkbox input "true"
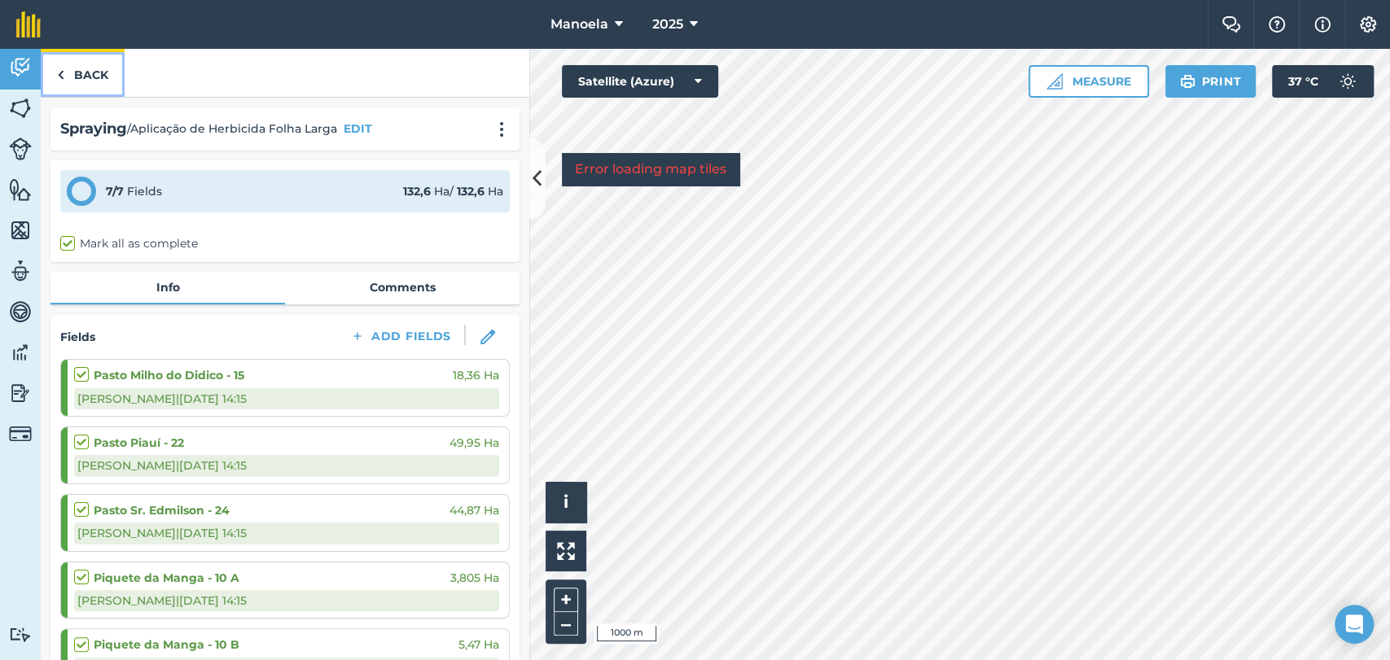
click at [68, 68] on link "Back" at bounding box center [83, 73] width 84 height 48
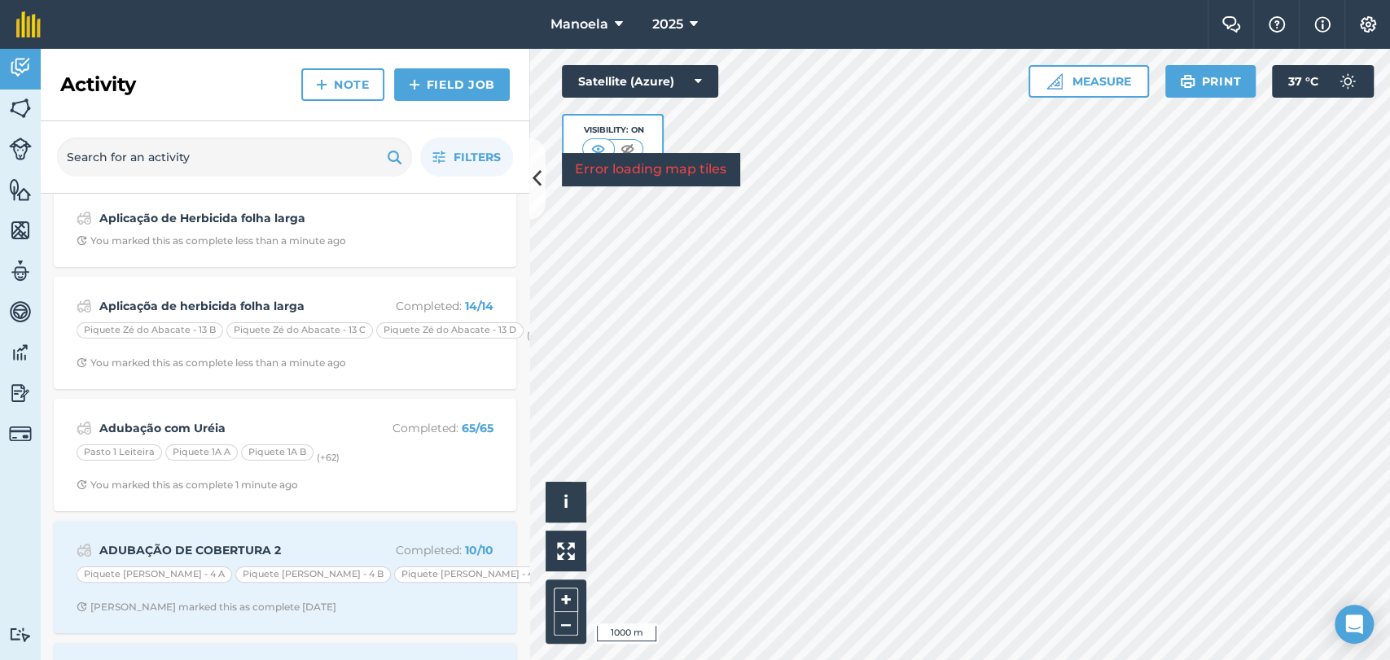
scroll to position [254, 0]
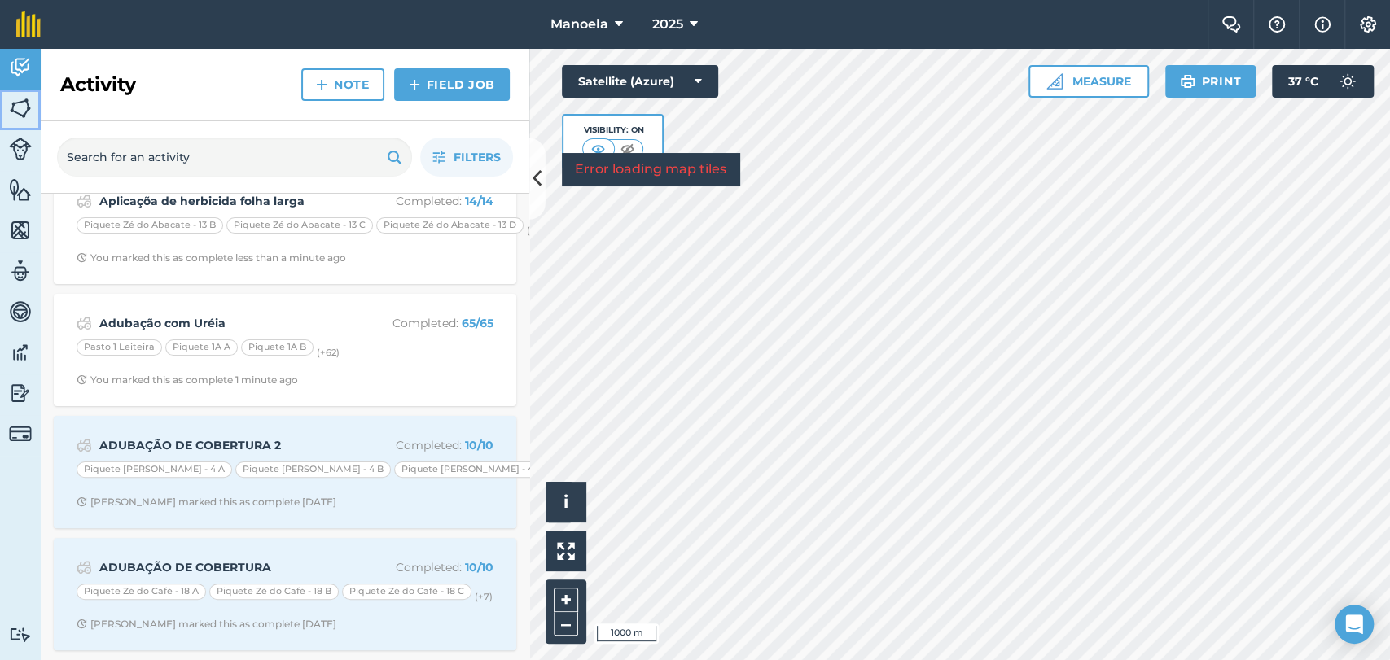
drag, startPoint x: 20, startPoint y: 100, endPoint x: 31, endPoint y: 142, distance: 43.6
click at [20, 100] on img at bounding box center [20, 108] width 23 height 24
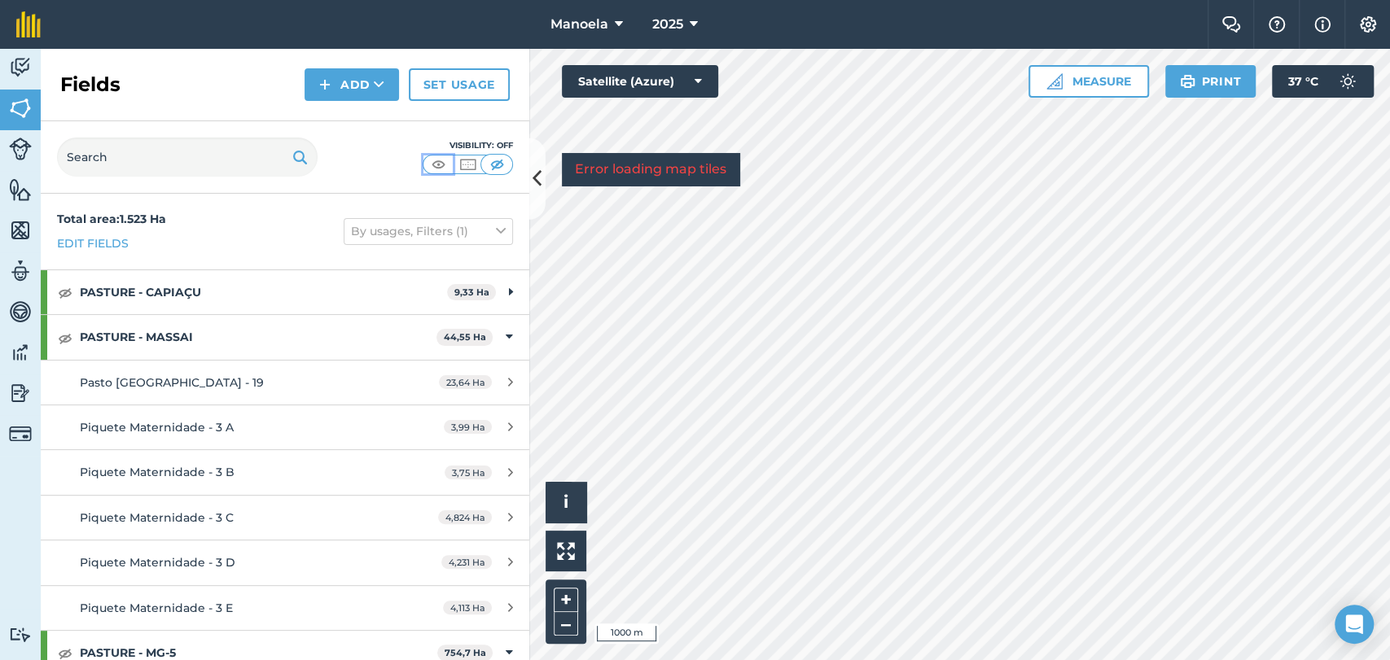
click at [446, 165] on img at bounding box center [438, 164] width 20 height 16
click at [910, 353] on div at bounding box center [959, 354] width 861 height 611
click at [937, 432] on div at bounding box center [959, 354] width 861 height 611
click at [1278, 659] on html "Manoela 2025 Farm Chat Help Info Settings Manoela - 2025 Reproduced with the pe…" at bounding box center [695, 330] width 1390 height 660
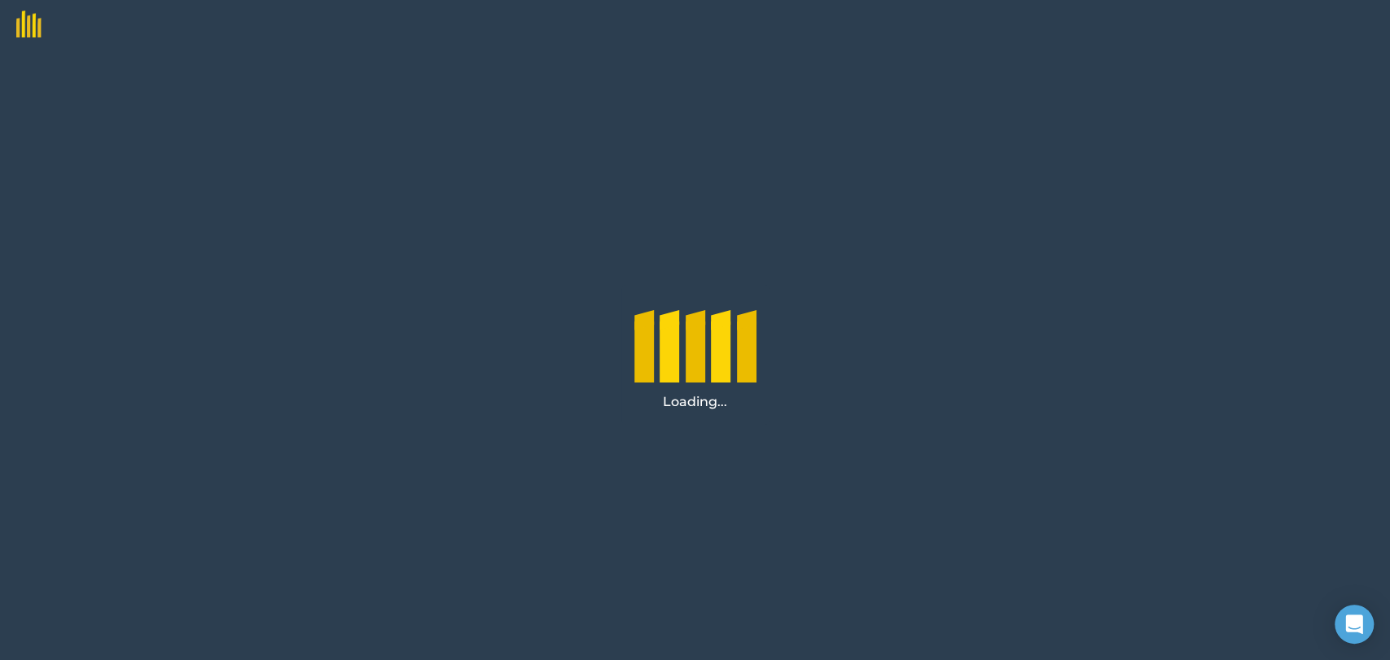
drag, startPoint x: 381, startPoint y: 53, endPoint x: 220, endPoint y: 74, distance: 162.6
click at [220, 74] on div "Loading..." at bounding box center [695, 354] width 1390 height 611
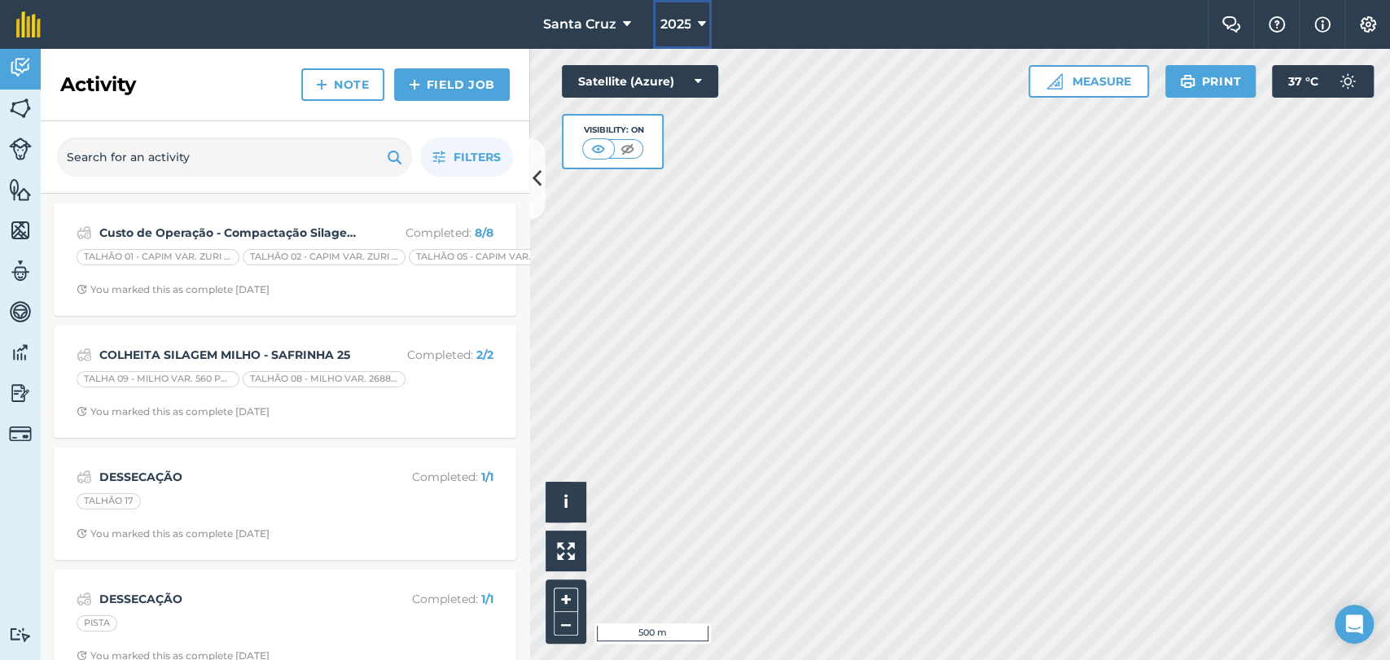
click at [682, 22] on span "2025" at bounding box center [674, 25] width 31 height 20
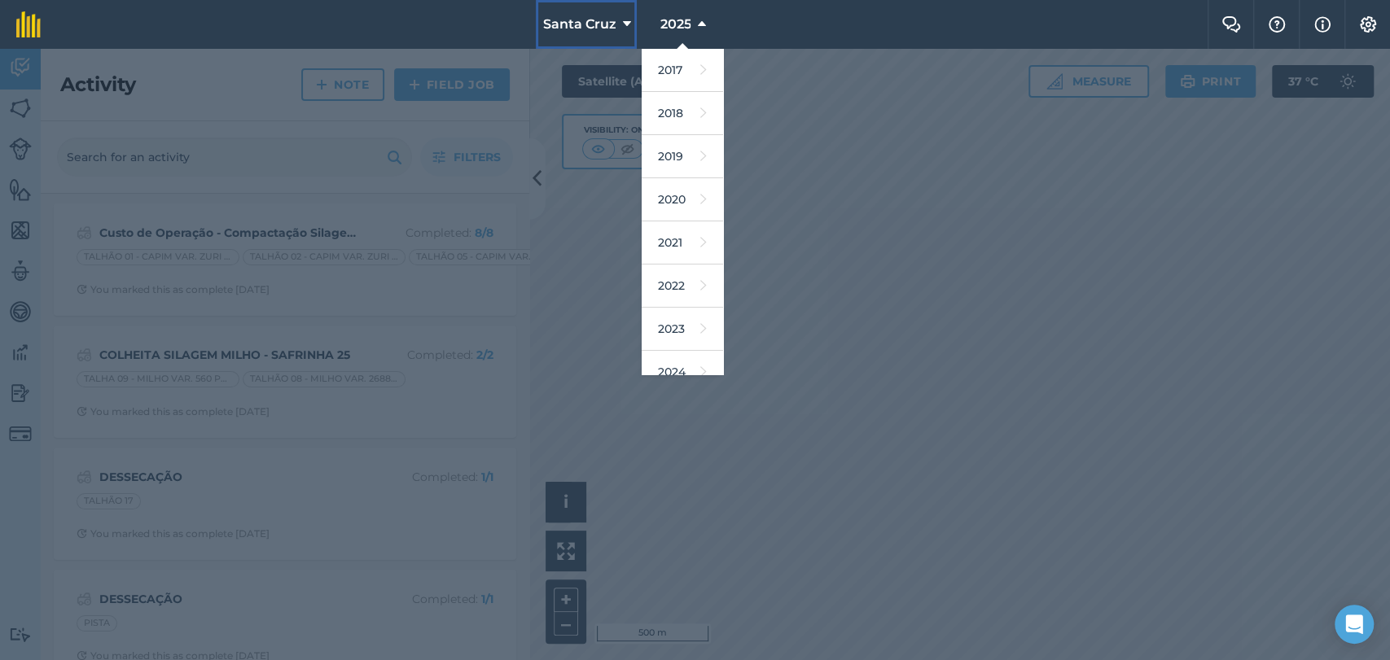
click at [591, 37] on button "Santa Cruz" at bounding box center [586, 24] width 101 height 49
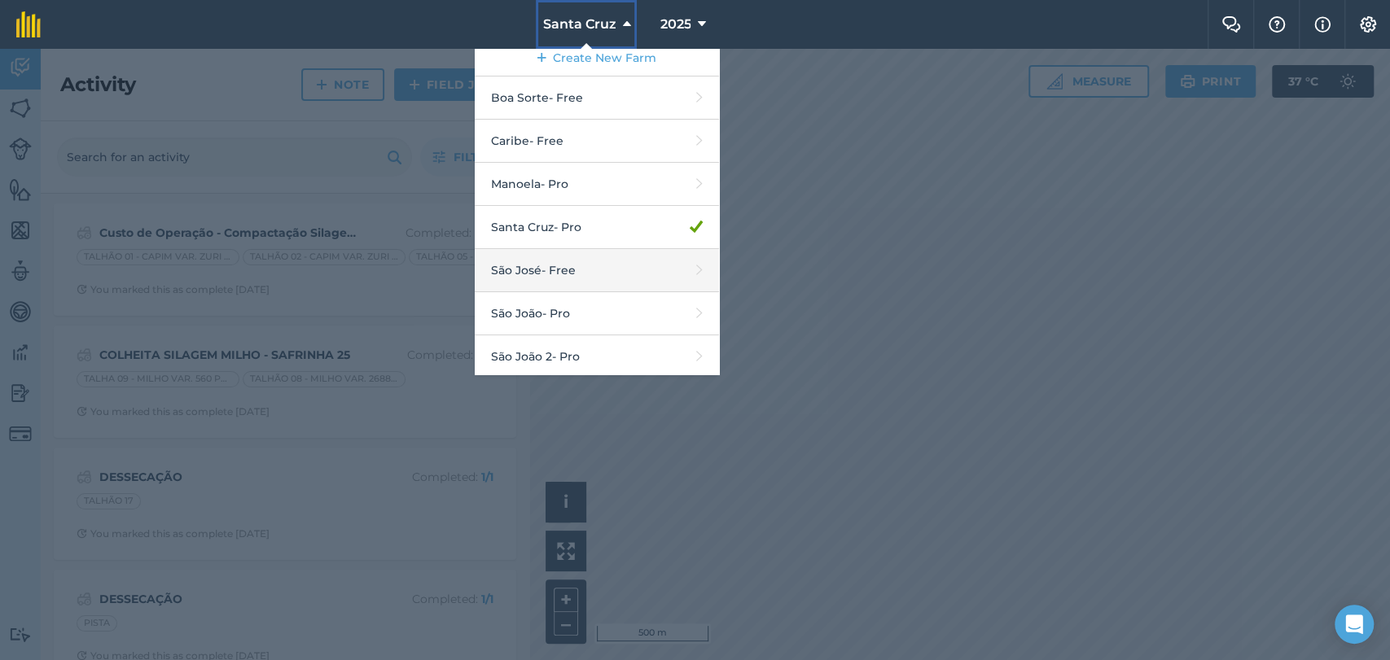
scroll to position [12, 0]
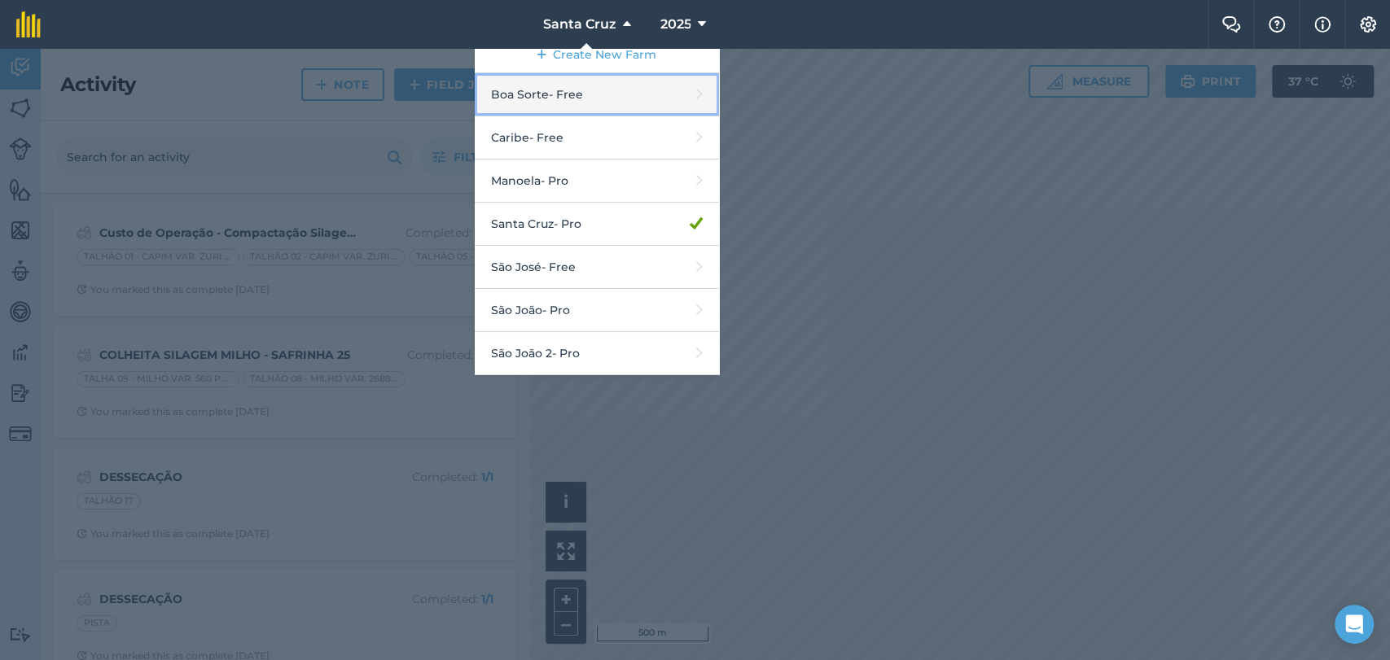
click at [543, 112] on link "Boa Sorte - Free" at bounding box center [597, 94] width 244 height 43
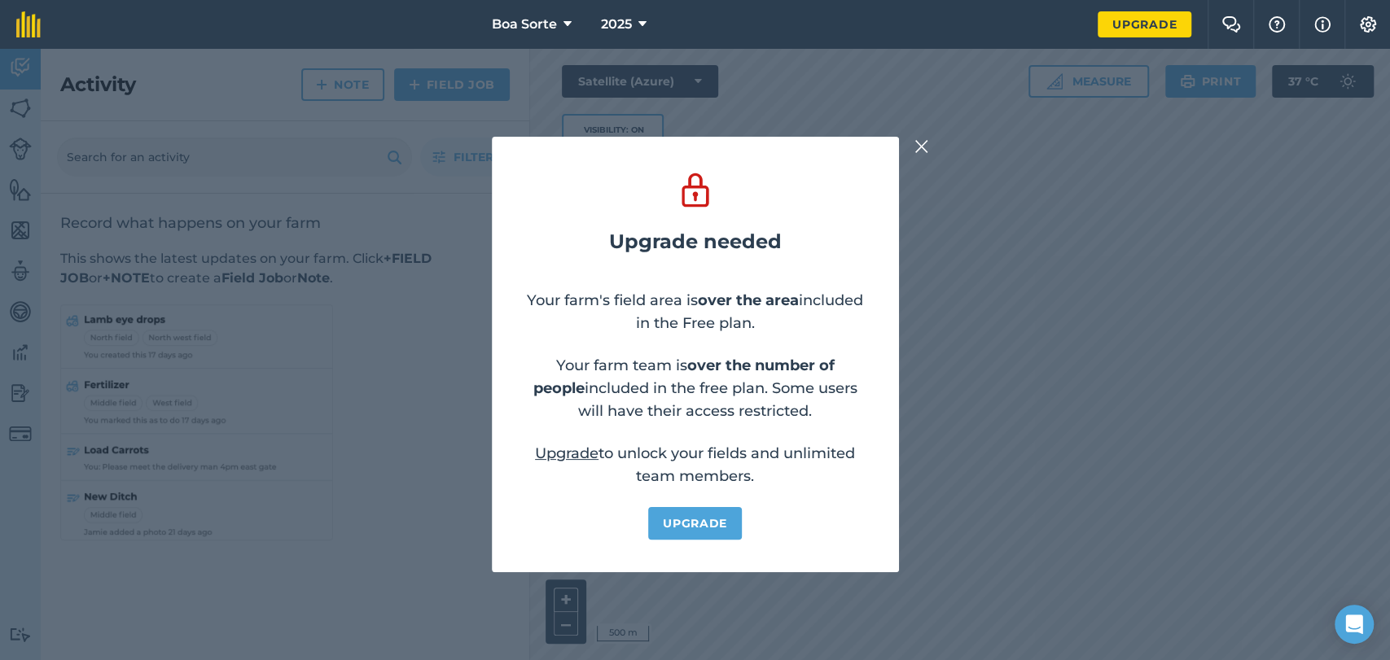
click at [914, 143] on img at bounding box center [921, 147] width 15 height 20
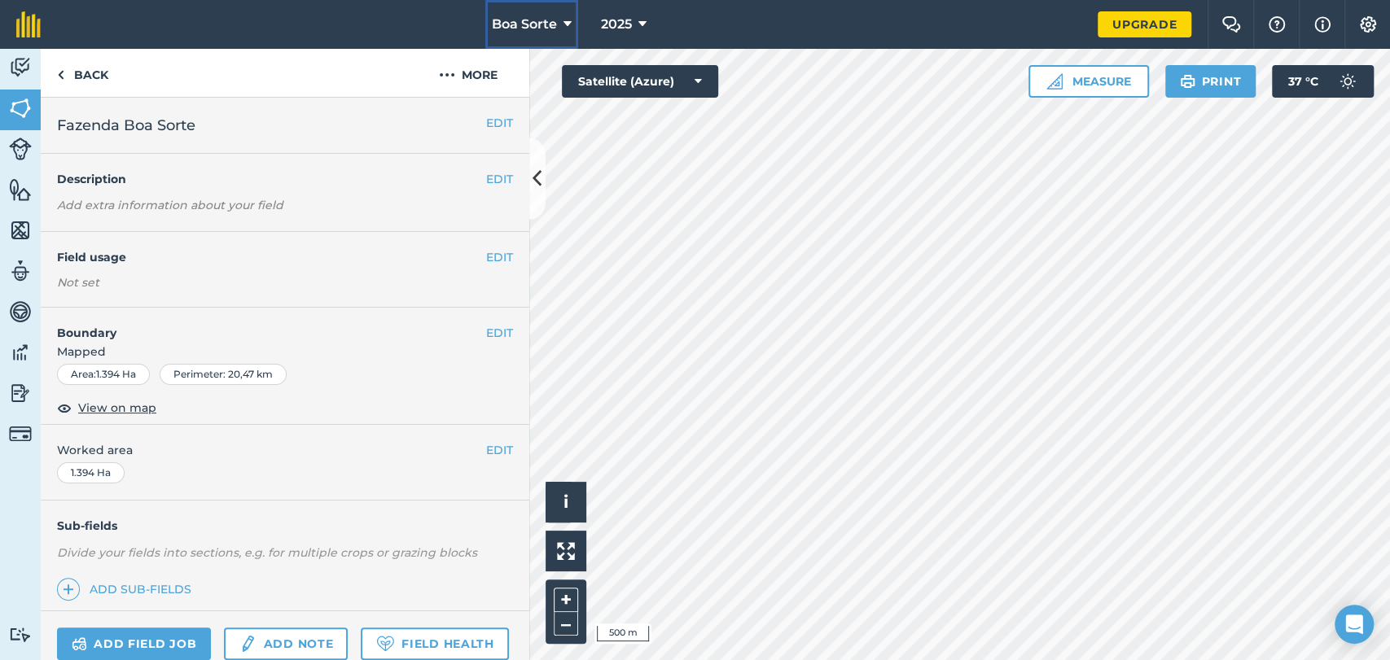
click at [519, 24] on span "Boa Sorte" at bounding box center [524, 25] width 65 height 20
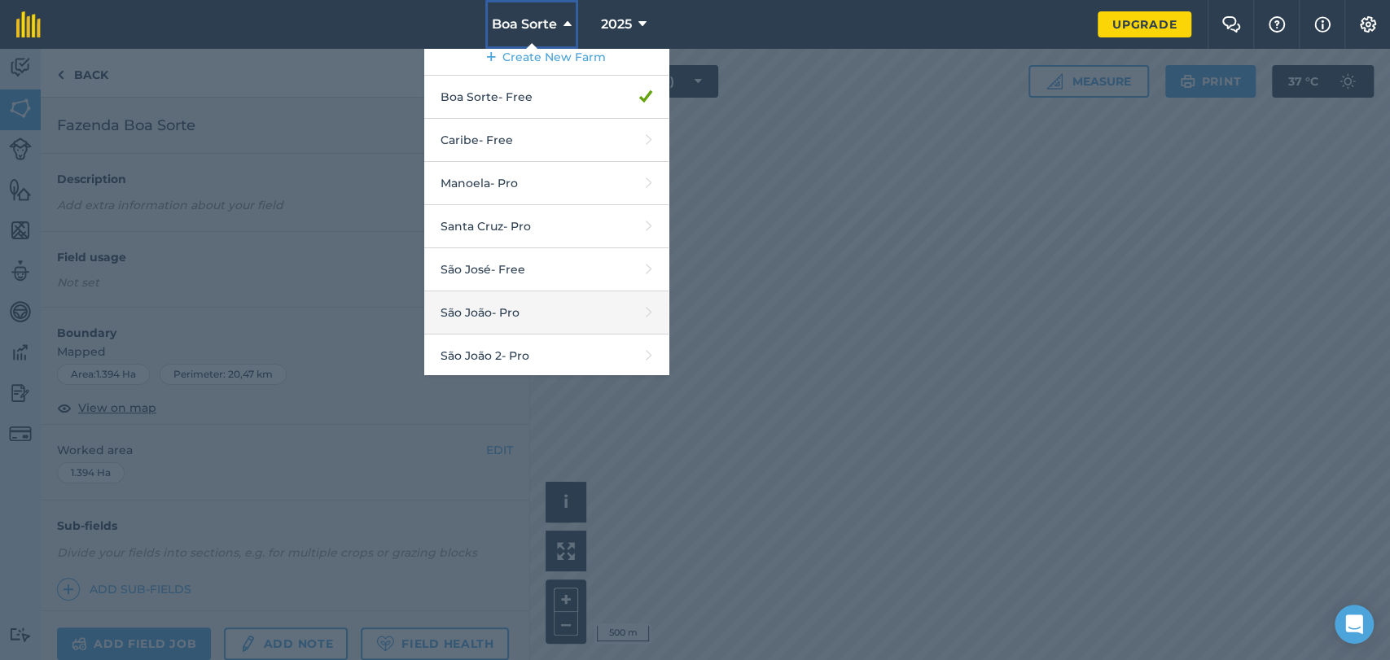
scroll to position [12, 0]
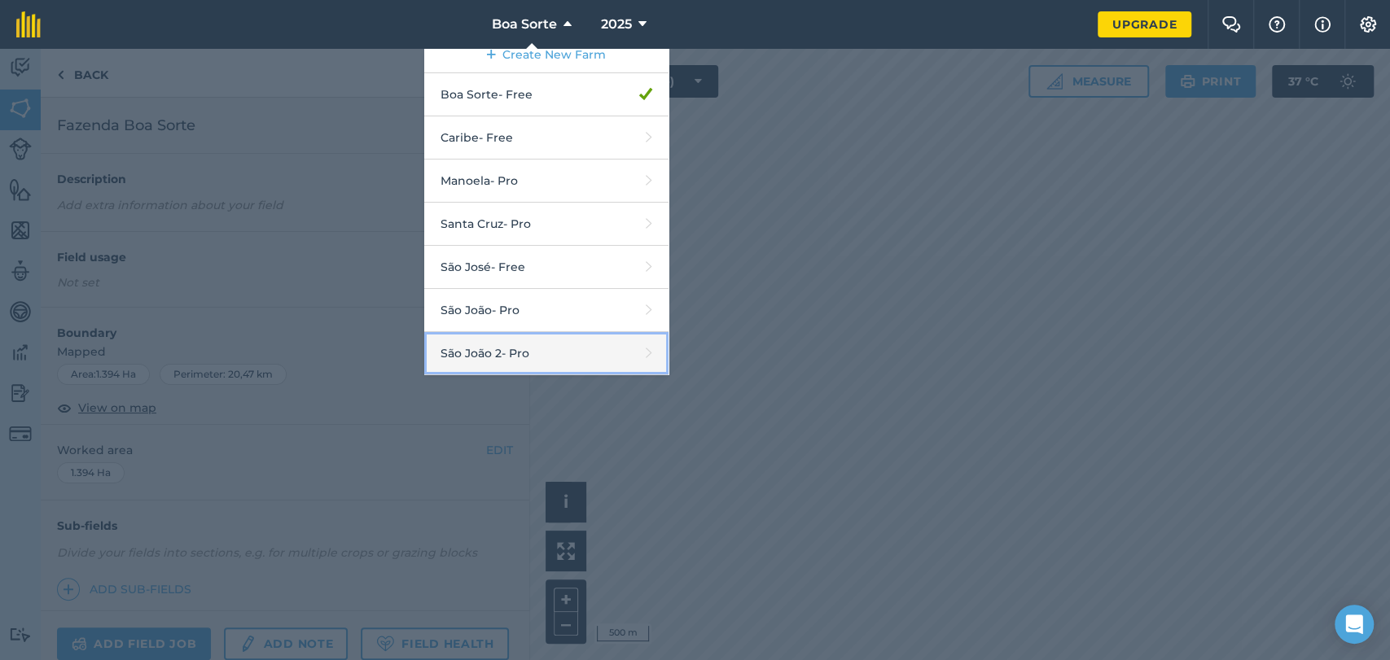
click at [502, 348] on link "São João 2 - Pro" at bounding box center [546, 353] width 244 height 43
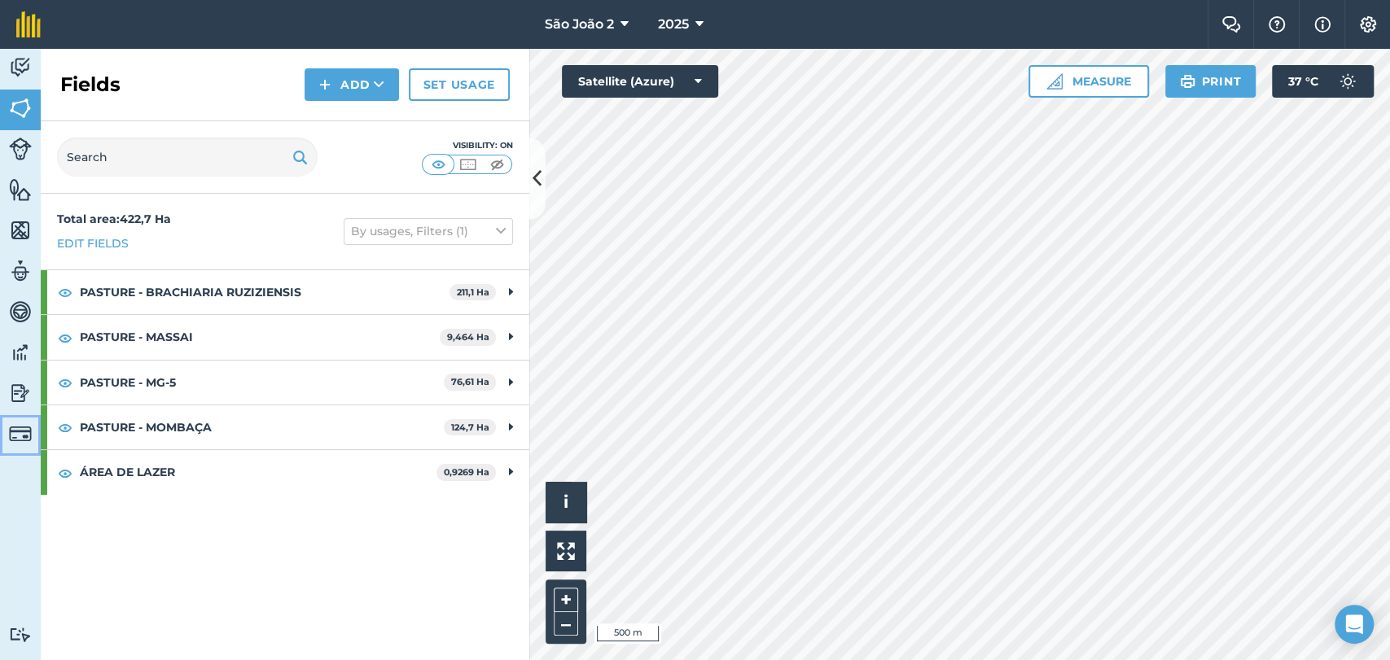
click at [21, 427] on img at bounding box center [20, 434] width 23 height 23
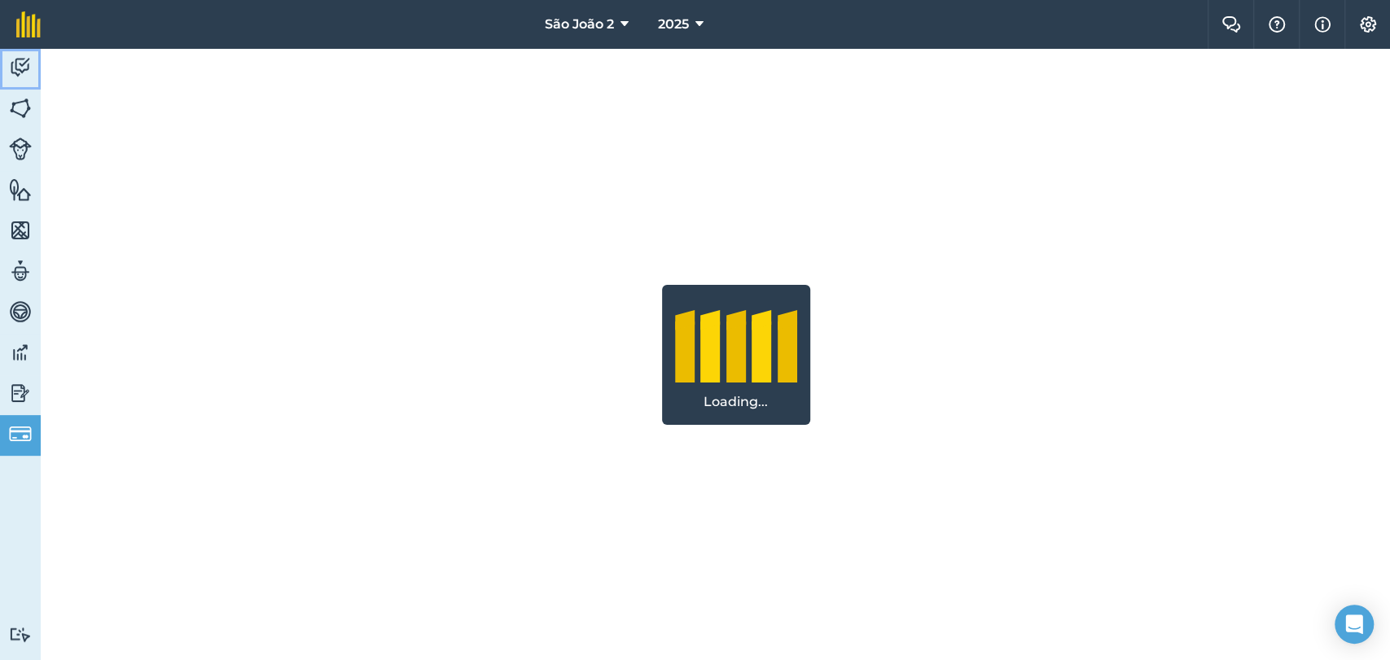
click at [15, 71] on img at bounding box center [20, 67] width 23 height 24
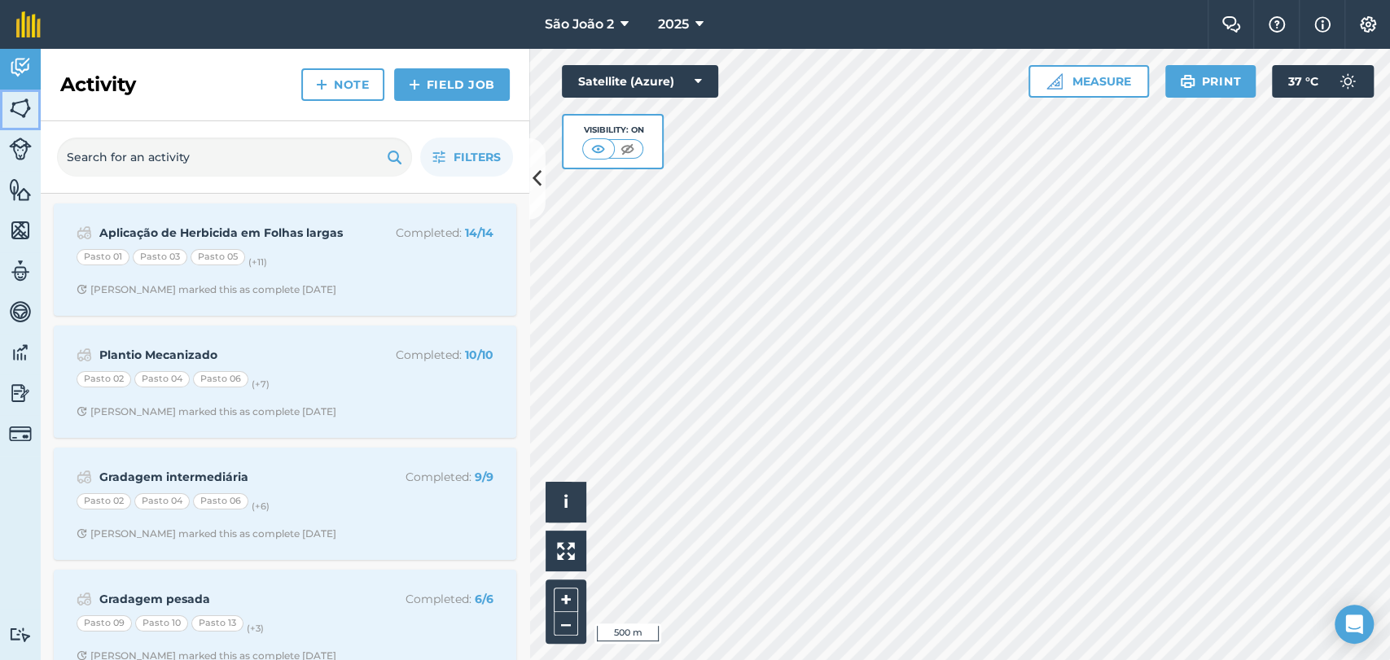
click at [11, 102] on img at bounding box center [20, 108] width 23 height 24
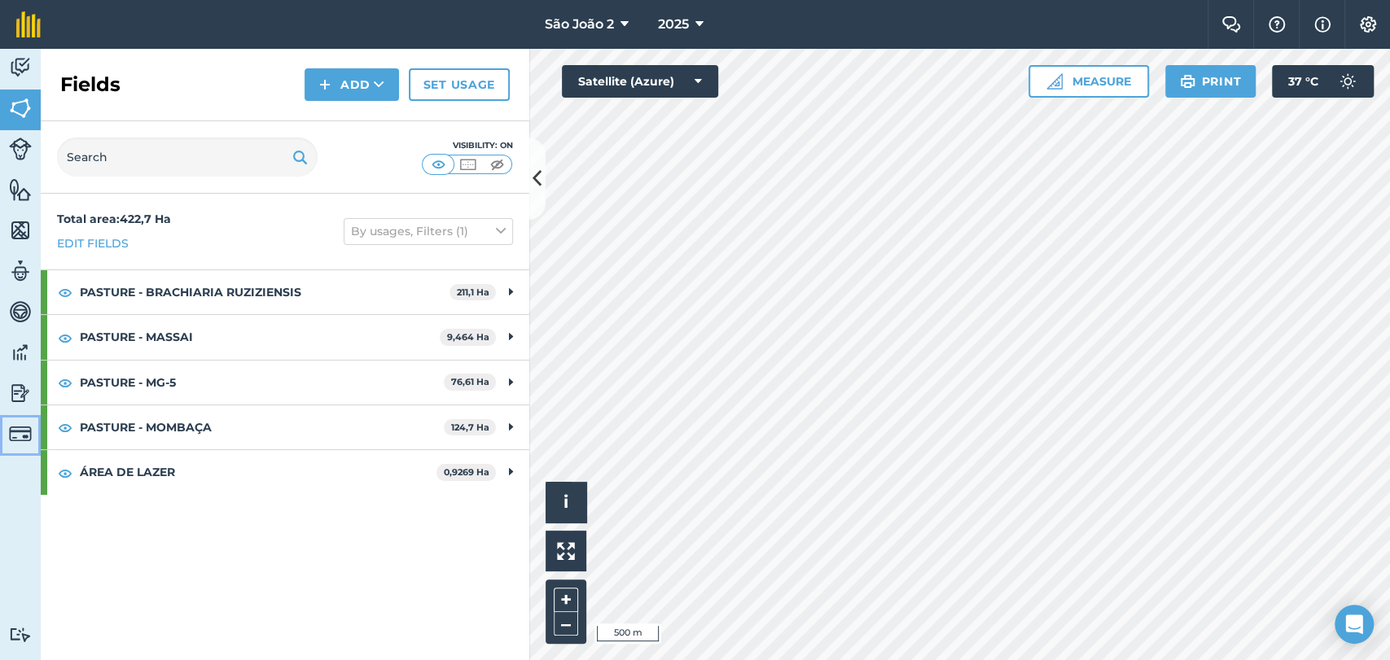
click at [15, 432] on img at bounding box center [20, 434] width 23 height 23
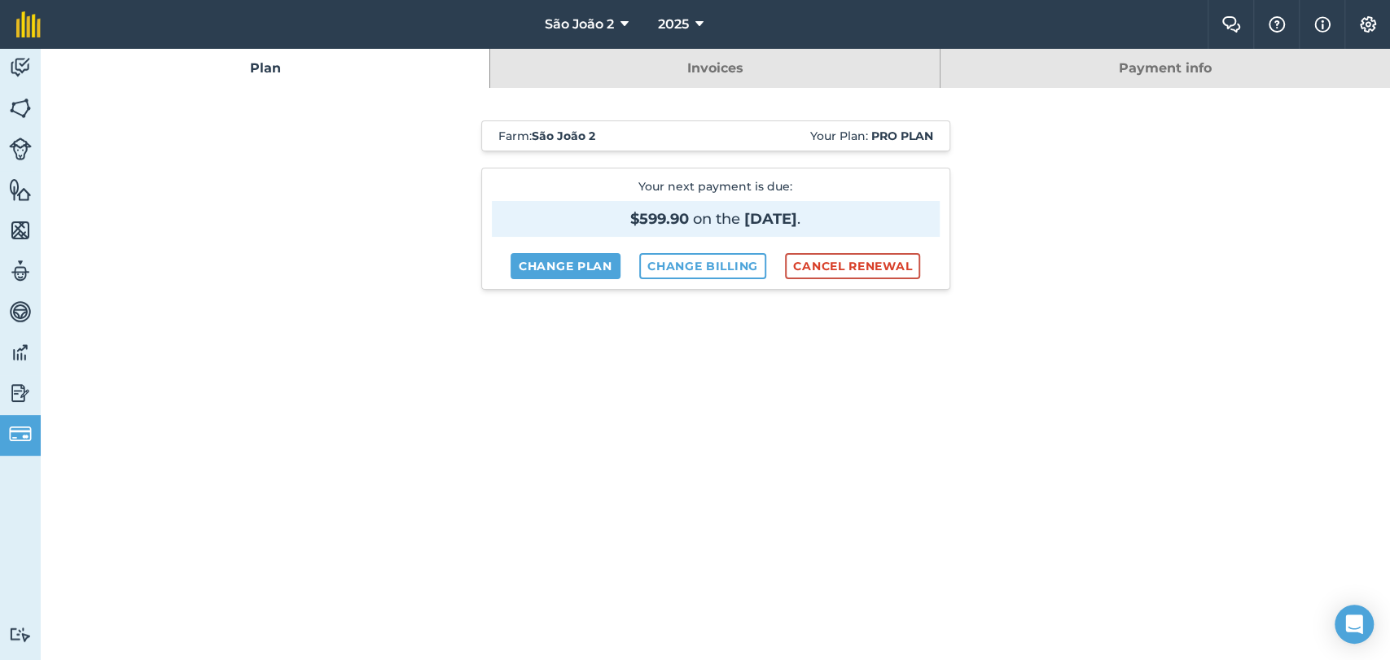
click at [706, 60] on link "Invoices" at bounding box center [714, 68] width 449 height 39
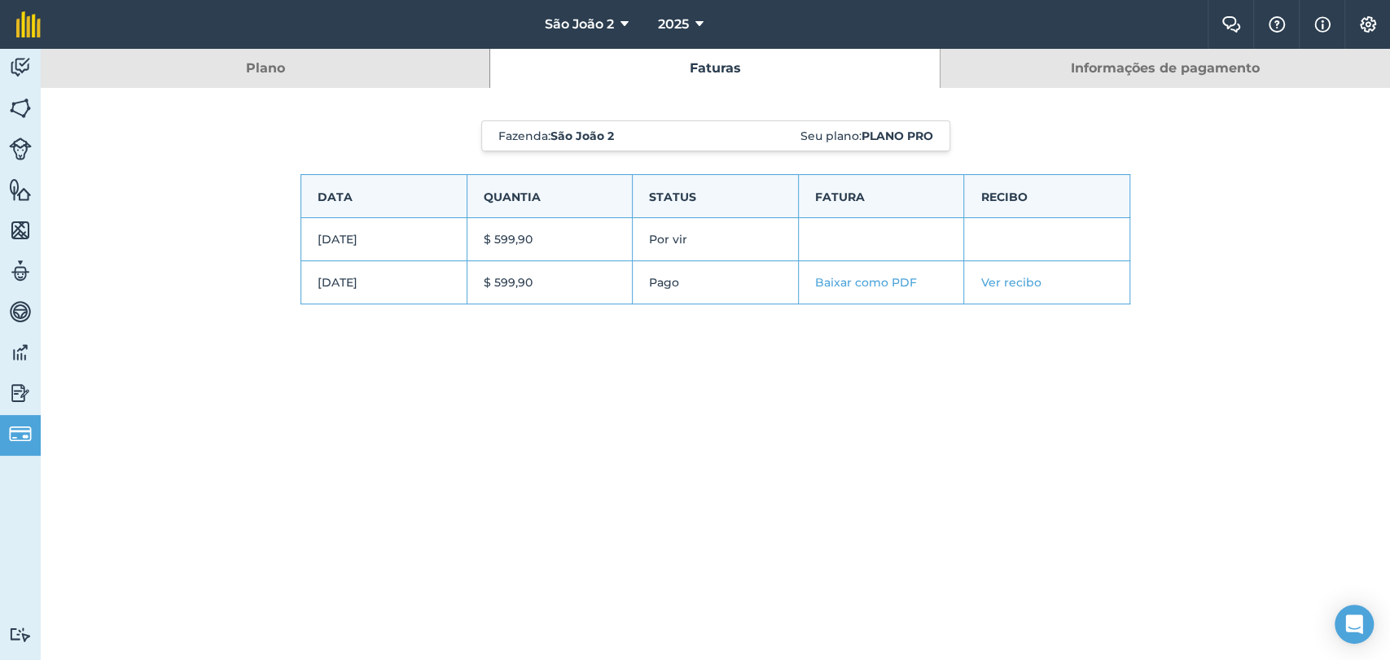
click at [1091, 66] on font "Informações de pagamento" at bounding box center [1165, 67] width 189 height 15
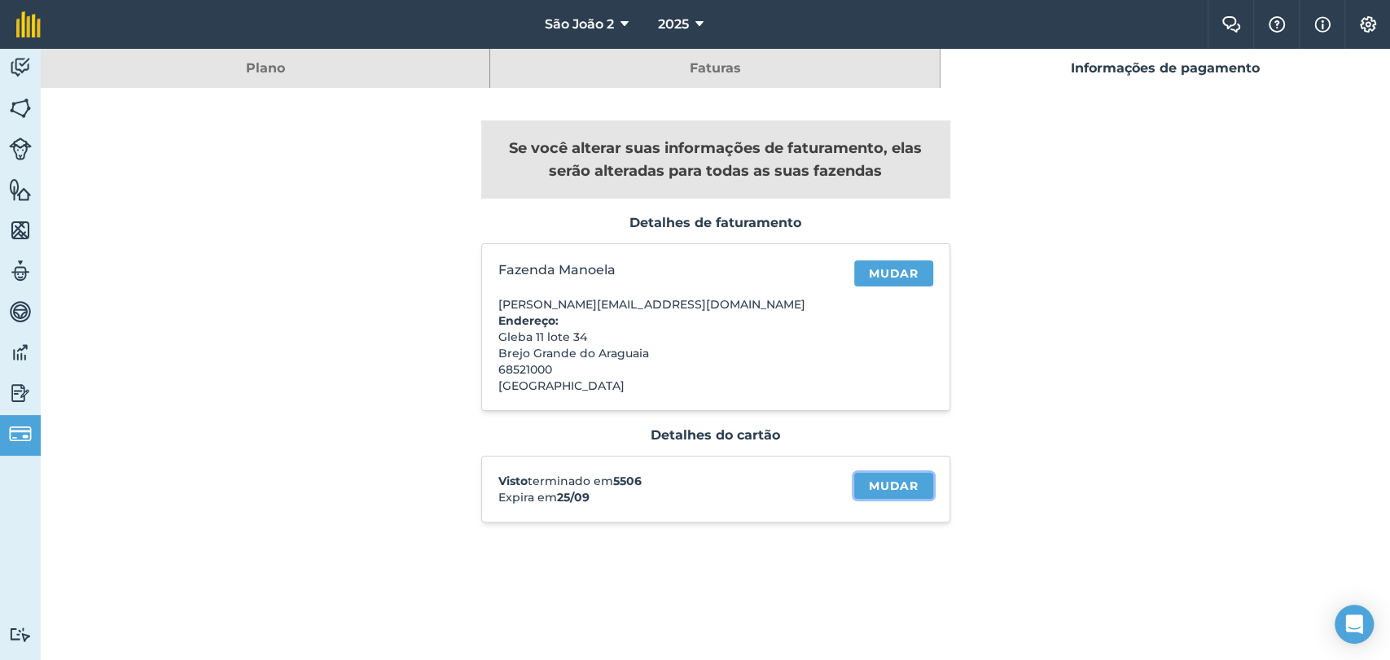
click at [885, 488] on font "Mudar" at bounding box center [894, 486] width 50 height 15
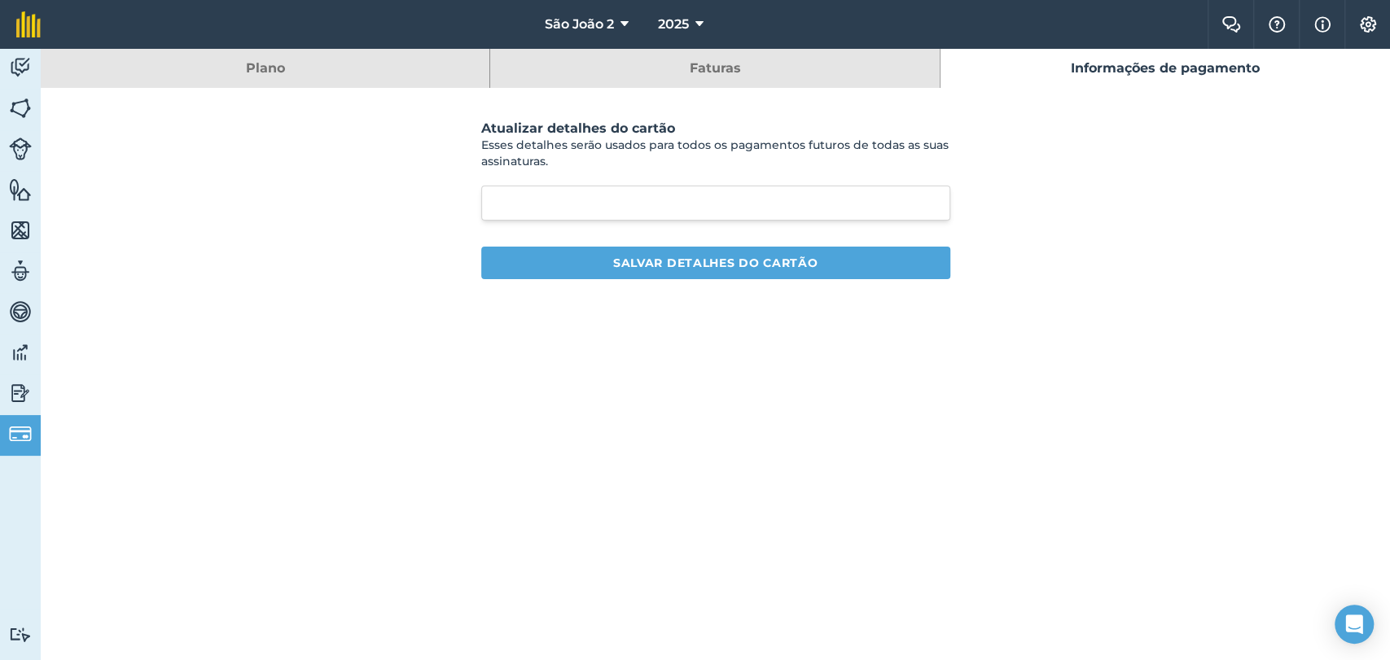
click at [428, 198] on div "Atualizar detalhes do cartão Esses detalhes serão usados ​​para todos os pagame…" at bounding box center [715, 200] width 879 height 224
click at [717, 77] on font "Faturas" at bounding box center [714, 69] width 51 height 20
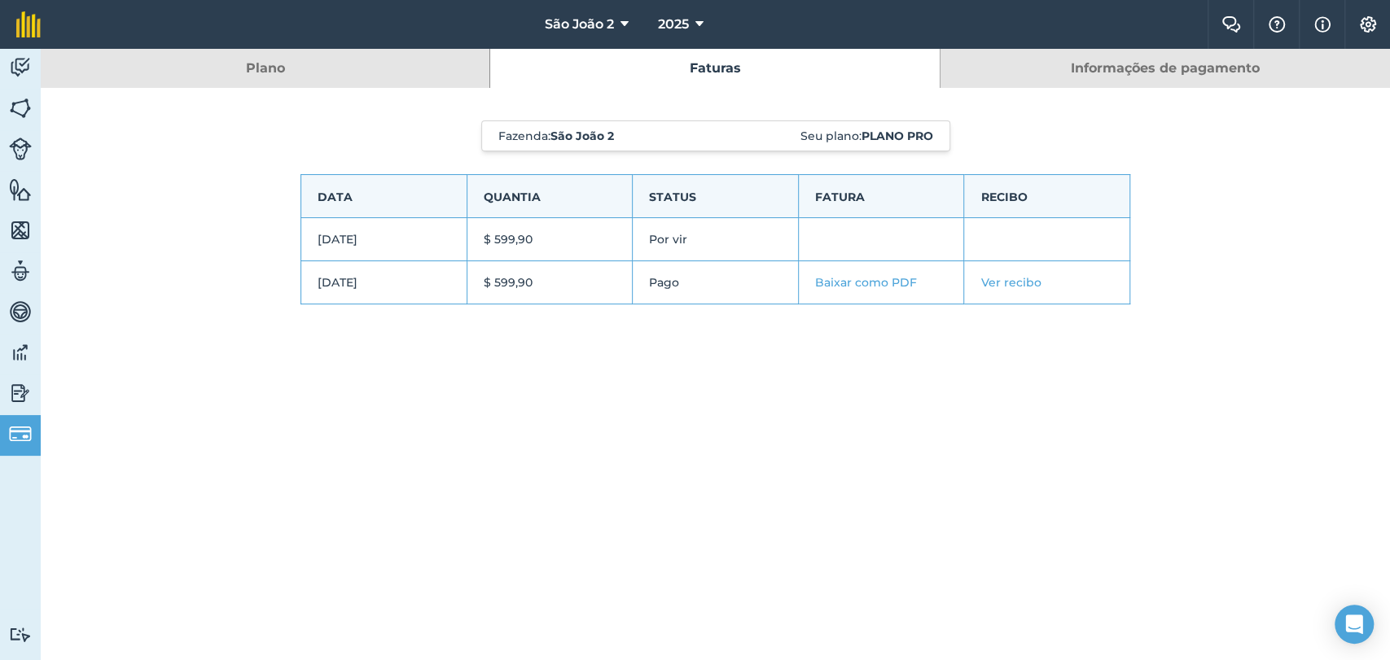
click at [1066, 73] on link "Informações de pagamento" at bounding box center [1164, 68] width 449 height 39
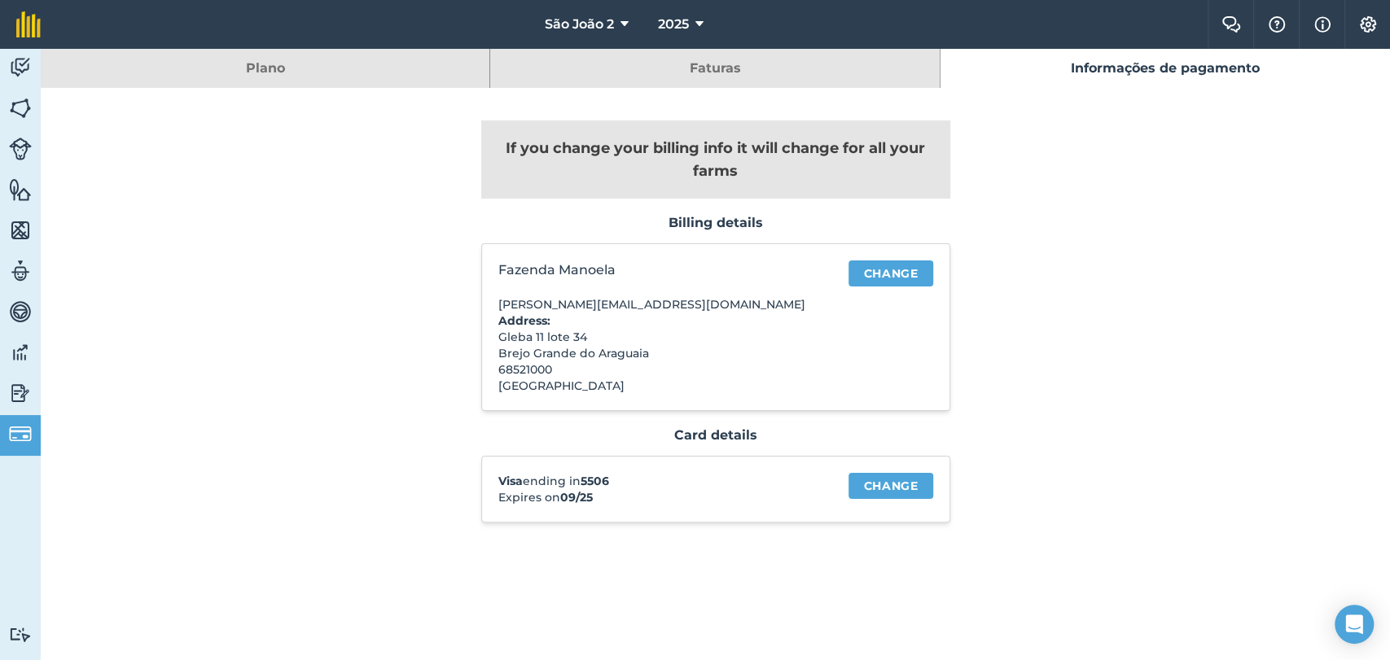
click at [300, 171] on div "If you change your billing info it will change for all your farms Billing detai…" at bounding box center [715, 330] width 879 height 484
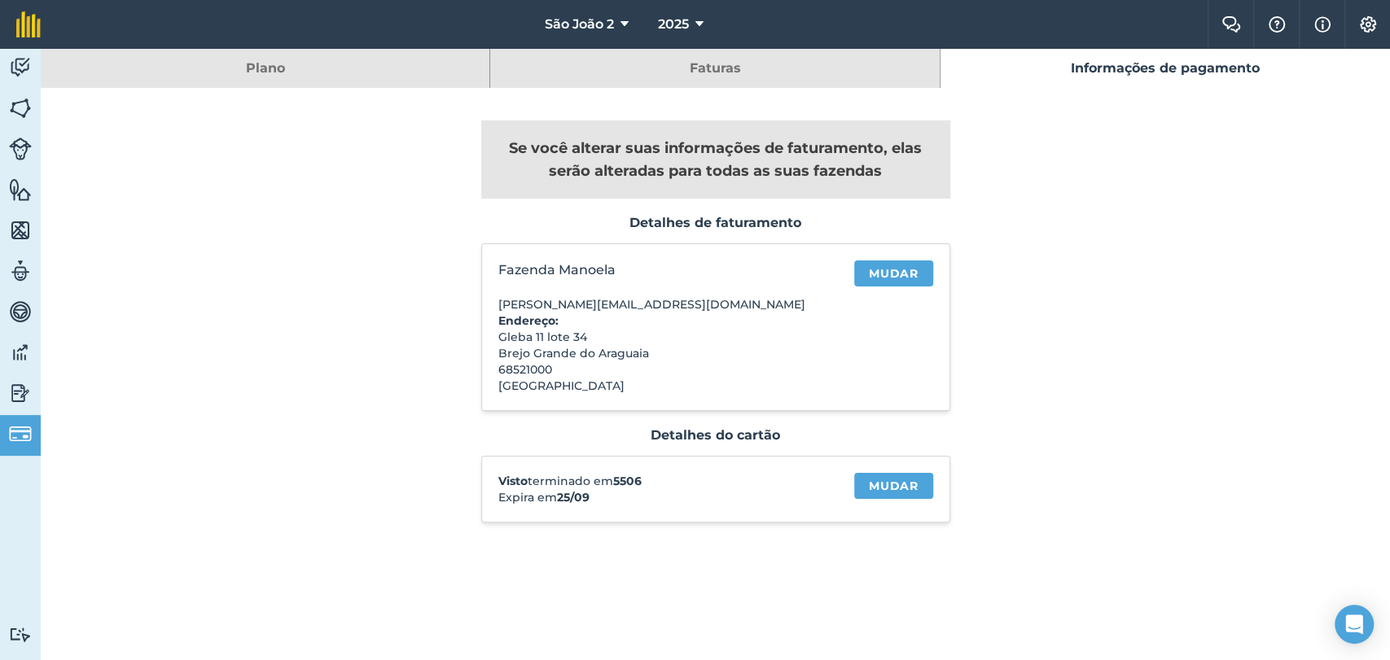
click at [322, 40] on nav "São João 2 2025" at bounding box center [632, 24] width 1150 height 49
click at [310, 68] on link "Plano" at bounding box center [265, 68] width 449 height 39
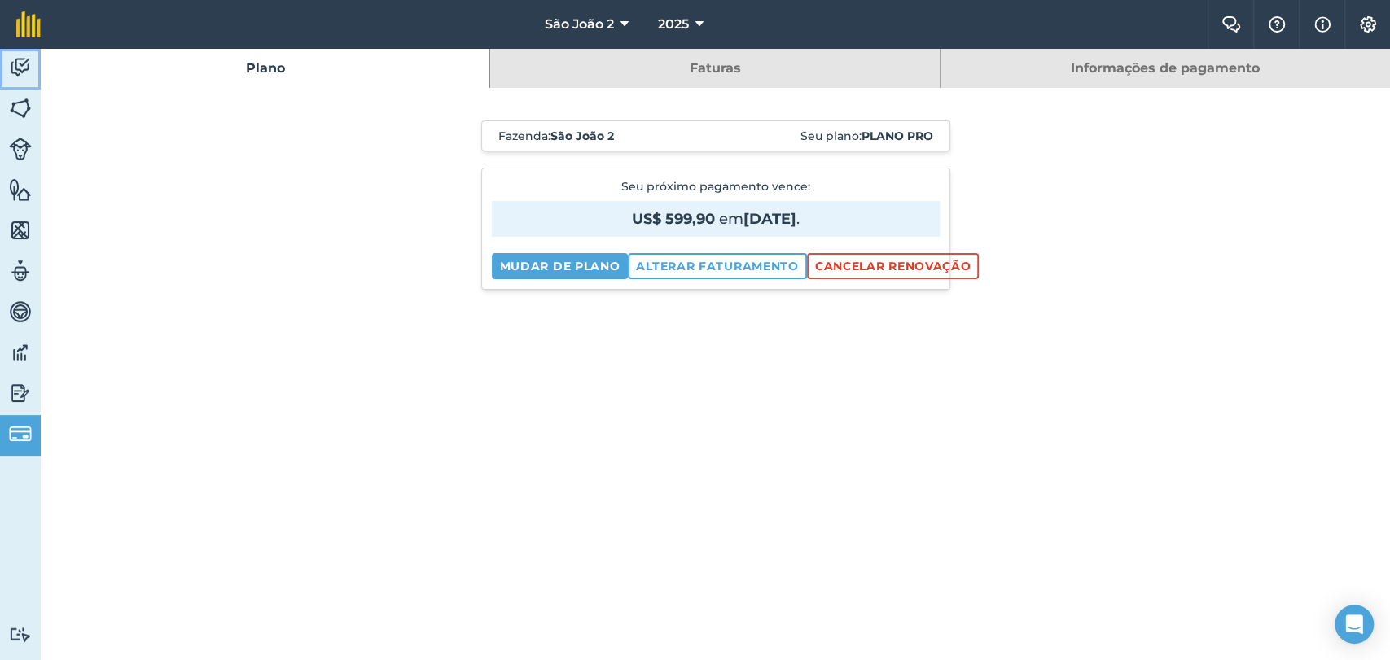
click at [15, 72] on img at bounding box center [20, 67] width 23 height 24
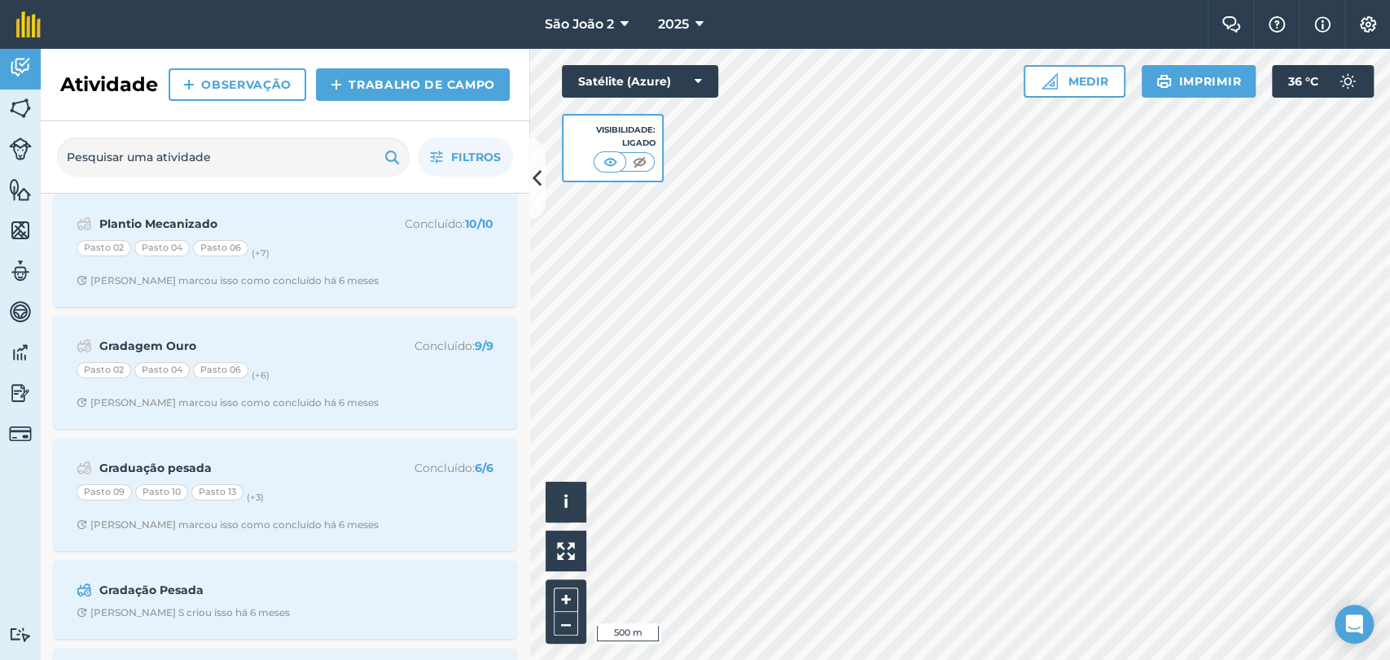
scroll to position [240, 0]
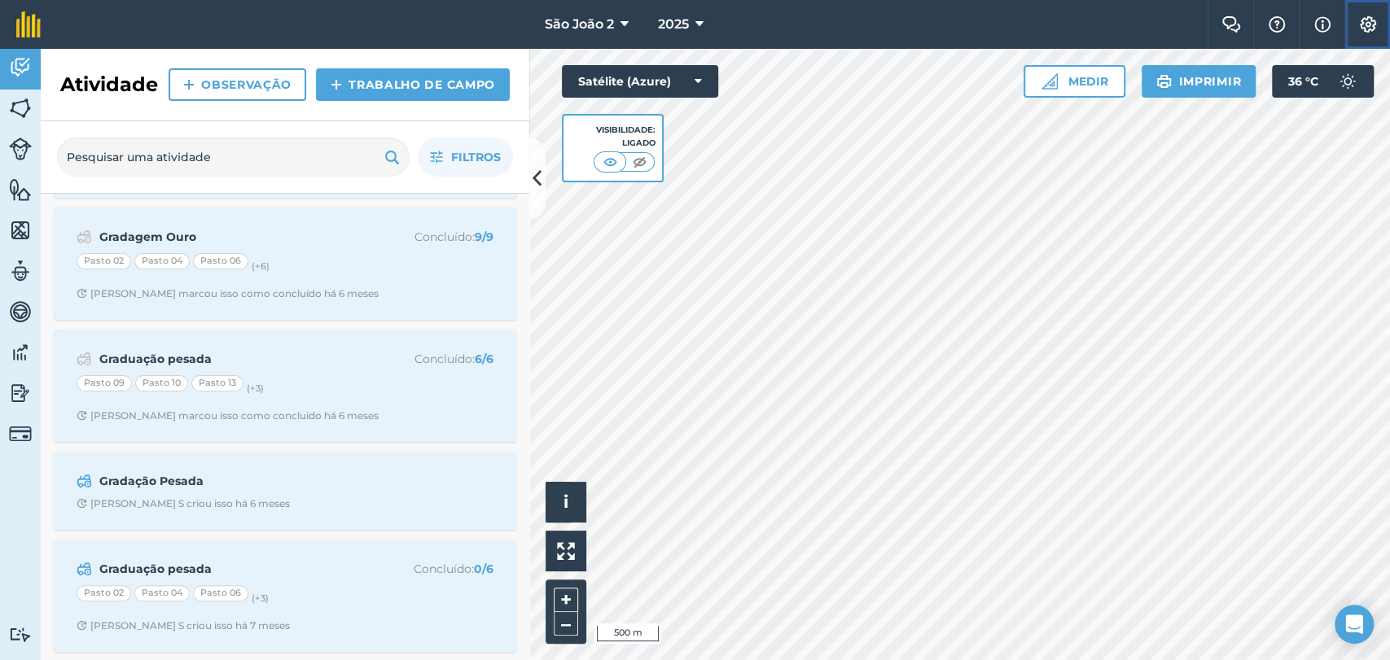
click at [1360, 24] on img at bounding box center [1368, 24] width 20 height 16
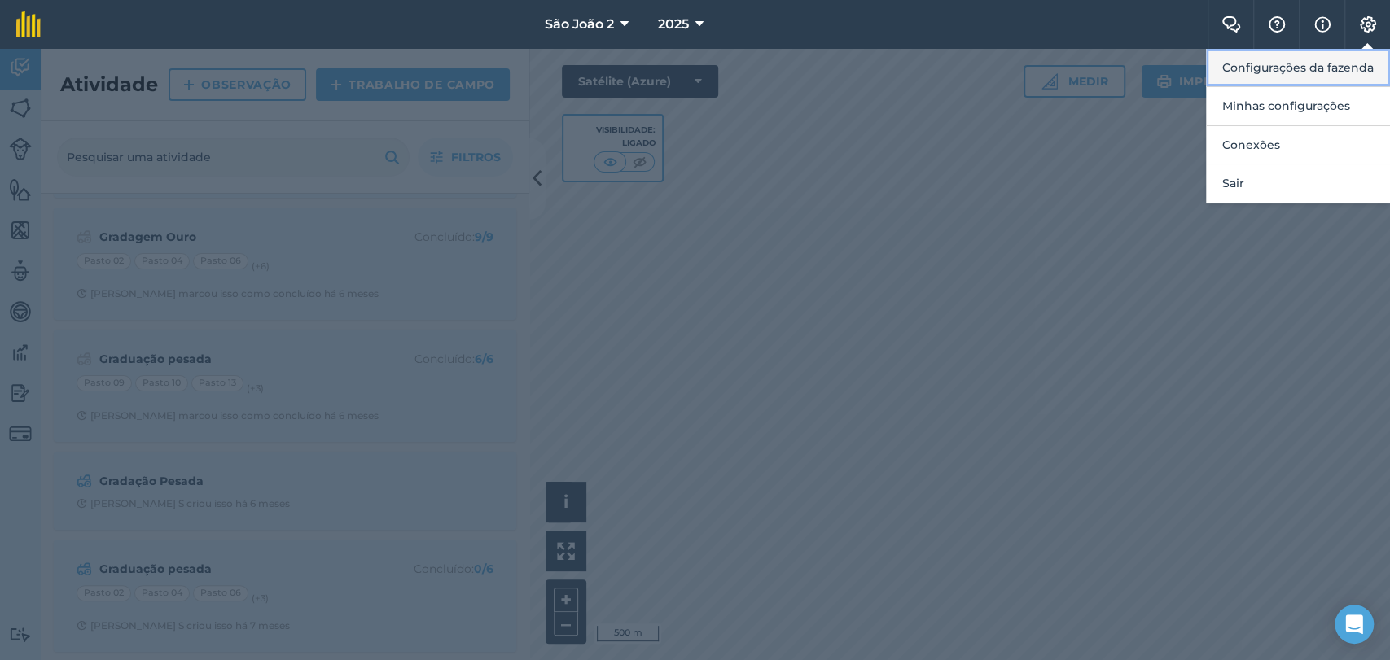
click at [1277, 71] on font "Configurações da fazenda" at bounding box center [1297, 67] width 151 height 15
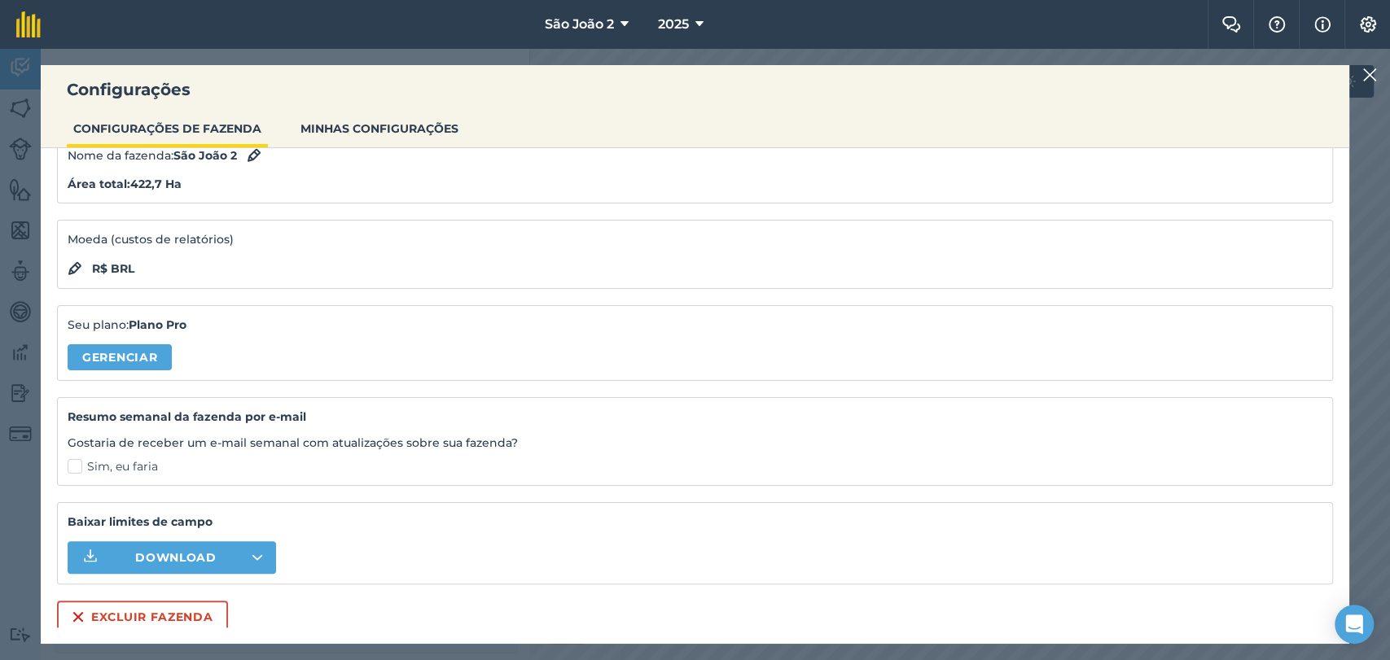
scroll to position [77, 0]
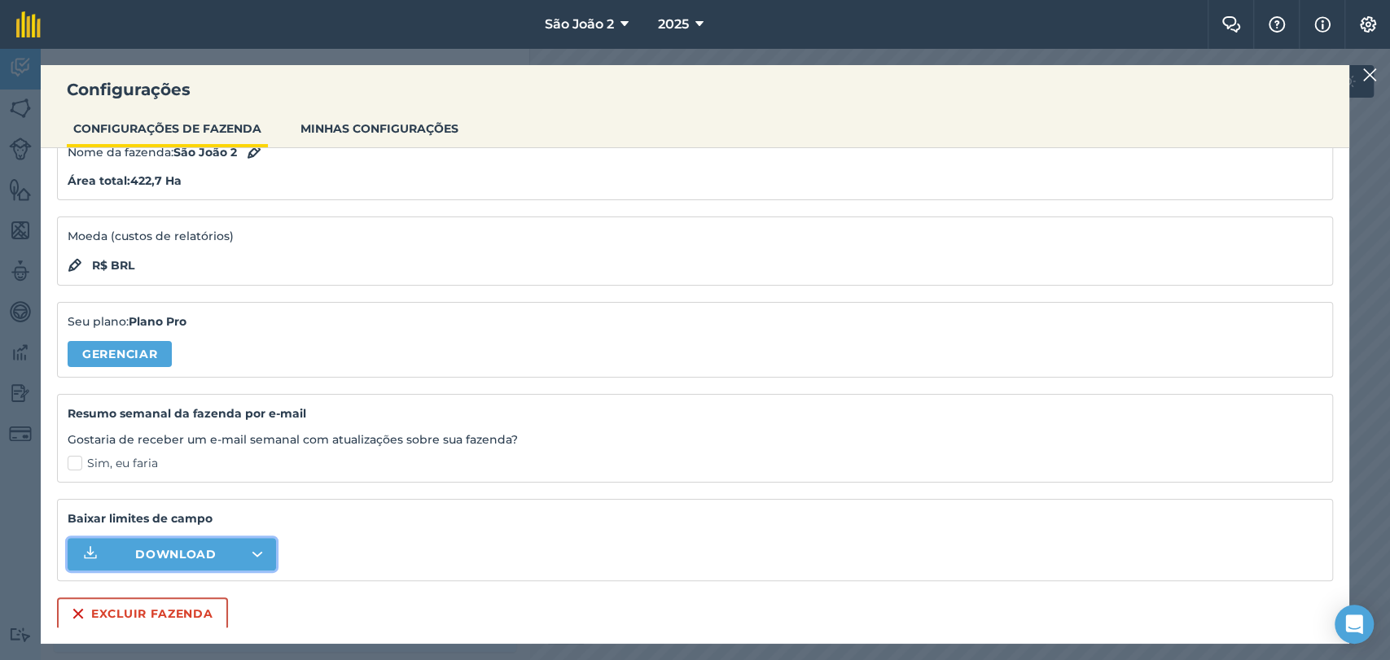
click at [113, 550] on button "Download" at bounding box center [172, 554] width 208 height 33
click at [175, 552] on font "Download" at bounding box center [175, 554] width 81 height 15
click at [186, 559] on span "Download" at bounding box center [175, 554] width 81 height 16
click at [1116, 244] on div "Moeda (custos de relatórios) R$ BRL" at bounding box center [695, 251] width 1276 height 69
click at [1382, 74] on div "Configurações CONFIGURAÇÕES DE FAZENDA MINHAS CONFIGURAÇÕES Configurações gerai…" at bounding box center [695, 354] width 1390 height 611
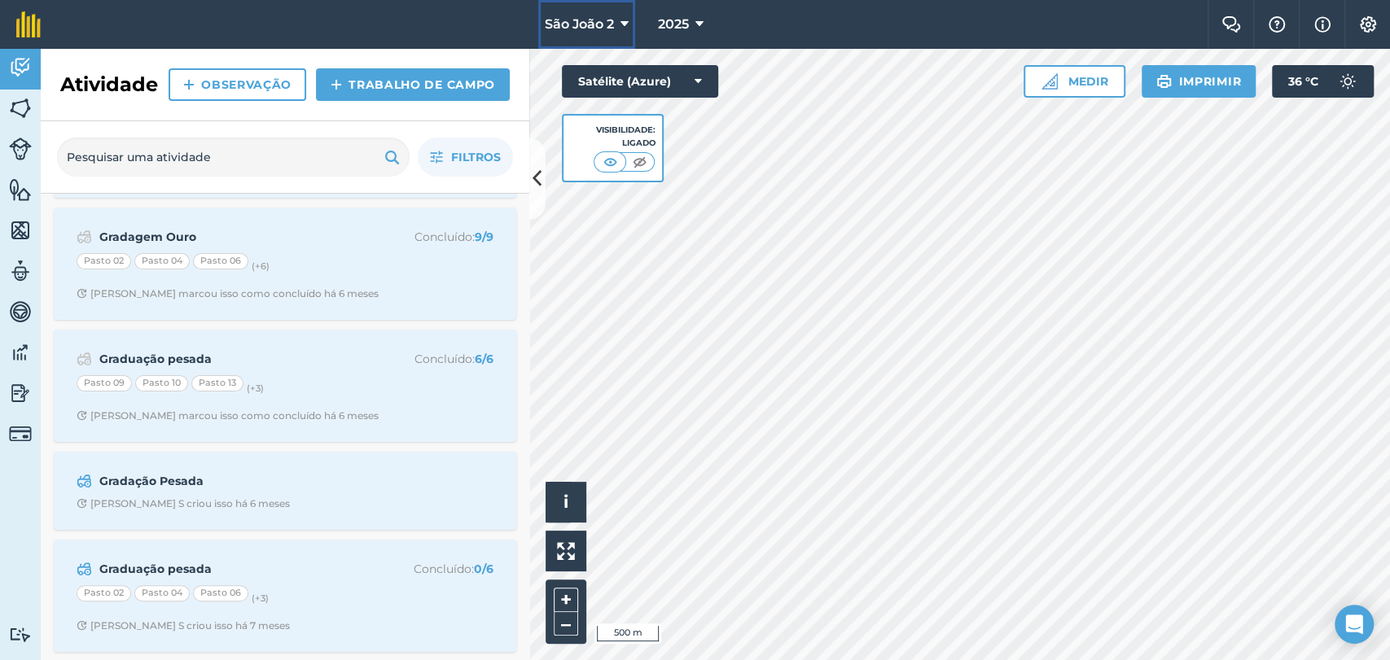
click at [595, 38] on button "São João 2" at bounding box center [586, 24] width 97 height 49
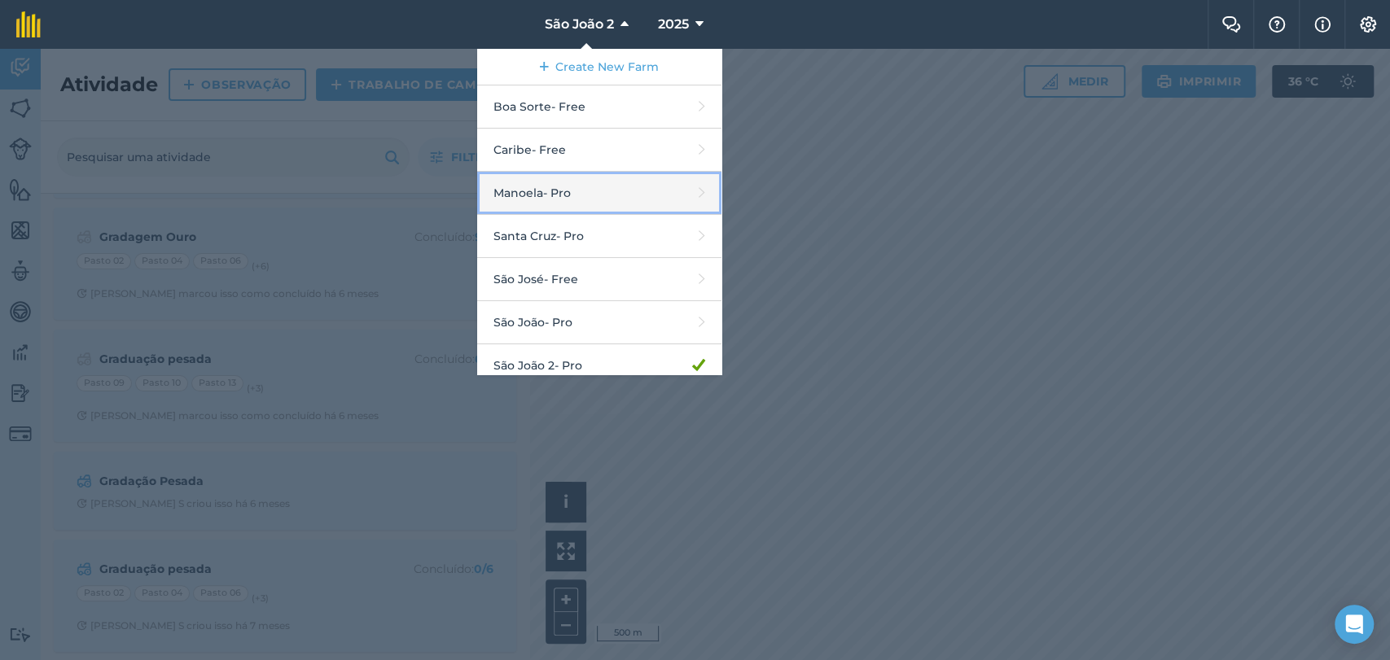
click at [577, 191] on link "Manoela - Pro" at bounding box center [599, 193] width 244 height 43
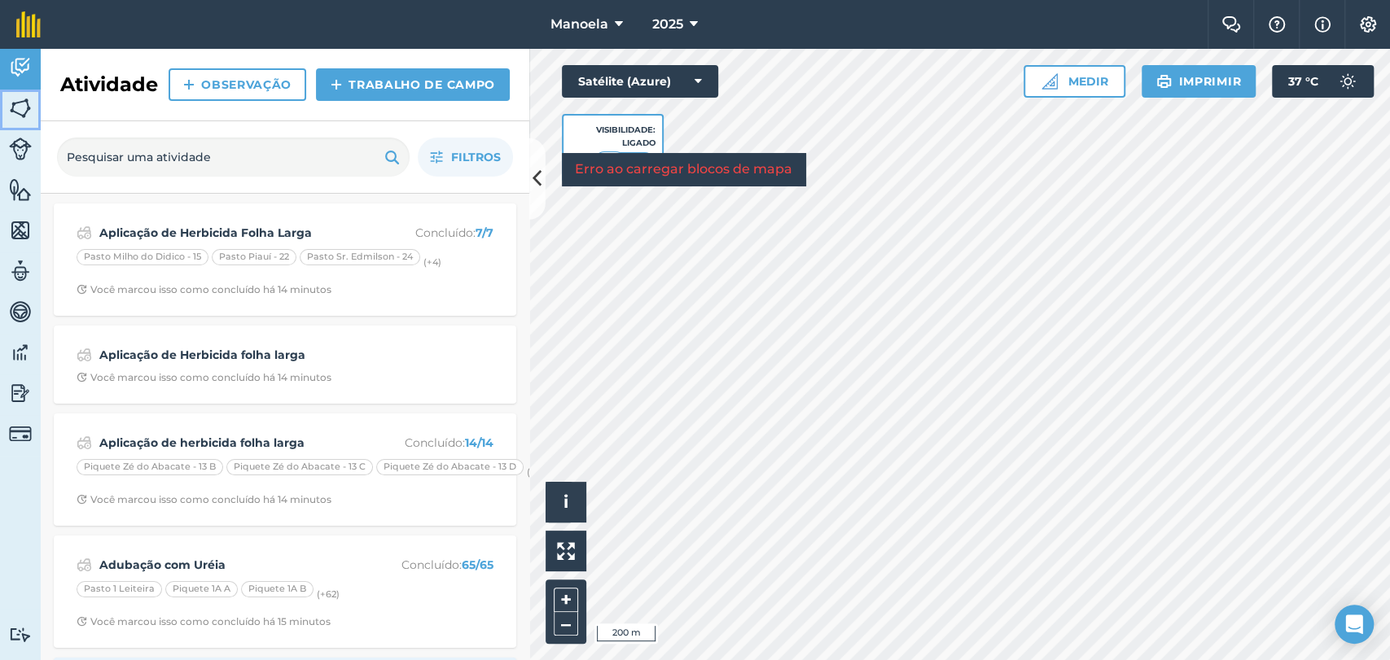
click at [33, 106] on link "Campos" at bounding box center [20, 110] width 41 height 41
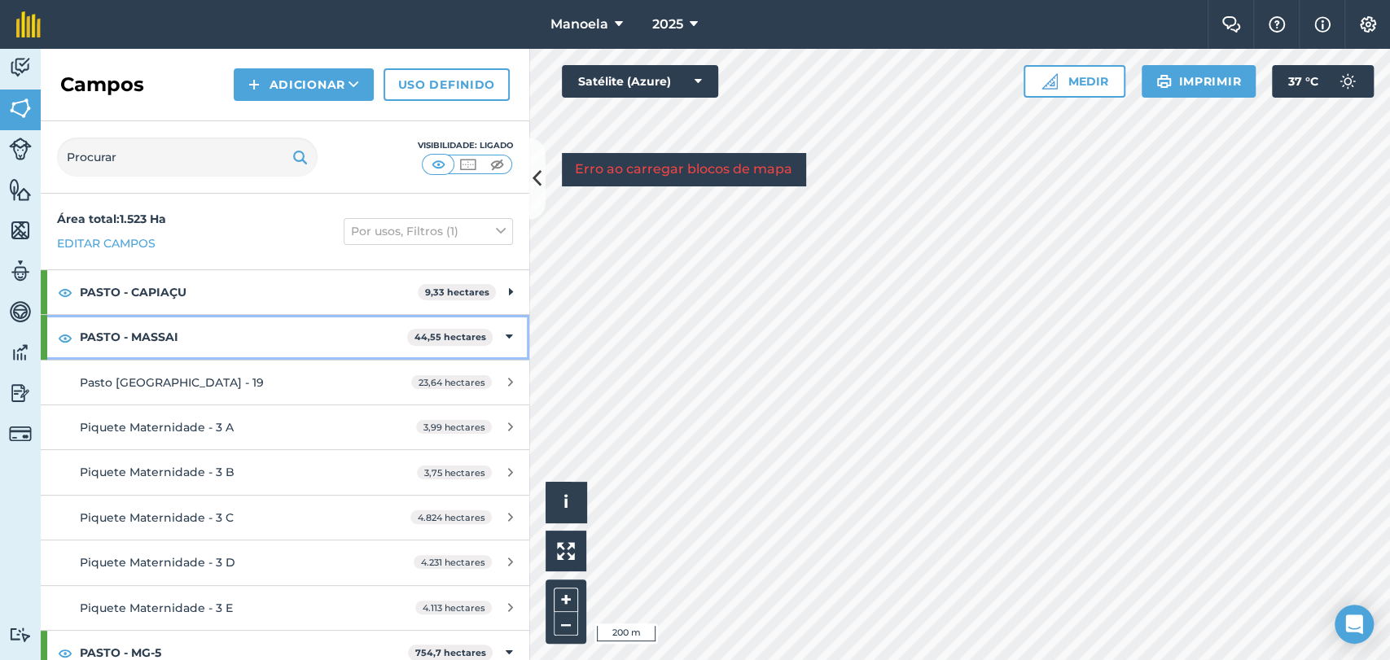
click at [112, 322] on strong "PASTO - MASSAI" at bounding box center [243, 337] width 327 height 44
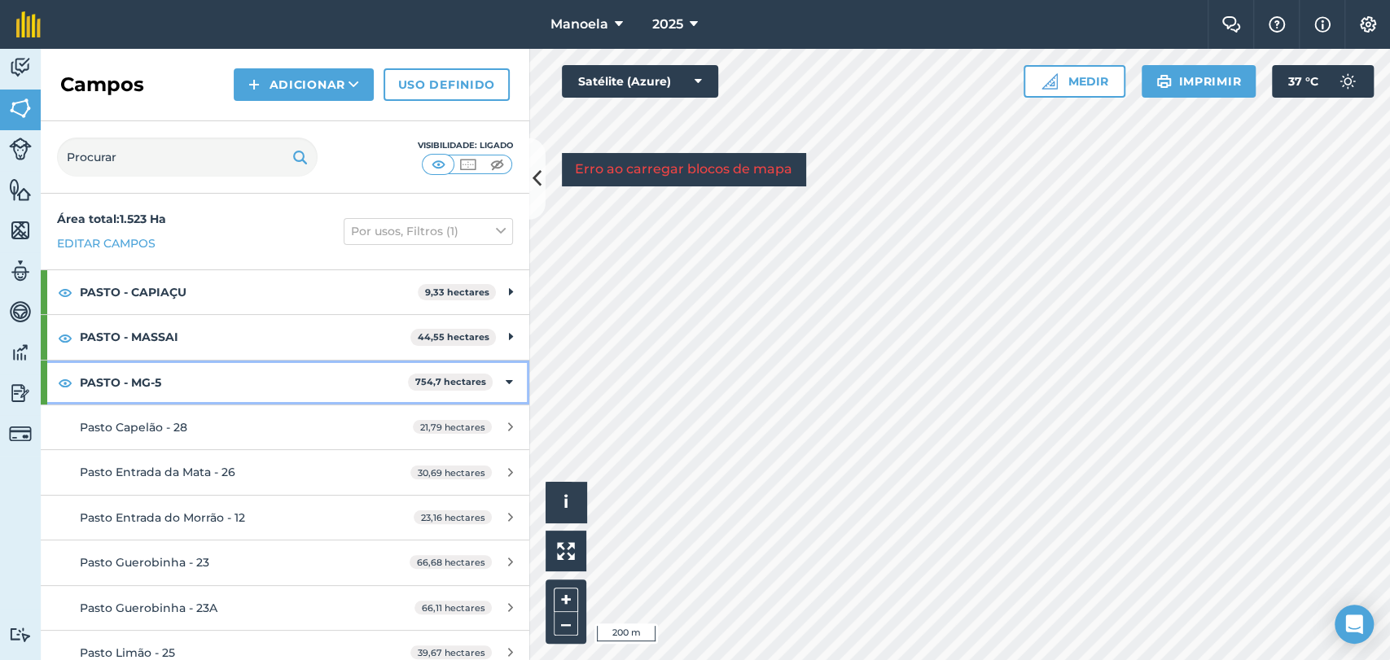
click at [113, 391] on strong "PASTO - MG-5" at bounding box center [244, 383] width 328 height 44
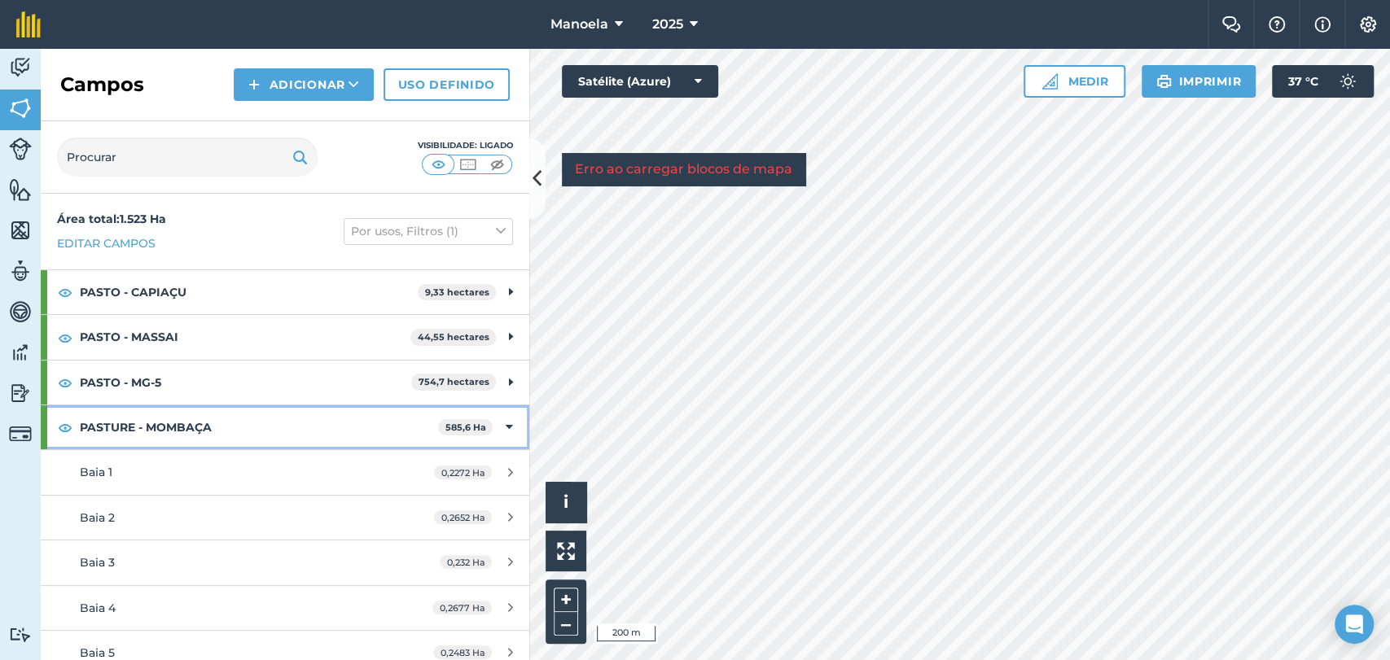
click at [87, 426] on strong "PASTURE - MOMBAÇA" at bounding box center [259, 427] width 358 height 44
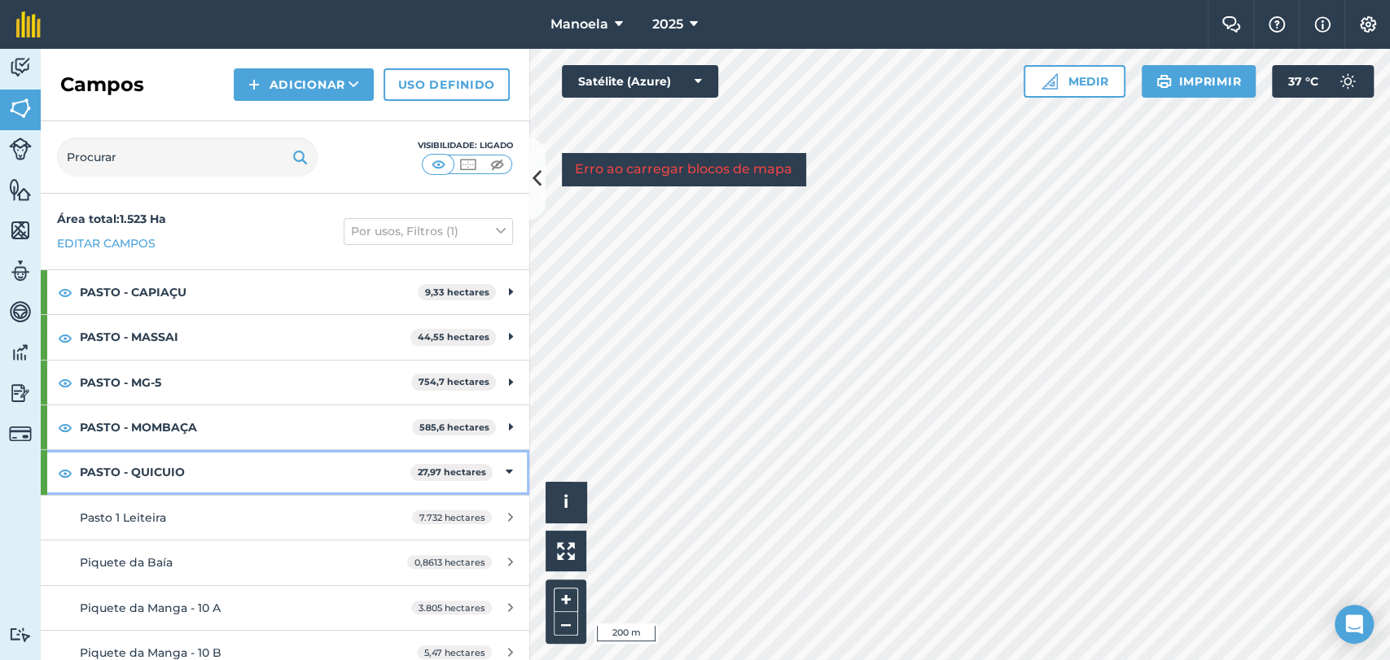
click at [100, 463] on strong "PASTO - QUICUIO" at bounding box center [245, 472] width 331 height 44
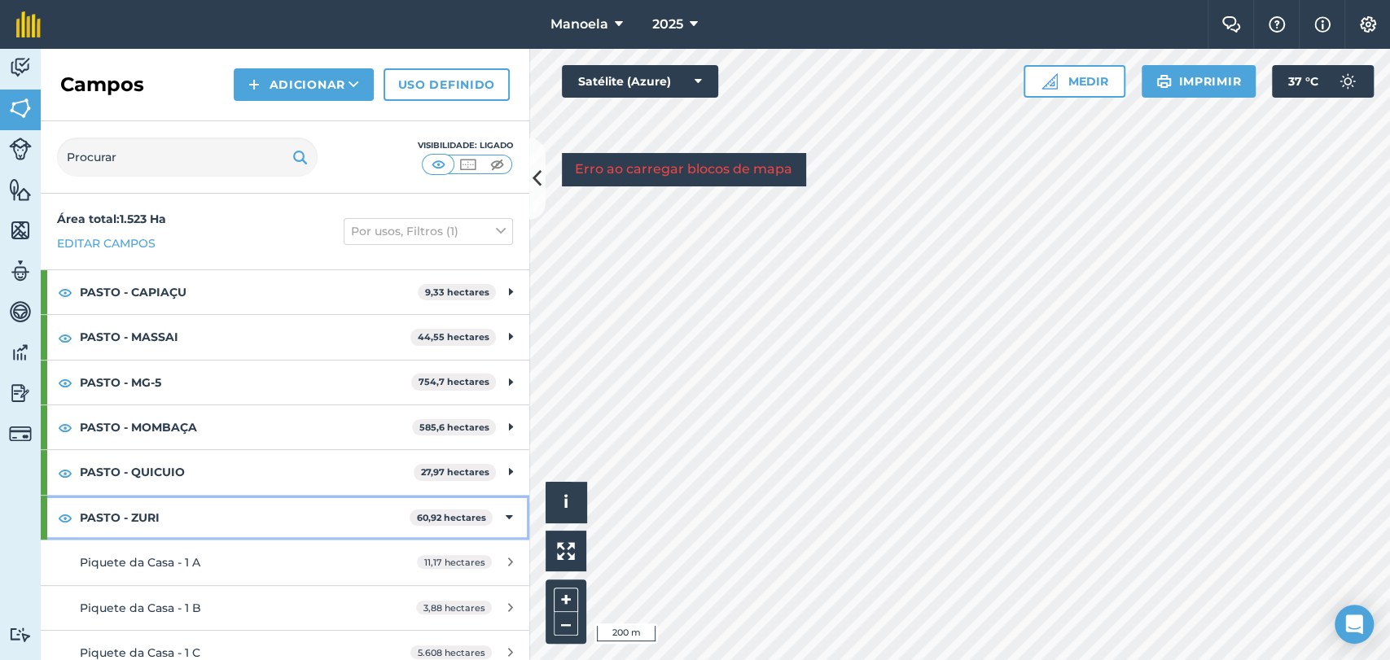
click at [103, 510] on font "PASTO - ZURI" at bounding box center [120, 517] width 80 height 15
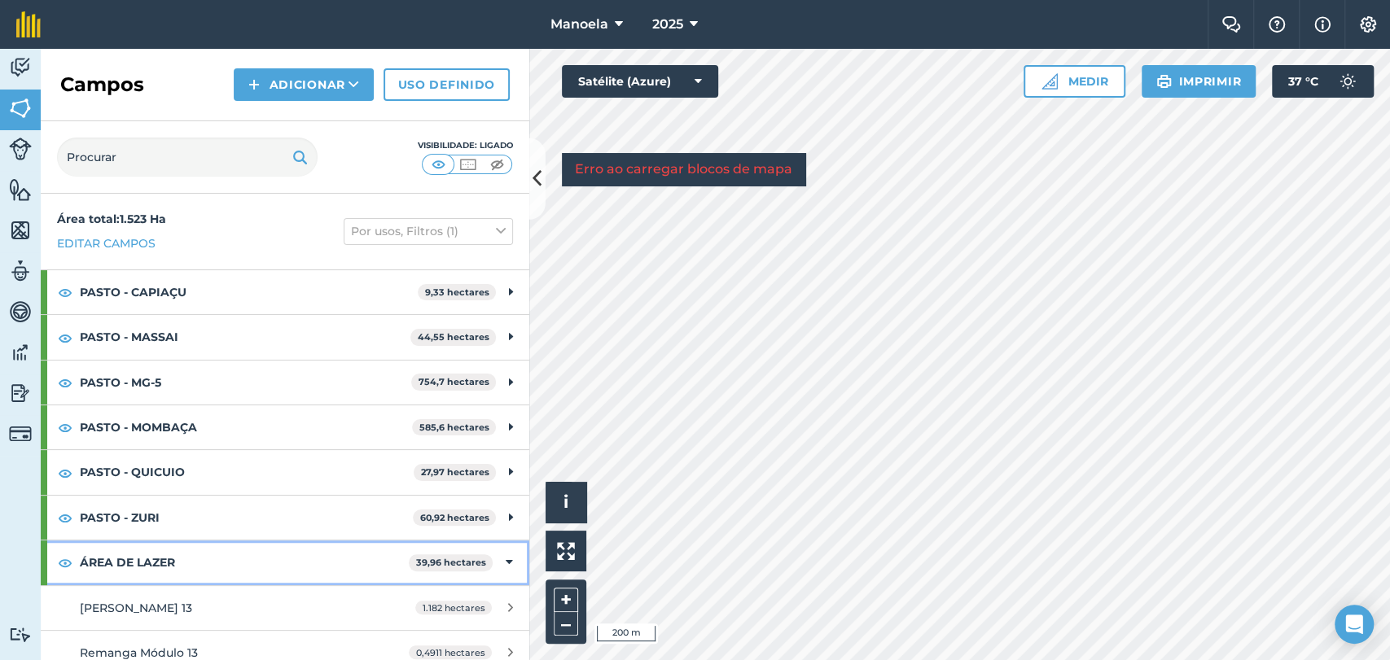
click at [107, 562] on font "ÁREA DE LAZER" at bounding box center [127, 562] width 95 height 15
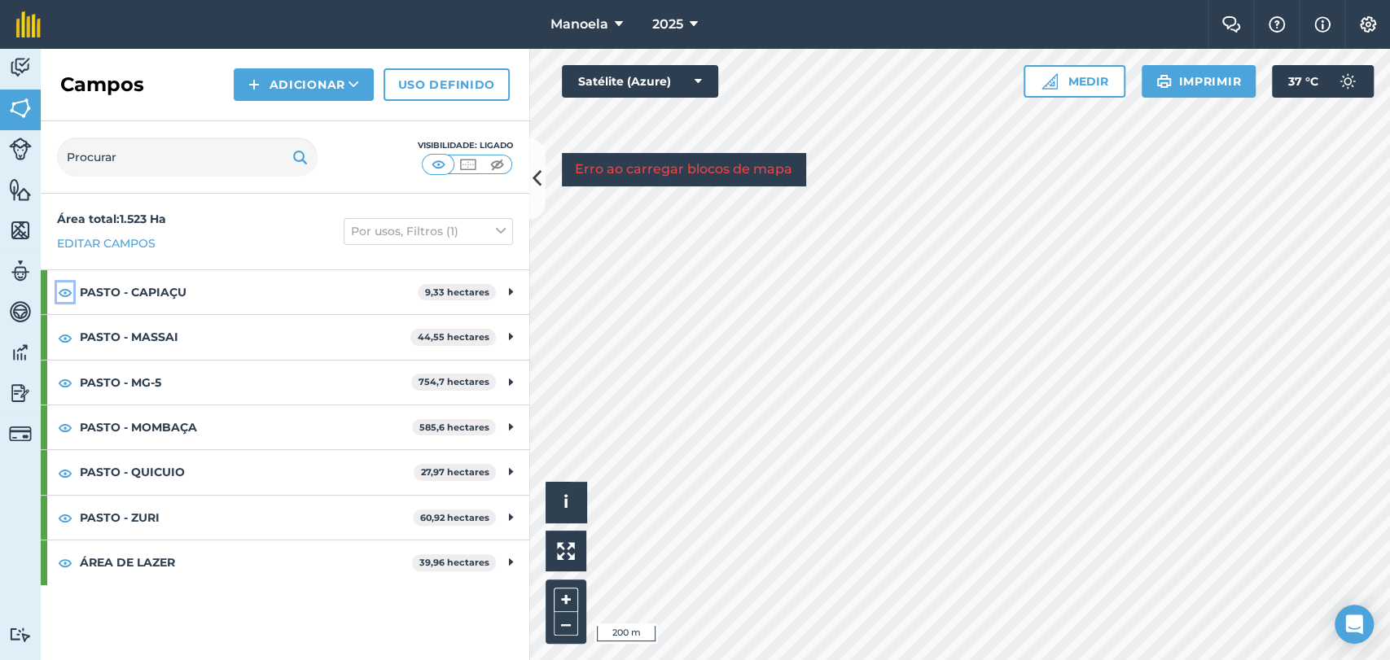
click at [69, 285] on img at bounding box center [65, 293] width 15 height 20
click at [68, 341] on img at bounding box center [65, 338] width 15 height 20
click at [62, 388] on img at bounding box center [65, 383] width 15 height 20
click at [65, 424] on img at bounding box center [65, 428] width 15 height 20
click at [65, 471] on img at bounding box center [65, 473] width 15 height 20
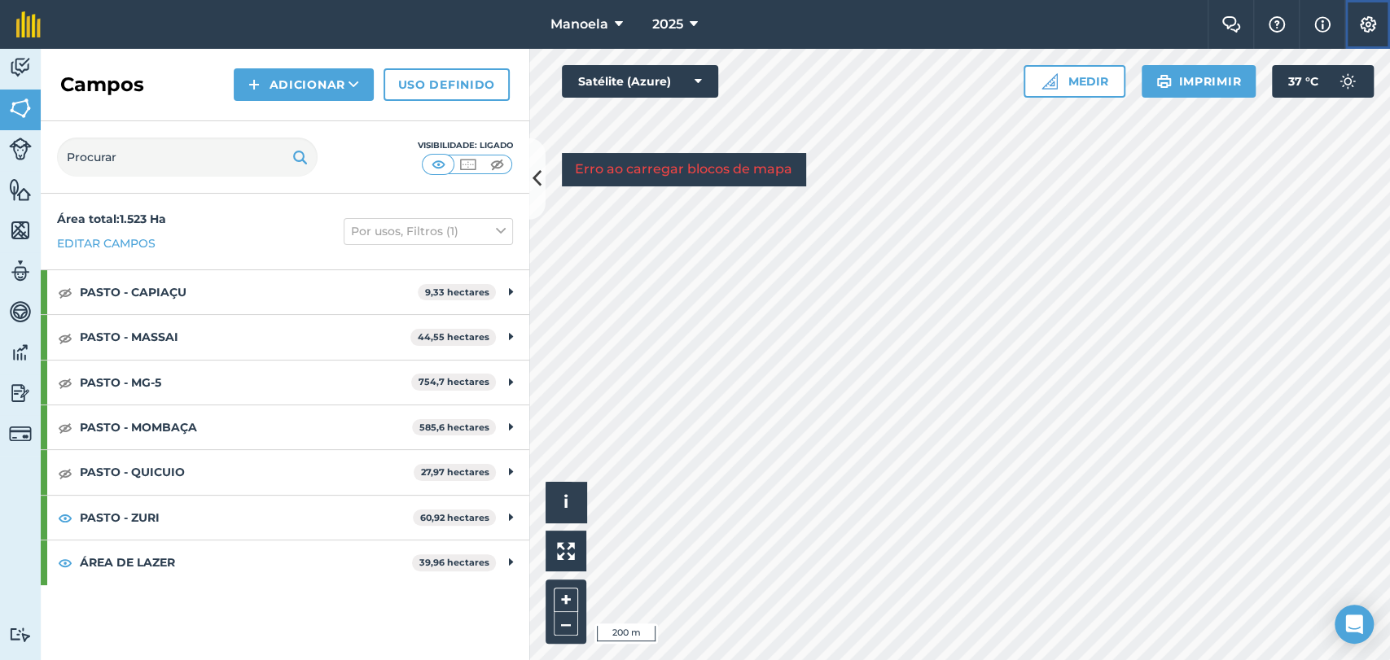
click at [1367, 23] on img at bounding box center [1368, 24] width 20 height 16
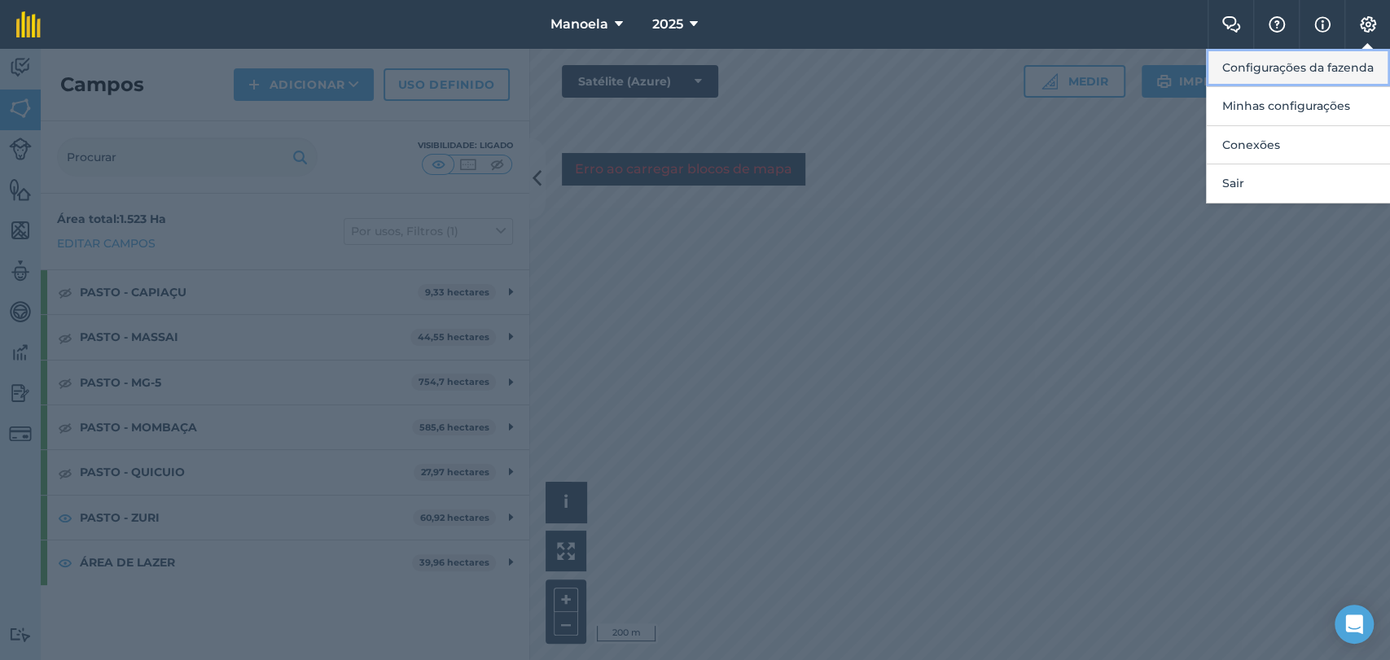
click at [1291, 68] on font "Configurações da fazenda" at bounding box center [1297, 67] width 151 height 15
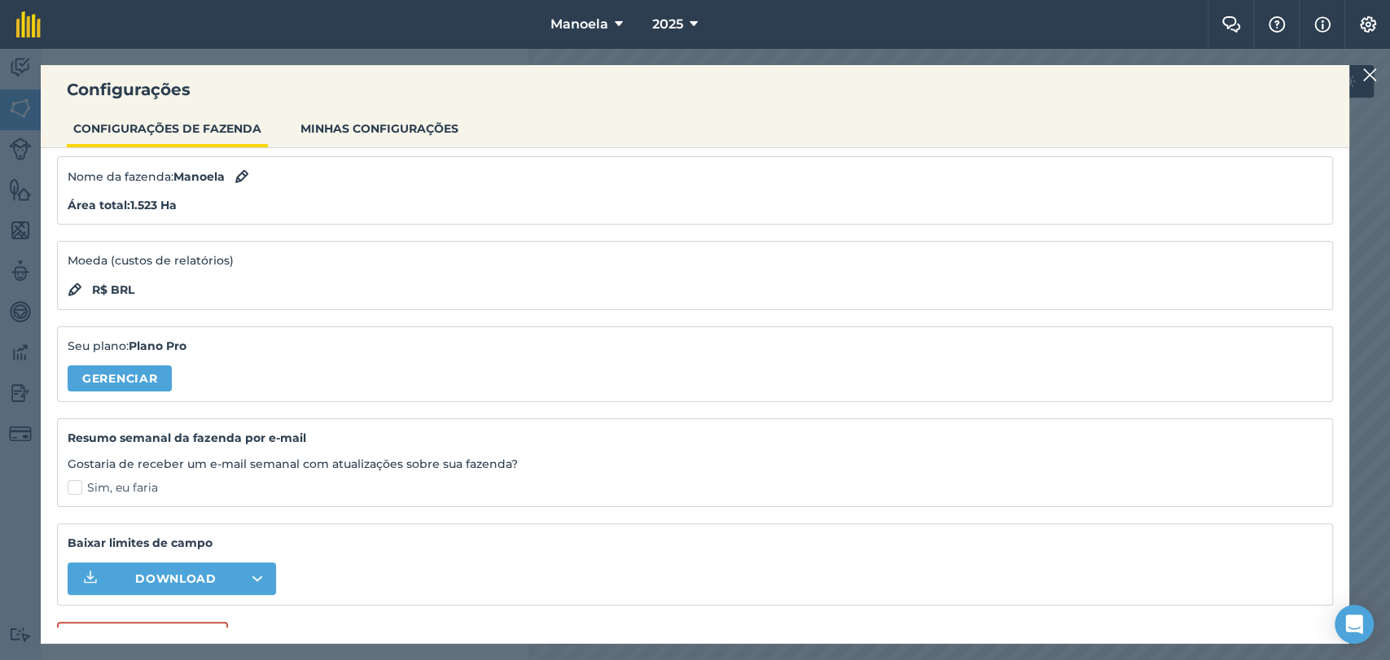
scroll to position [77, 0]
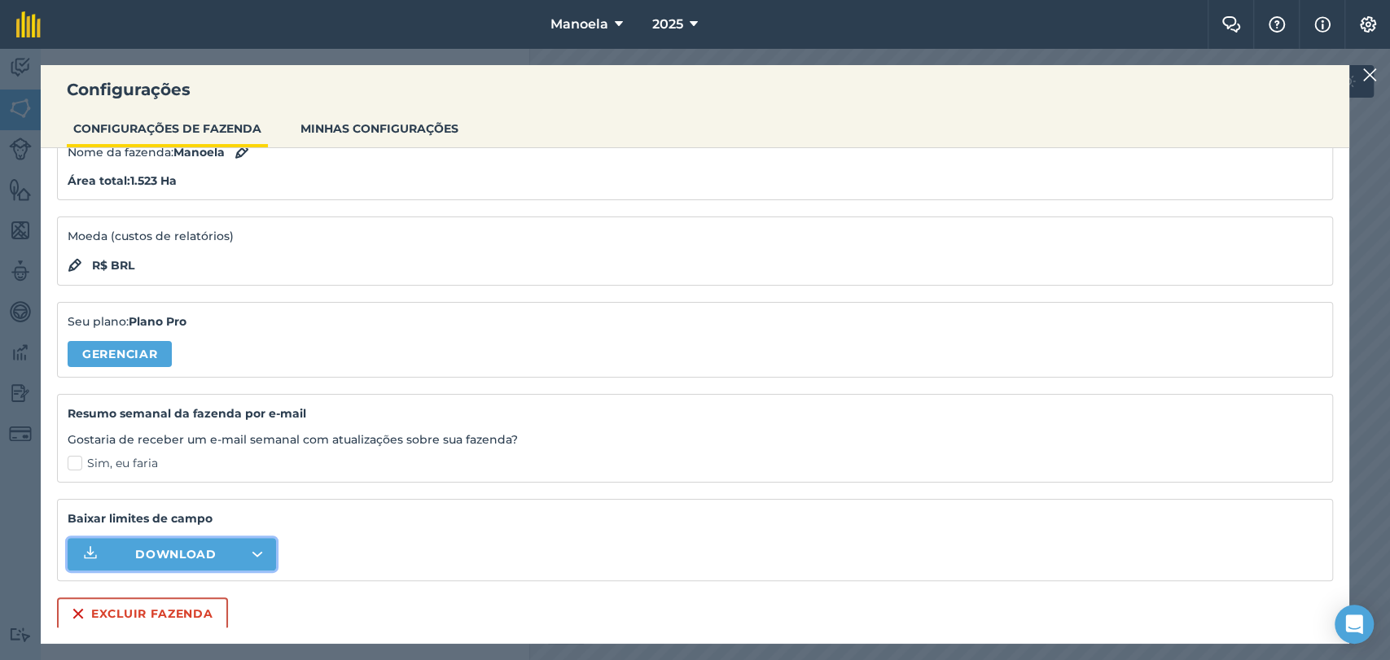
click at [173, 555] on font "Download" at bounding box center [175, 554] width 81 height 15
click at [1368, 77] on img at bounding box center [1369, 75] width 15 height 20
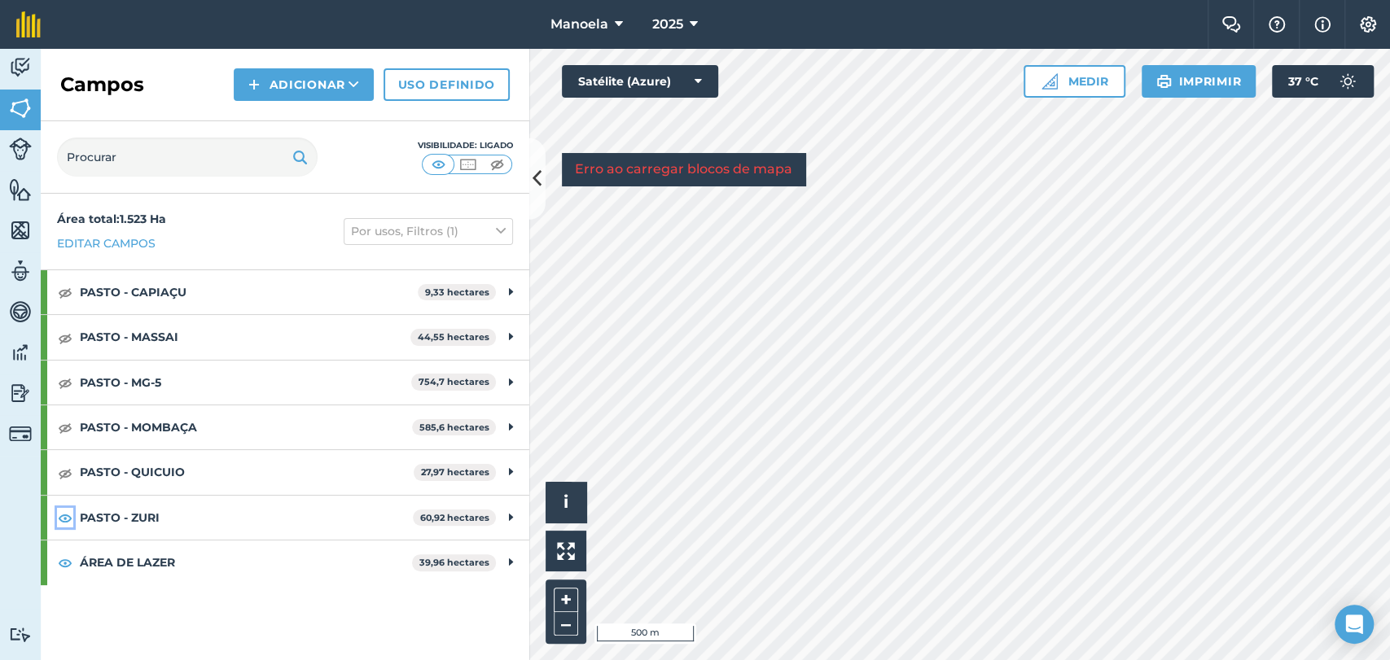
drag, startPoint x: 64, startPoint y: 514, endPoint x: 65, endPoint y: 550, distance: 36.6
click at [64, 514] on img at bounding box center [65, 518] width 15 height 20
click at [65, 567] on img at bounding box center [65, 563] width 15 height 20
click at [65, 557] on img at bounding box center [65, 563] width 15 height 20
click at [61, 511] on img at bounding box center [65, 518] width 15 height 20
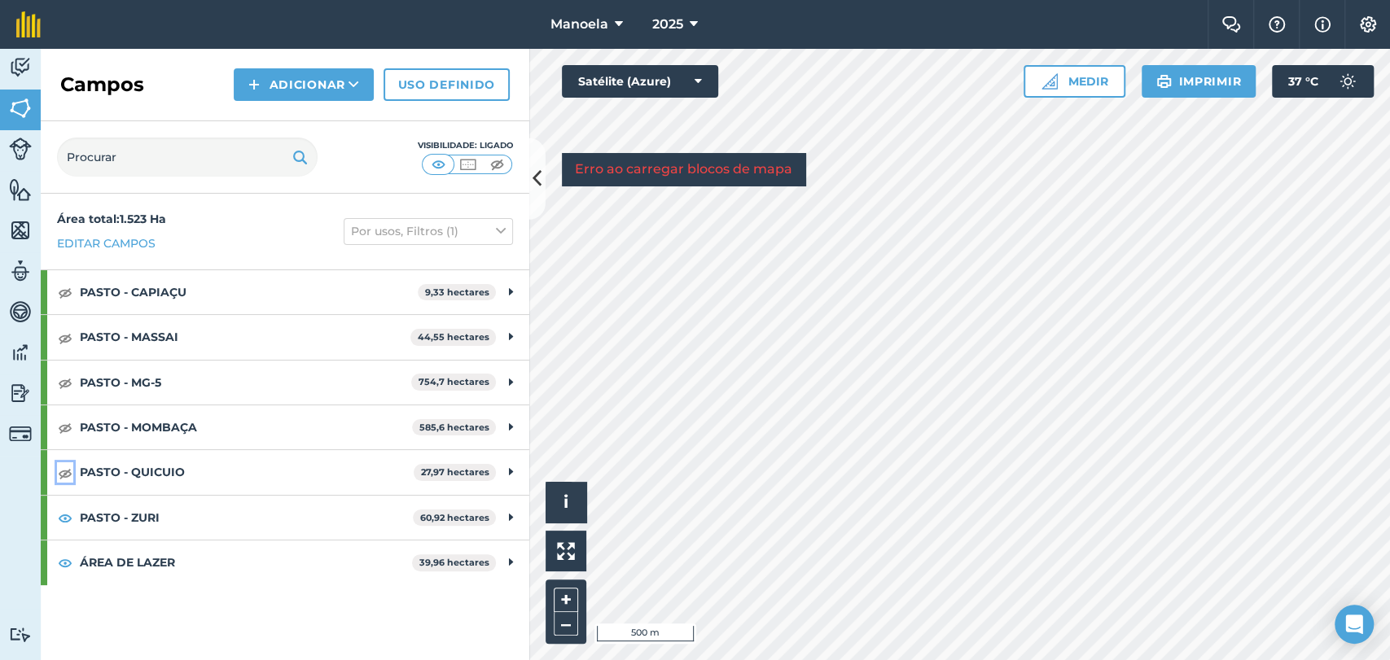
click at [64, 467] on img at bounding box center [65, 473] width 15 height 20
click at [58, 430] on img at bounding box center [65, 428] width 15 height 20
click at [67, 378] on img at bounding box center [65, 383] width 15 height 20
click at [67, 336] on img at bounding box center [65, 338] width 15 height 20
click at [68, 283] on img at bounding box center [65, 293] width 15 height 20
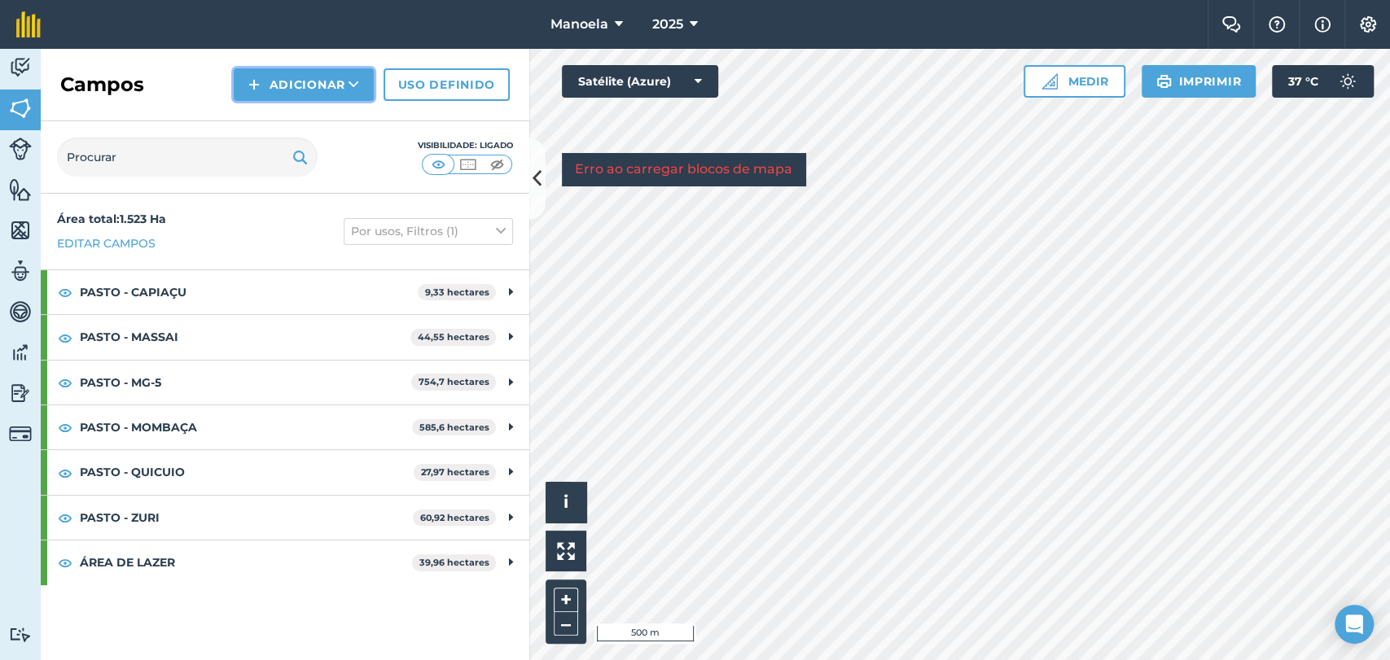
click at [307, 90] on font "Adicionar" at bounding box center [307, 84] width 76 height 15
click at [177, 88] on div "Campos Adicionar Empate Importar Uso definido" at bounding box center [285, 85] width 489 height 72
click at [470, 165] on img at bounding box center [468, 164] width 20 height 16
click at [498, 160] on img at bounding box center [497, 164] width 20 height 16
click at [430, 162] on img at bounding box center [438, 164] width 20 height 16
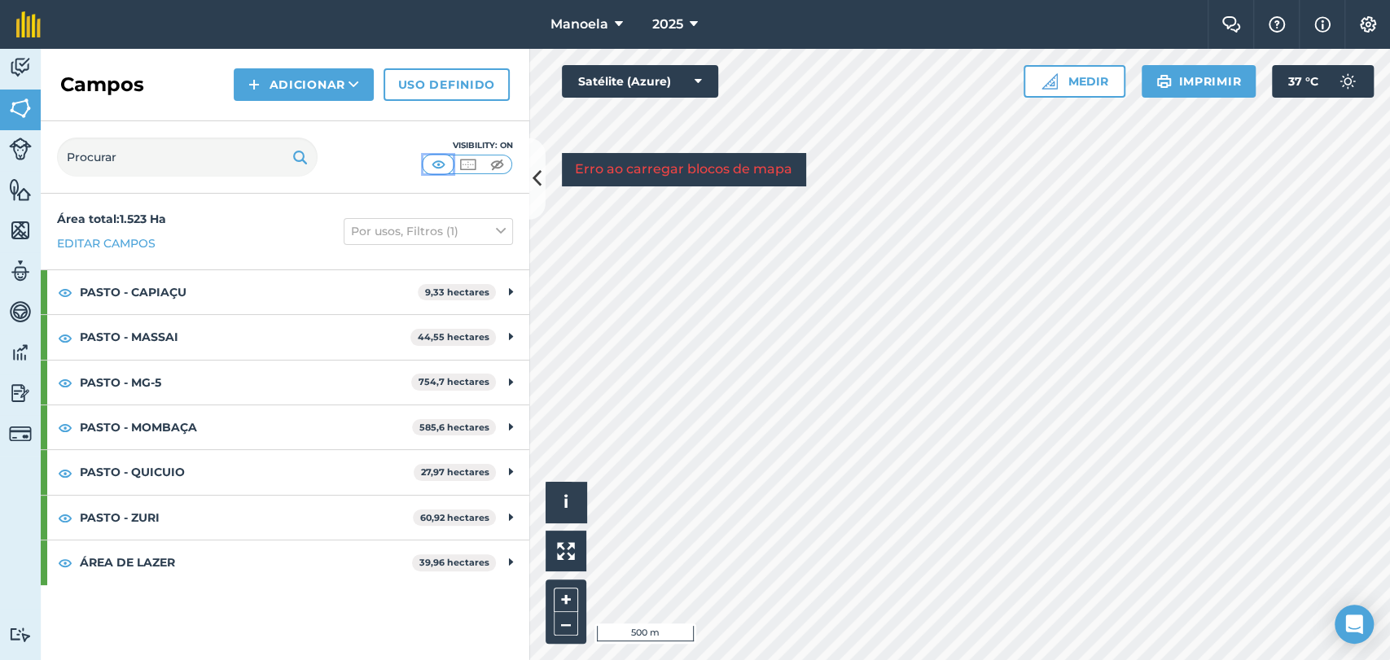
click at [436, 162] on img at bounding box center [438, 164] width 20 height 16
click at [493, 162] on img at bounding box center [497, 164] width 20 height 16
click at [440, 167] on img at bounding box center [438, 164] width 20 height 16
click at [603, 28] on font "Manoela" at bounding box center [579, 23] width 58 height 15
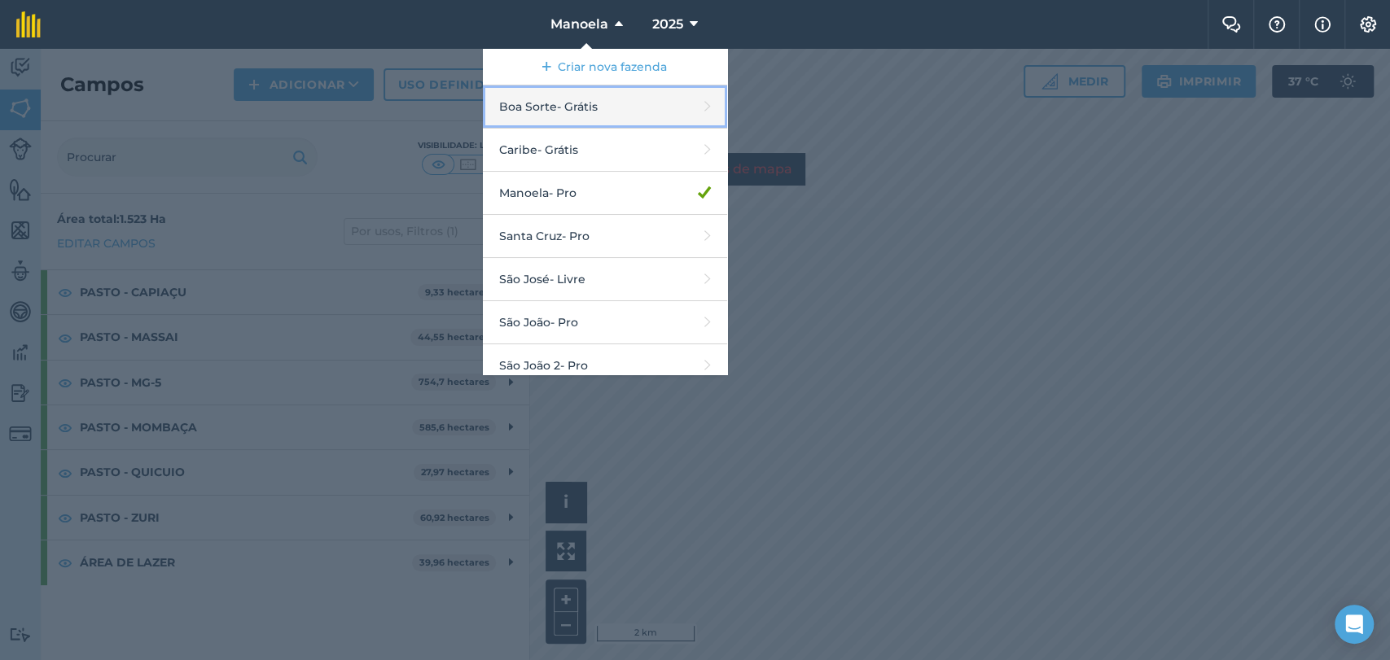
click at [603, 90] on link "Boa Sorte - Grátis" at bounding box center [605, 106] width 244 height 43
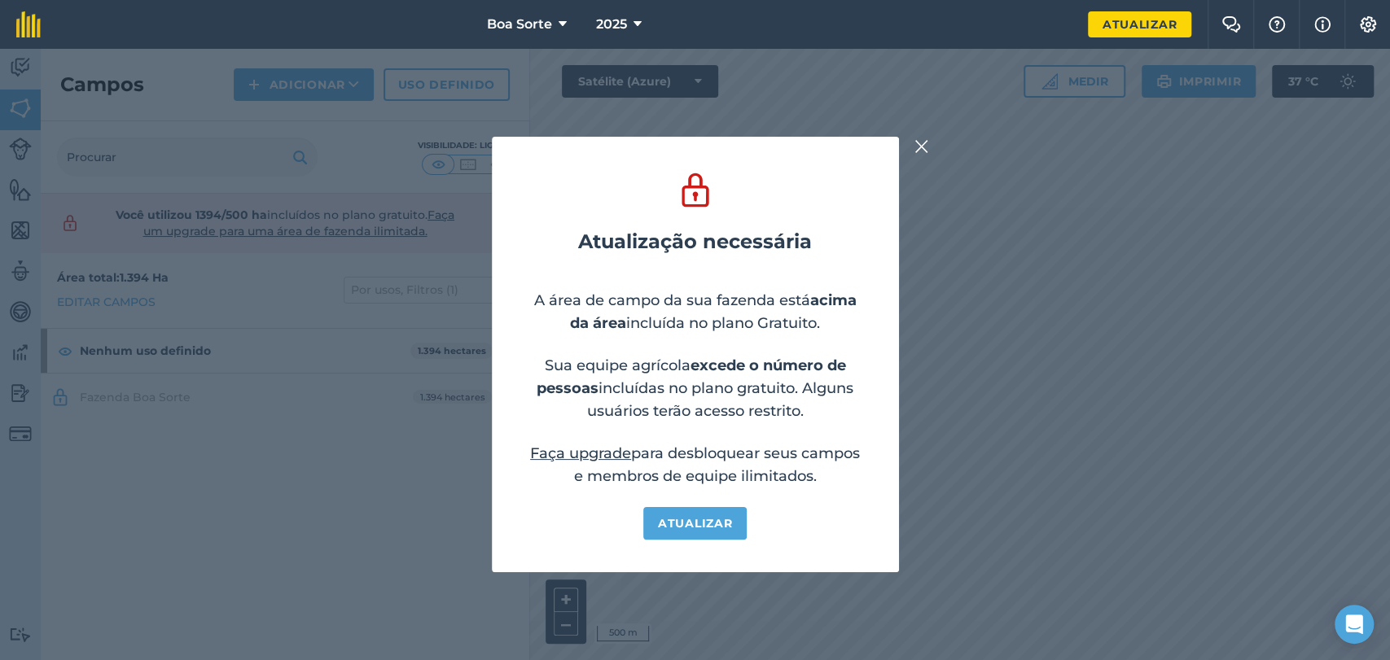
click at [922, 137] on img at bounding box center [921, 147] width 15 height 20
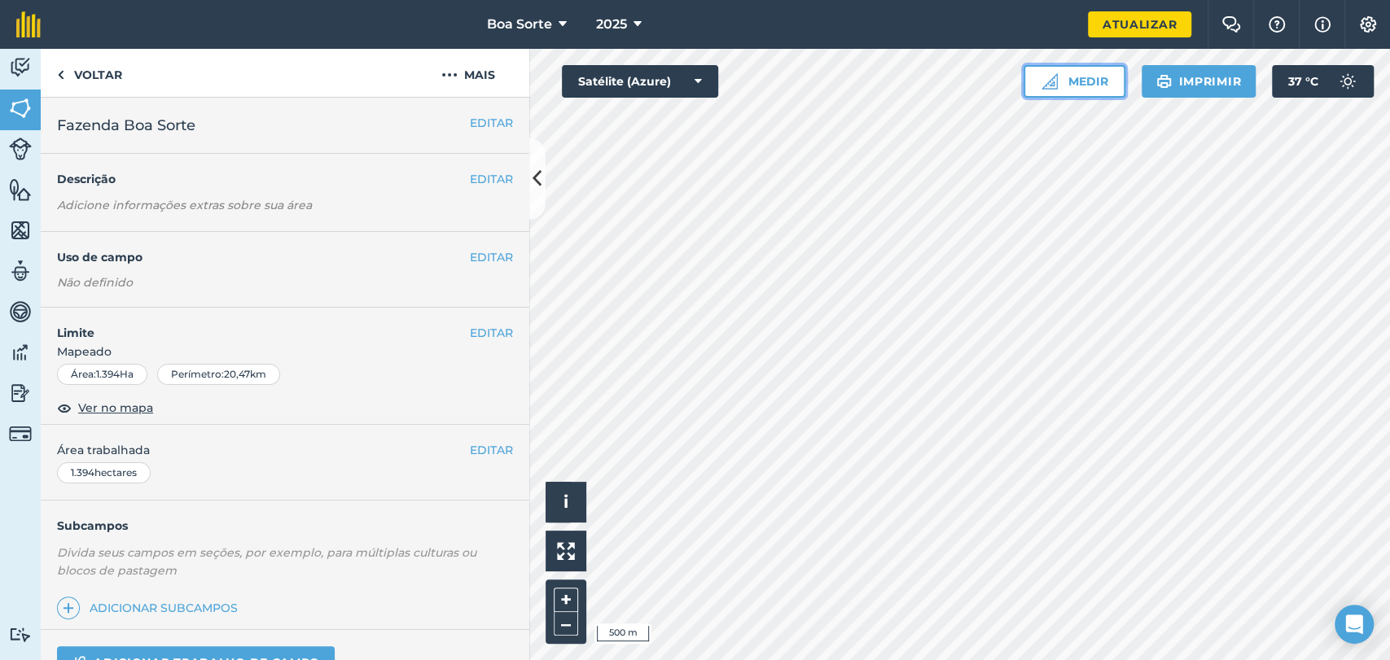
click at [1097, 78] on font "Medir" at bounding box center [1087, 81] width 40 height 15
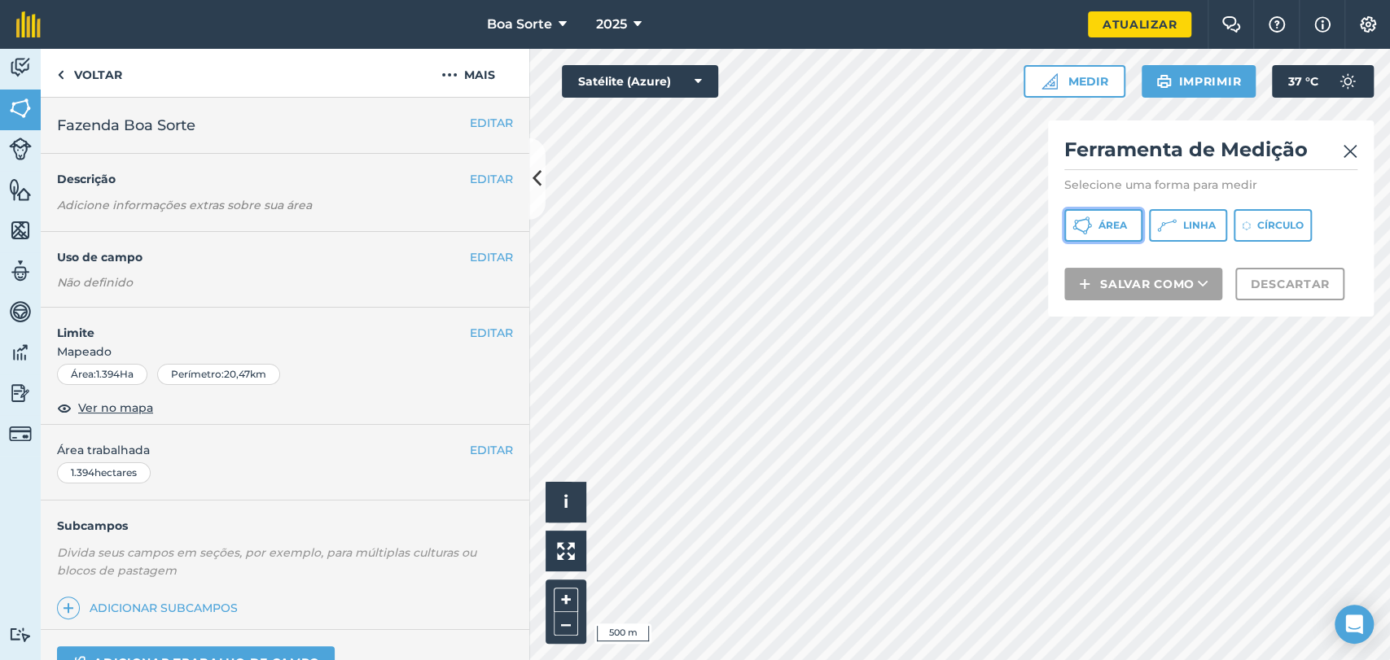
click at [1119, 233] on button "Área" at bounding box center [1103, 225] width 78 height 33
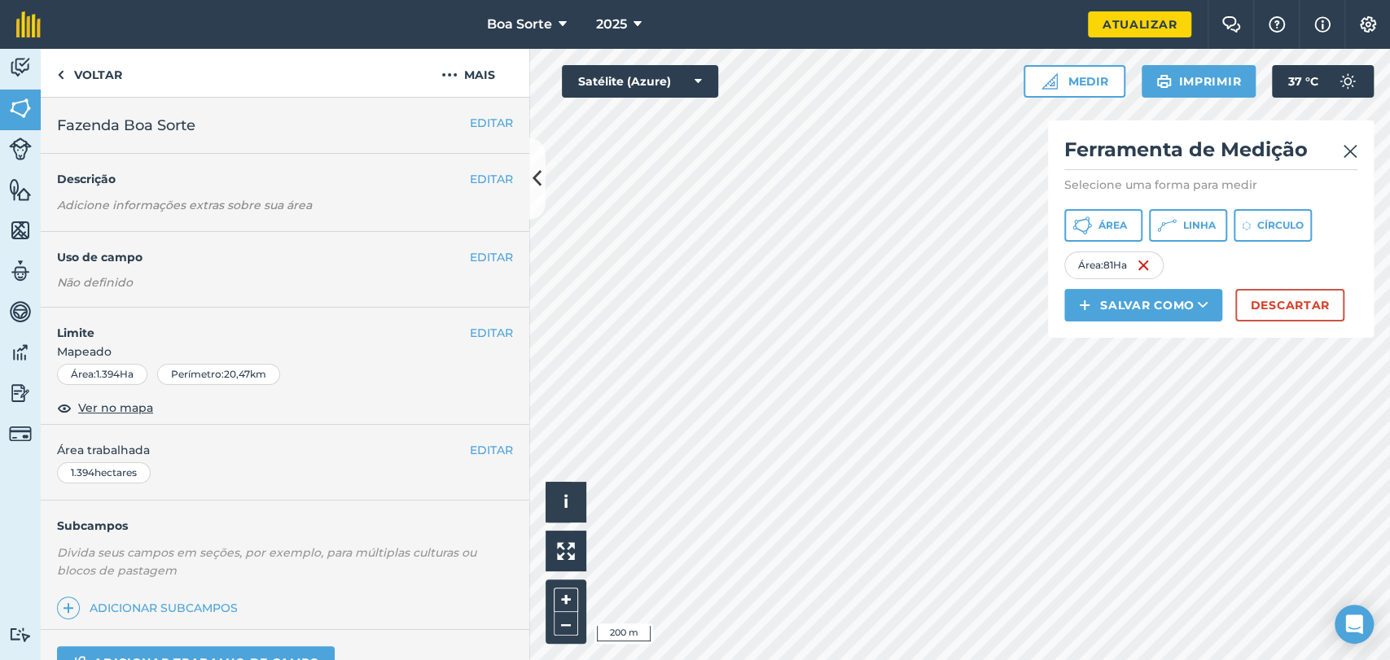
click at [1347, 149] on img at bounding box center [1350, 152] width 15 height 20
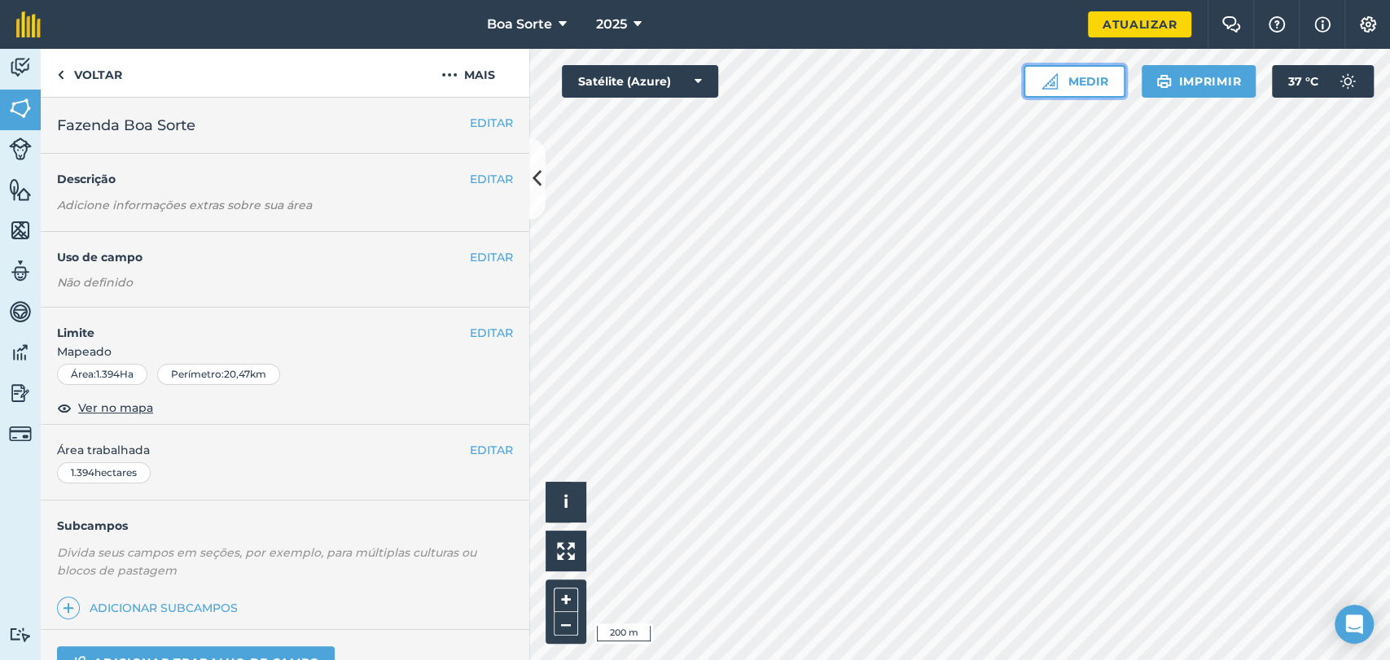
click at [1075, 78] on font "Medir" at bounding box center [1087, 81] width 40 height 15
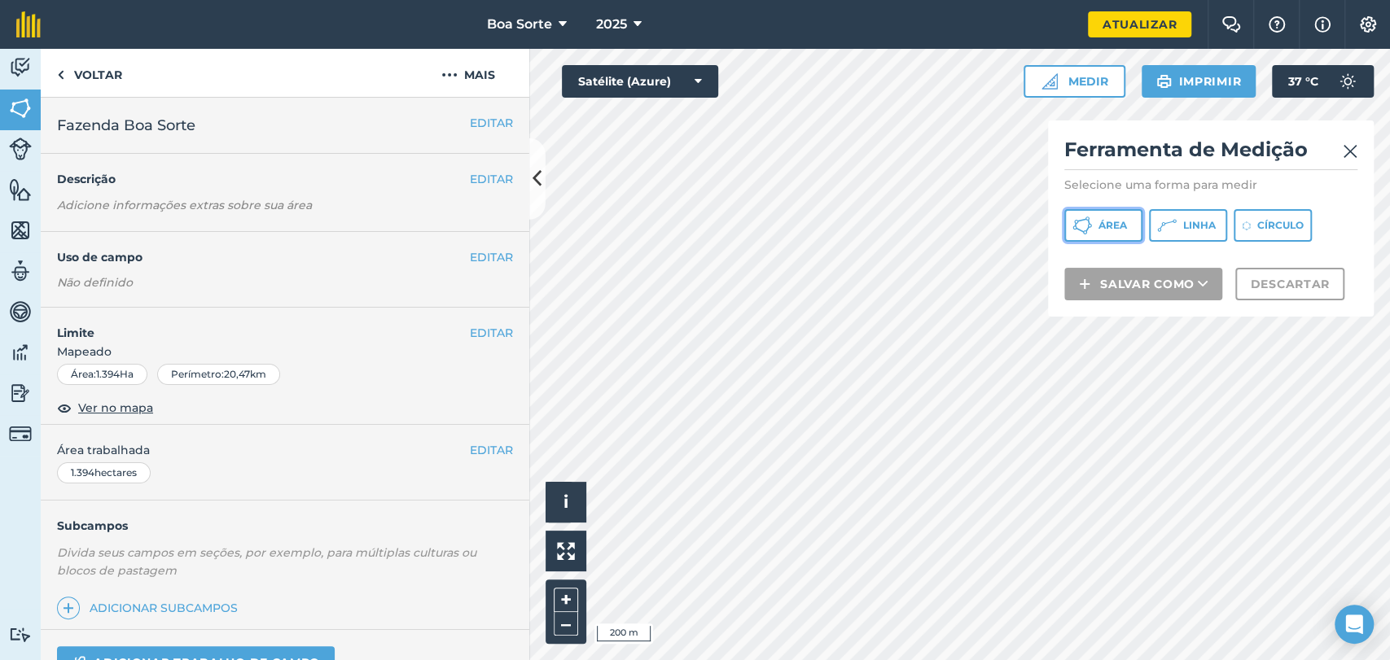
click at [1080, 226] on icon at bounding box center [1082, 226] width 20 height 20
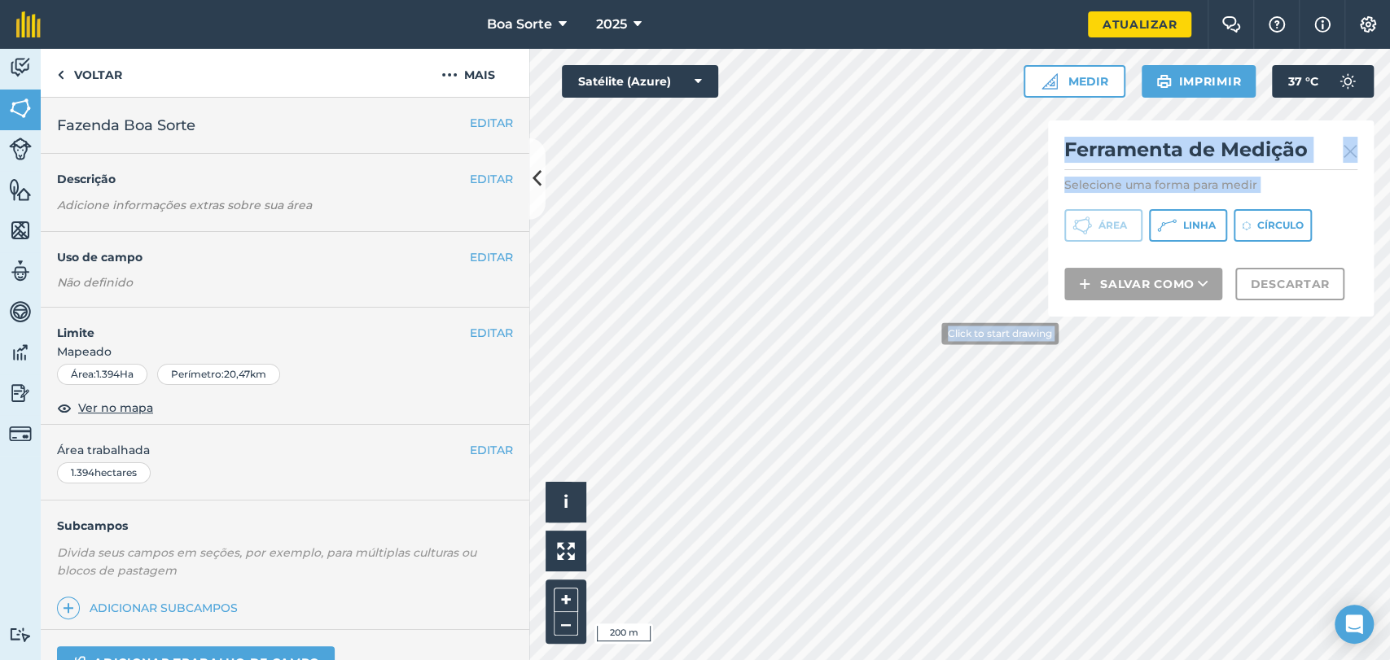
click at [990, 331] on div "Click to start drawing i © 2025 TomTom, Microsoft 200 m + – Satélite (Azure) Me…" at bounding box center [959, 354] width 861 height 611
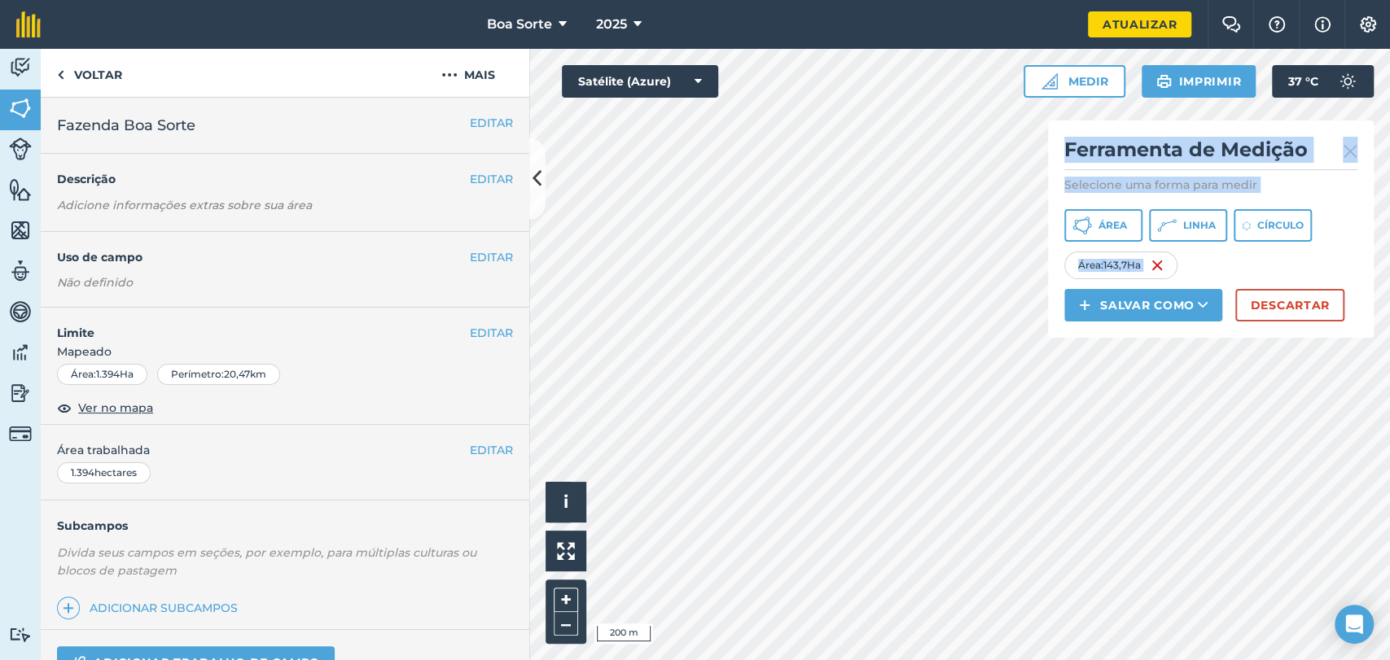
click at [1354, 160] on link at bounding box center [1350, 150] width 15 height 26
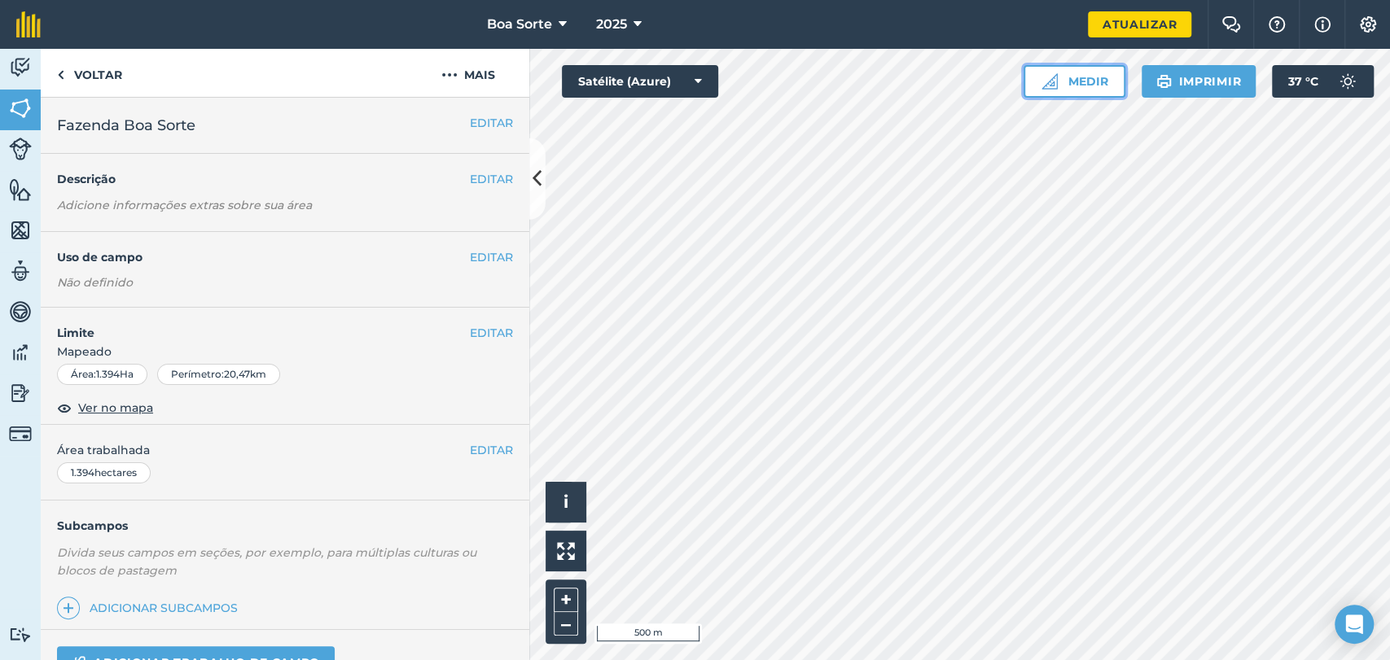
click at [1070, 88] on font "Medir" at bounding box center [1087, 81] width 40 height 18
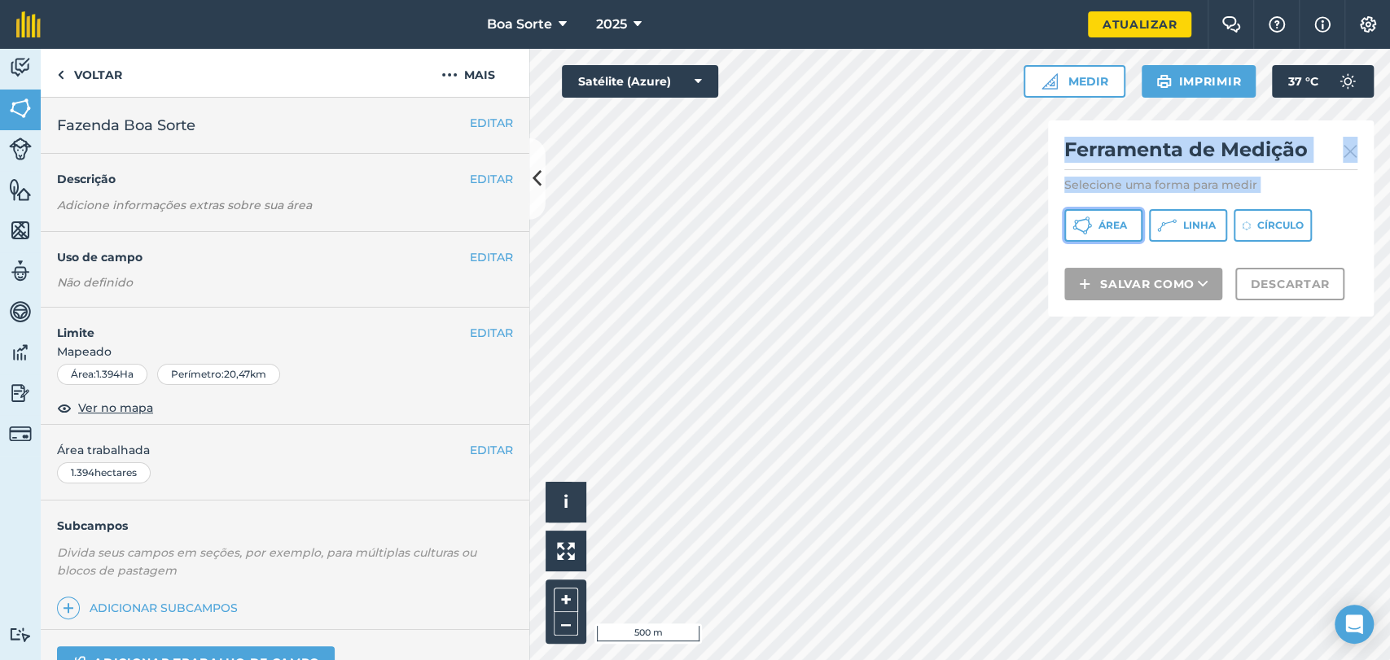
click at [1109, 217] on button "Área" at bounding box center [1103, 225] width 78 height 33
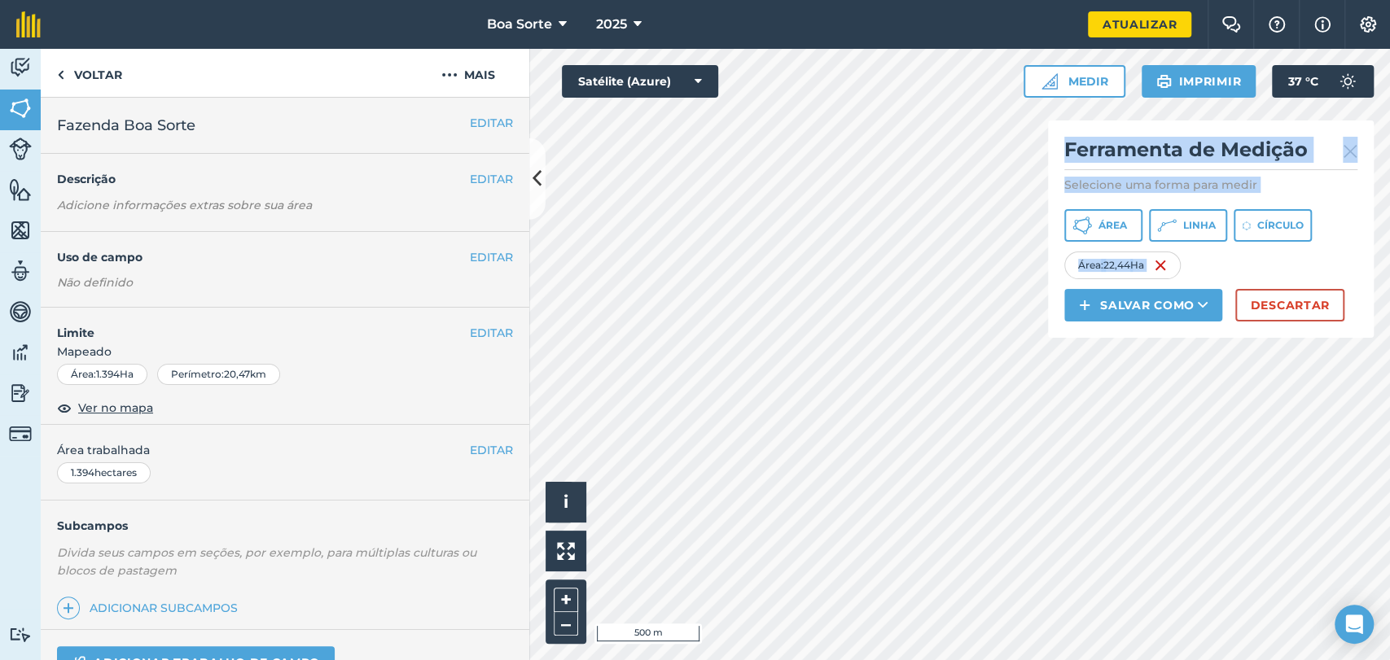
click at [1351, 149] on img at bounding box center [1350, 152] width 15 height 20
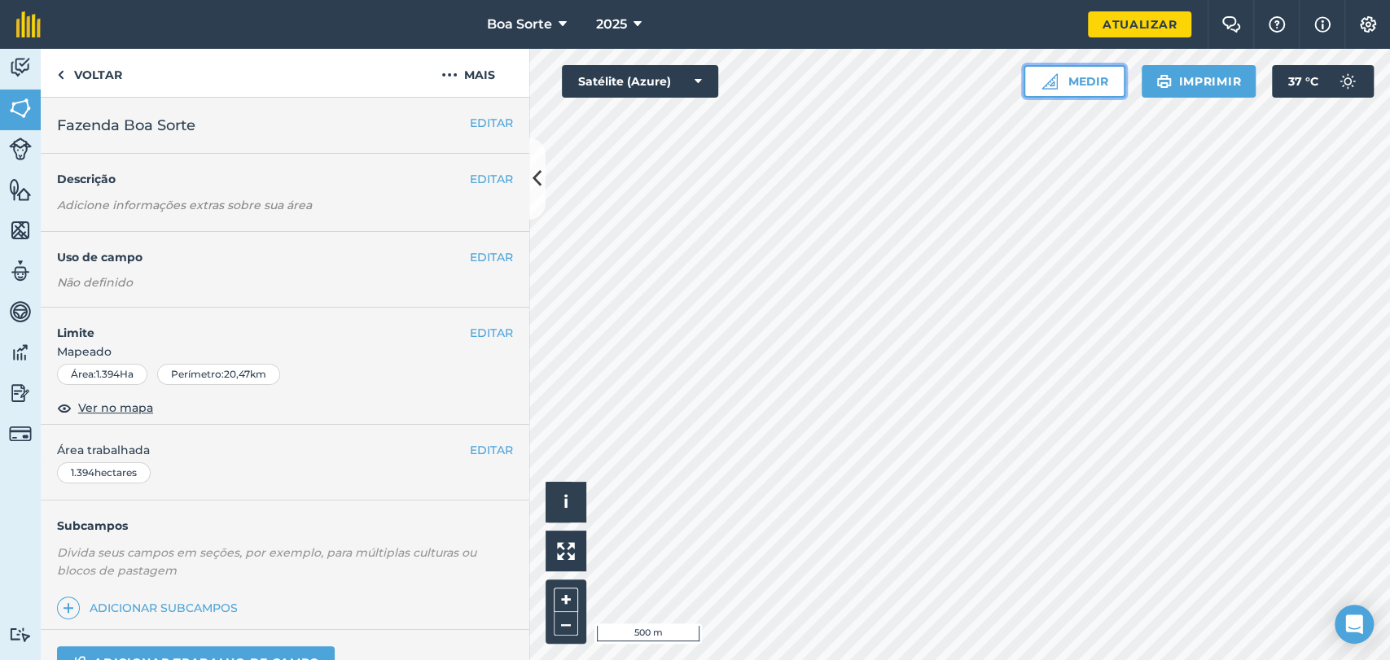
click at [1067, 75] on font "Medir" at bounding box center [1087, 81] width 40 height 15
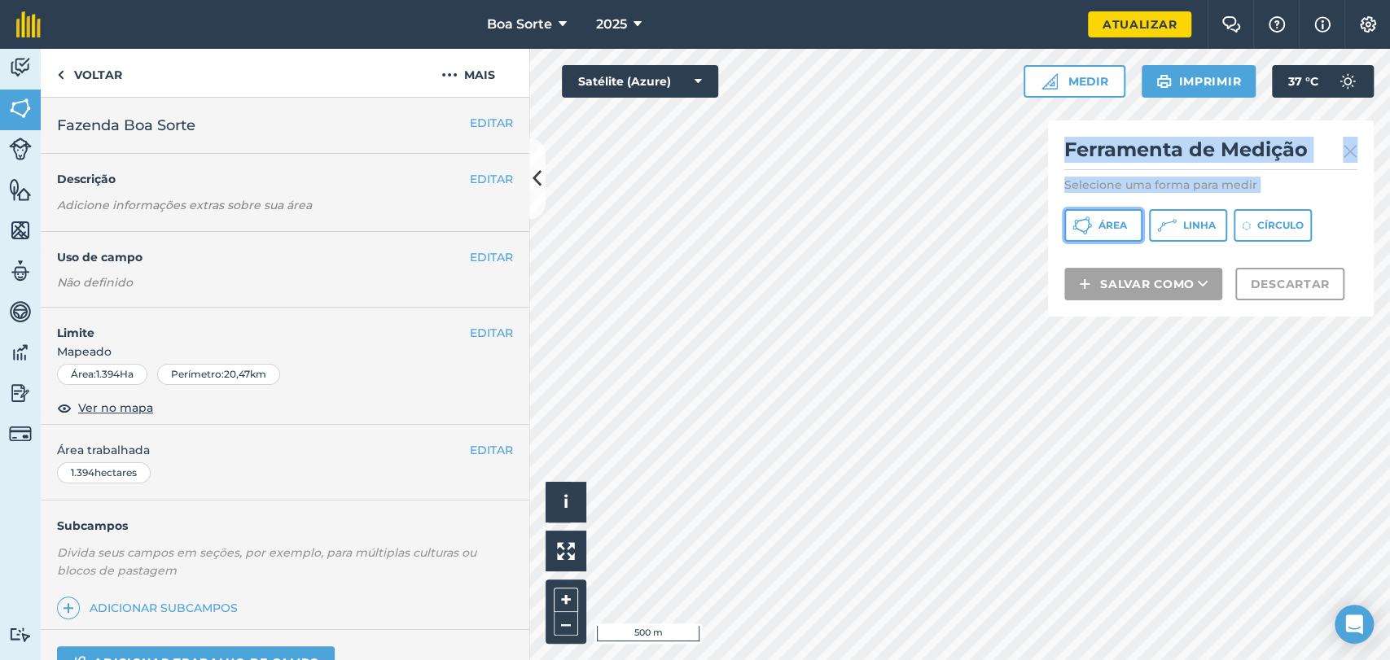
click at [1101, 230] on font "Área" at bounding box center [1112, 225] width 28 height 12
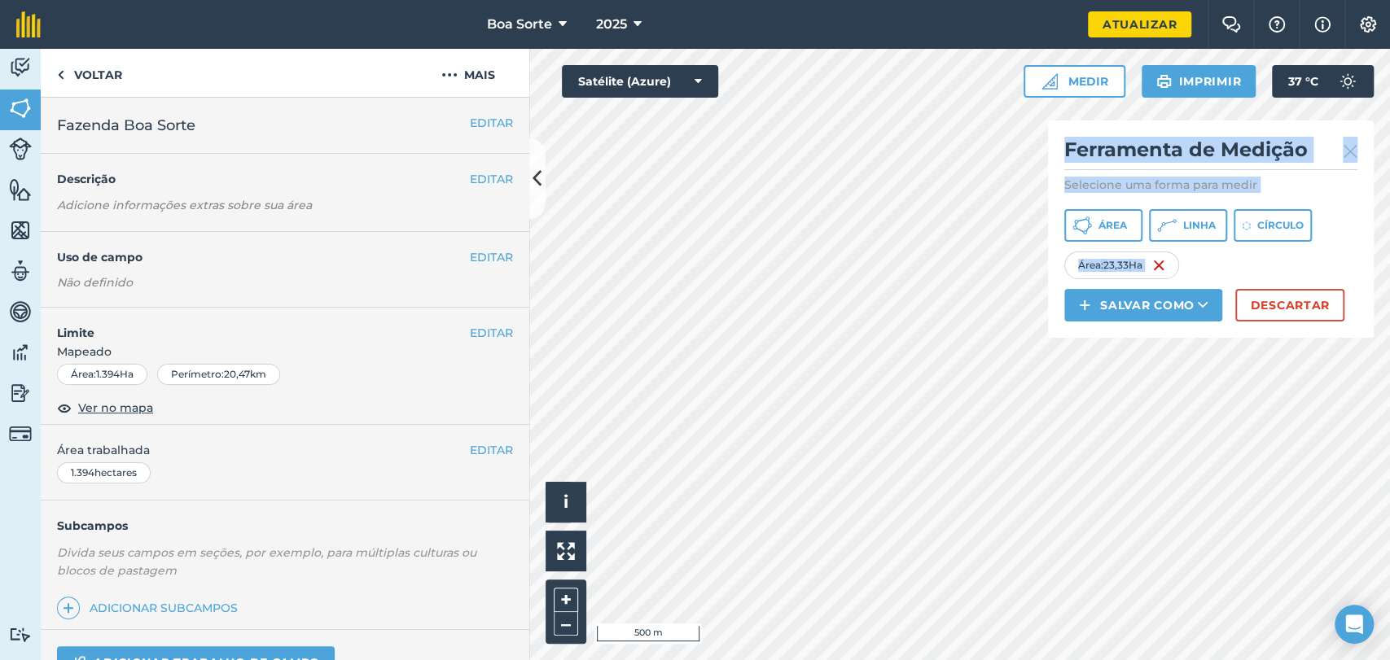
click at [1347, 150] on img at bounding box center [1350, 152] width 15 height 20
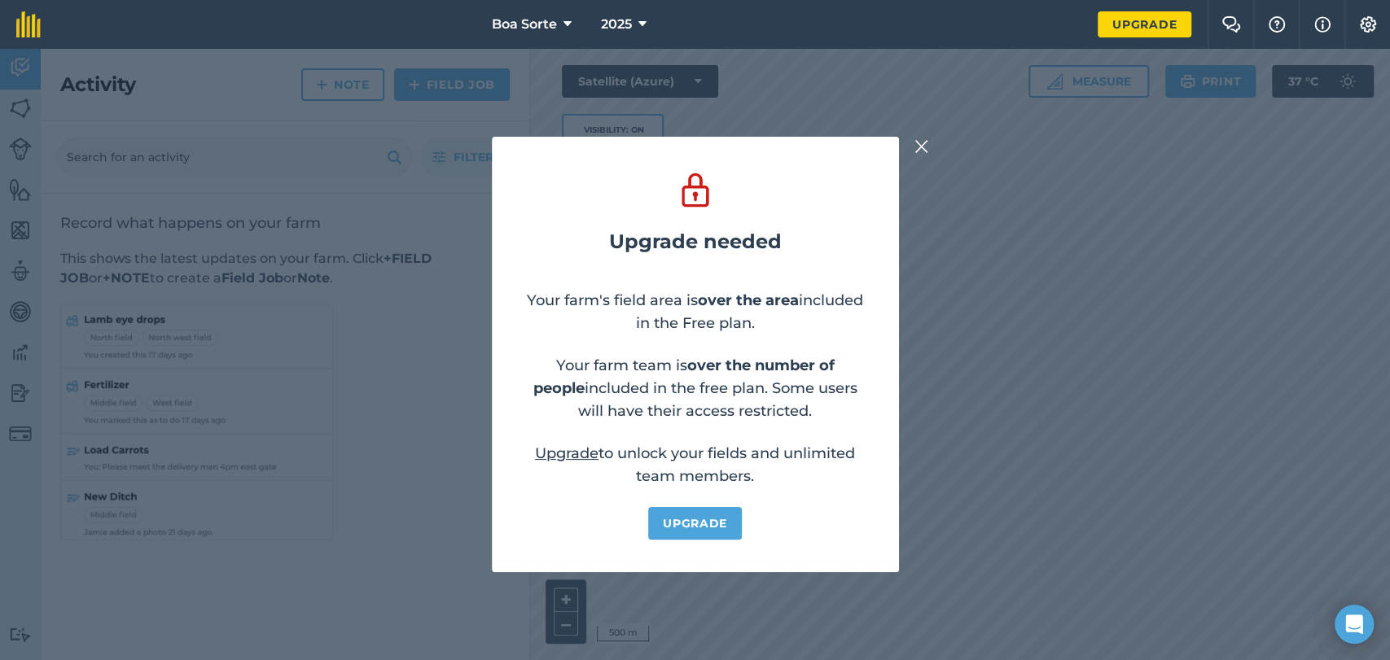
click at [905, 149] on div "Upgrade needed Your farm's field area is over the area included in the Free pla…" at bounding box center [695, 354] width 1390 height 611
